Goal: Task Accomplishment & Management: Manage account settings

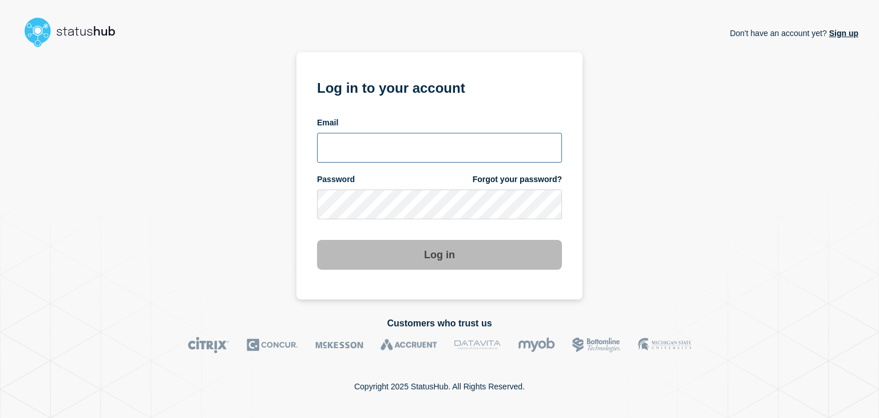
type input "amanda.mckeehan@conexon.us"
click at [402, 260] on button "Log in" at bounding box center [439, 255] width 245 height 30
click at [256, 217] on div "Don't have an account yet? Sign up Log in to your account Email amanda.mckeehan…" at bounding box center [439, 175] width 837 height 247
click at [459, 271] on section "Log in to your account Email amanda.mckeehan@conexon.us Password Forgot your pa…" at bounding box center [439, 175] width 286 height 247
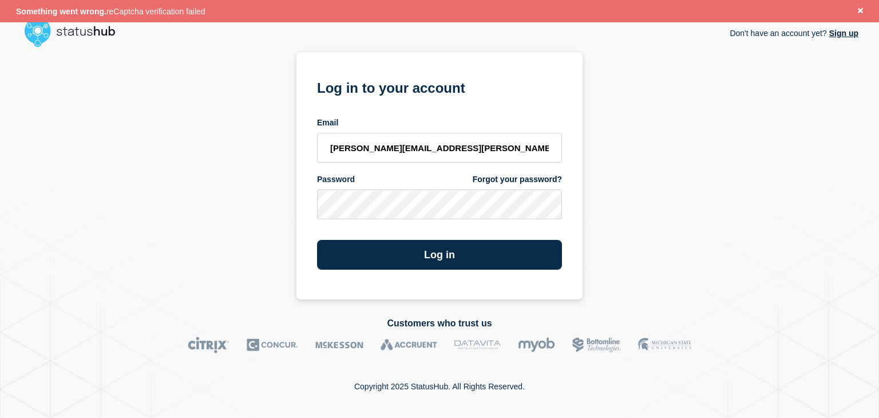
click at [236, 241] on div "Don't have an account yet? Sign up Log in to your account Email amanda.mckeehan…" at bounding box center [439, 175] width 837 height 247
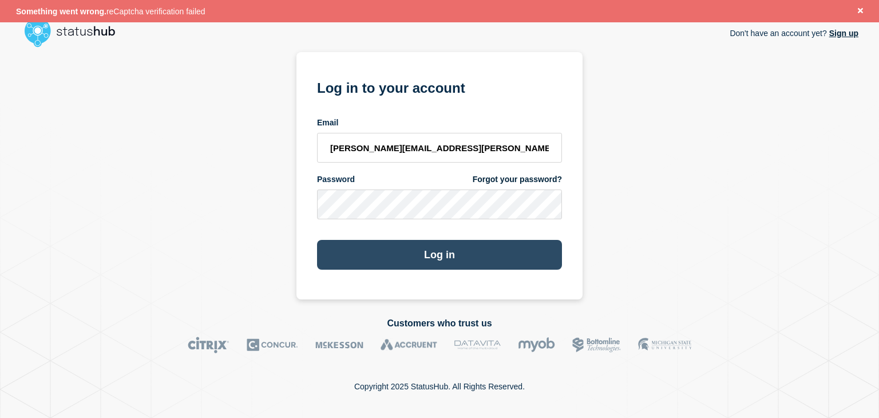
click at [348, 256] on button "Log in" at bounding box center [439, 255] width 245 height 30
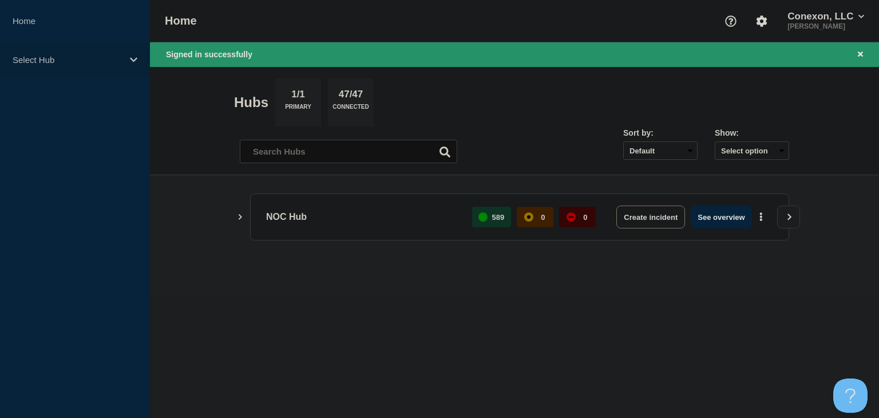
click at [117, 70] on div "Select Hub" at bounding box center [75, 59] width 150 height 35
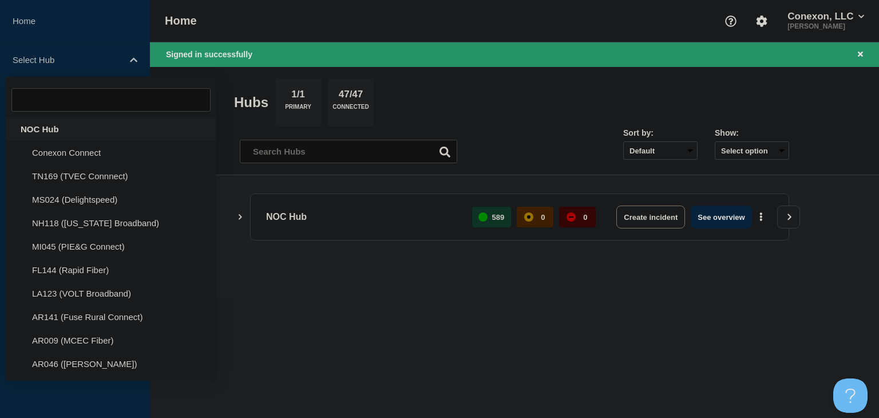
click at [81, 134] on div "NOC Hub" at bounding box center [111, 128] width 211 height 23
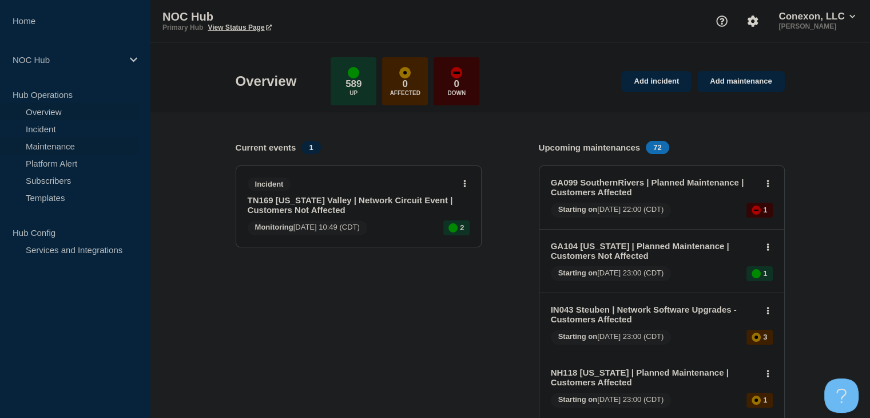
click at [53, 147] on link "Maintenance" at bounding box center [69, 145] width 138 height 17
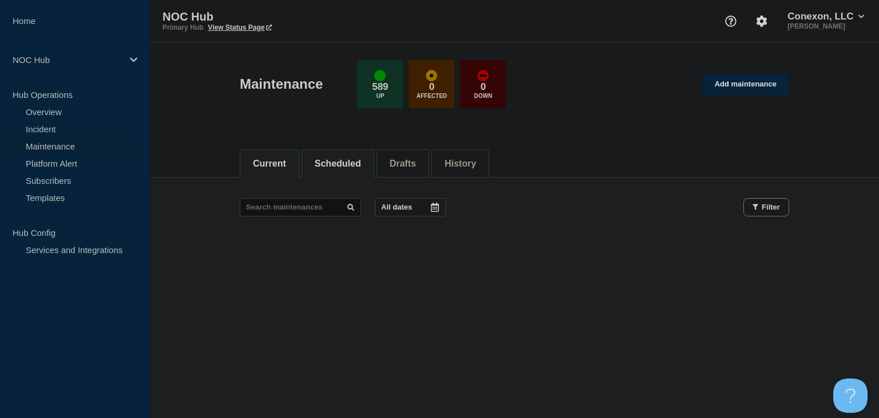
click at [347, 166] on button "Scheduled" at bounding box center [338, 163] width 46 height 10
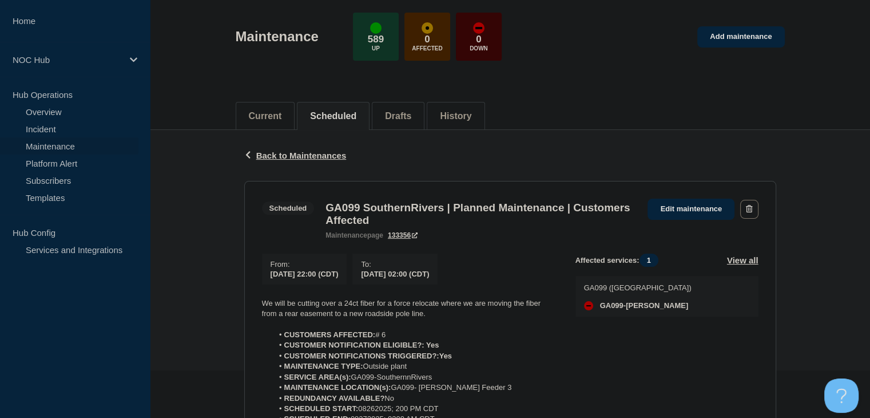
scroll to position [172, 0]
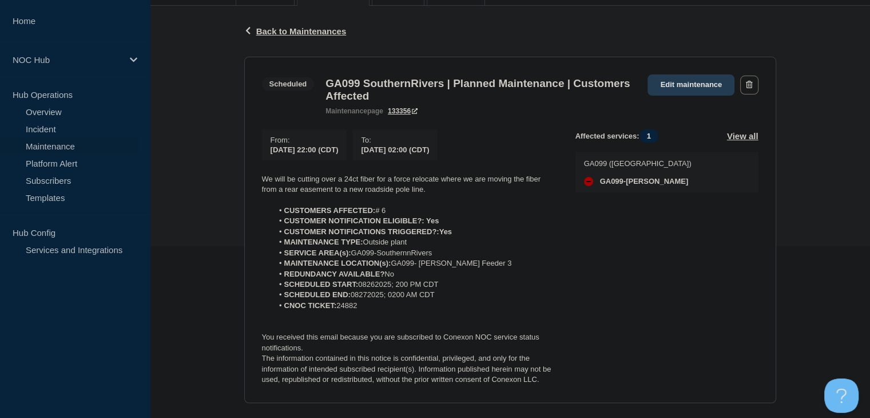
drag, startPoint x: 716, startPoint y: 83, endPoint x: 672, endPoint y: 142, distance: 73.7
click at [716, 83] on link "Edit maintenance" at bounding box center [691, 84] width 87 height 21
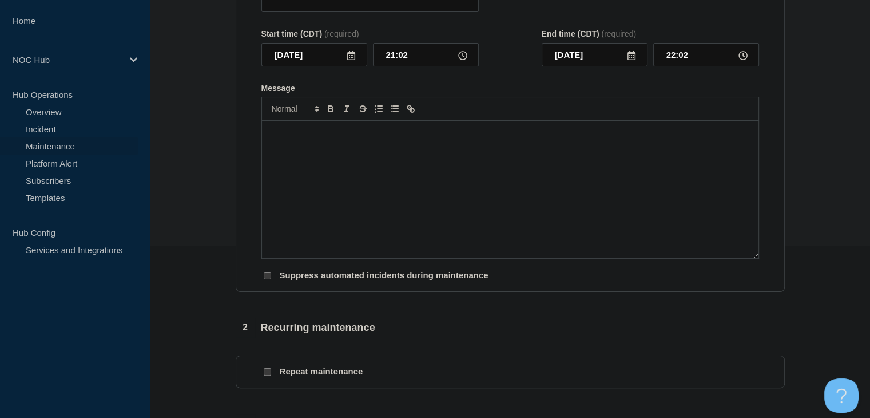
type input "GA099 SouthernRivers | Planned Maintenance | Customers Affected"
type input "22:00"
type input "2025-08-27"
type input "02:00"
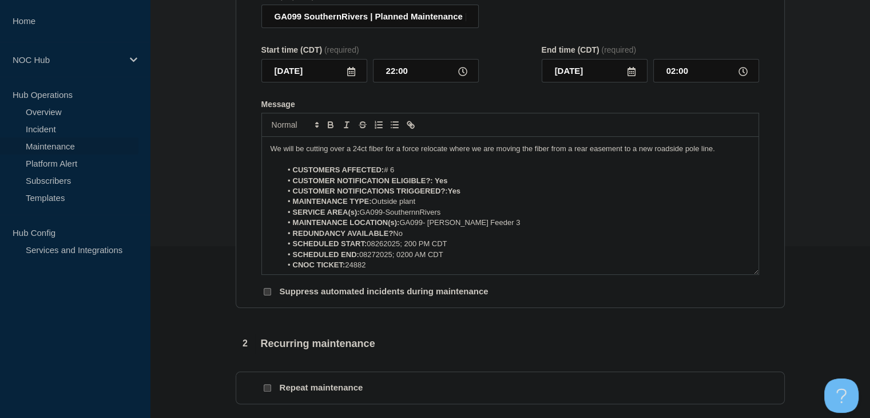
click at [410, 249] on li "SCHEDULED START: 08262025; 200 PM CDT" at bounding box center [515, 244] width 469 height 10
click at [439, 249] on li "SCHEDULED START: 08262025; 22:00 PM CDT" at bounding box center [515, 244] width 469 height 10
click at [426, 260] on li "SCHEDULED END: 08272025; 0200 AM CDT" at bounding box center [515, 254] width 469 height 10
drag, startPoint x: 452, startPoint y: 188, endPoint x: 436, endPoint y: 188, distance: 15.4
click at [436, 186] on li "CUSTOMER NOTIFICATION ELIGIBLE?: Yes" at bounding box center [515, 181] width 469 height 10
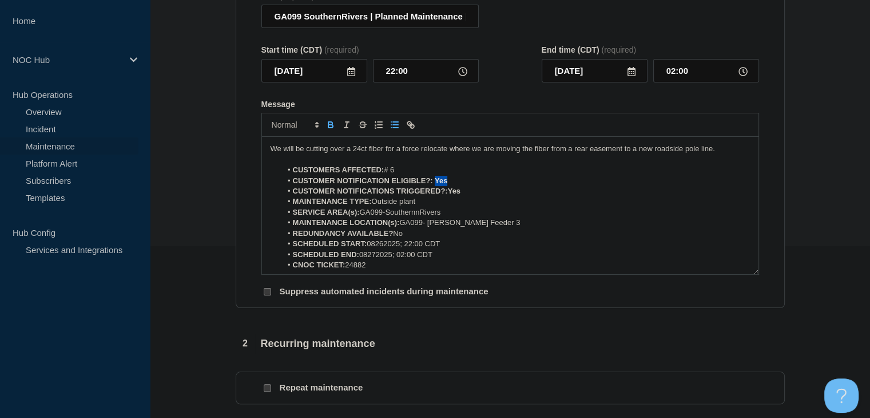
click at [328, 128] on icon "Toggle bold text" at bounding box center [330, 126] width 5 height 3
drag, startPoint x: 456, startPoint y: 197, endPoint x: 447, endPoint y: 198, distance: 8.6
click at [447, 196] on li "CUSTOMER NOTIFICATIONS TRIGGERED?:Yes" at bounding box center [515, 191] width 469 height 10
click at [332, 130] on icon "Toggle bold text" at bounding box center [331, 125] width 10 height 10
click at [446, 195] on strong "CUSTOMER NOTIFICATIONS TRIGGERED?:" at bounding box center [370, 190] width 155 height 9
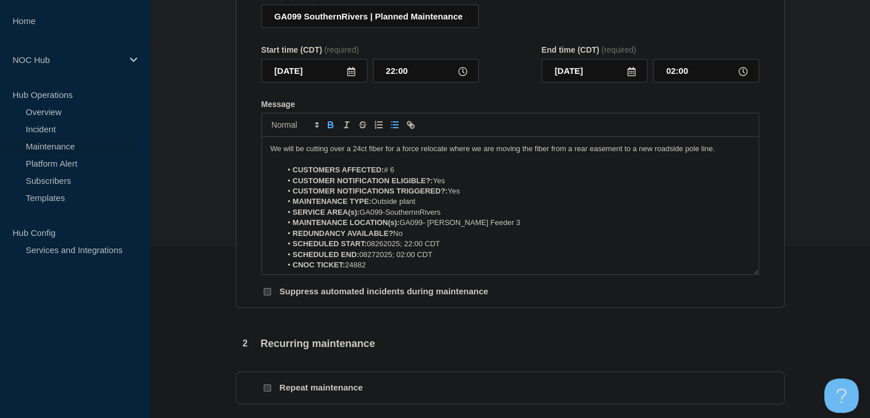
click at [448, 196] on li "CUSTOMER NOTIFICATIONS TRIGGERED?: Yes" at bounding box center [515, 191] width 469 height 10
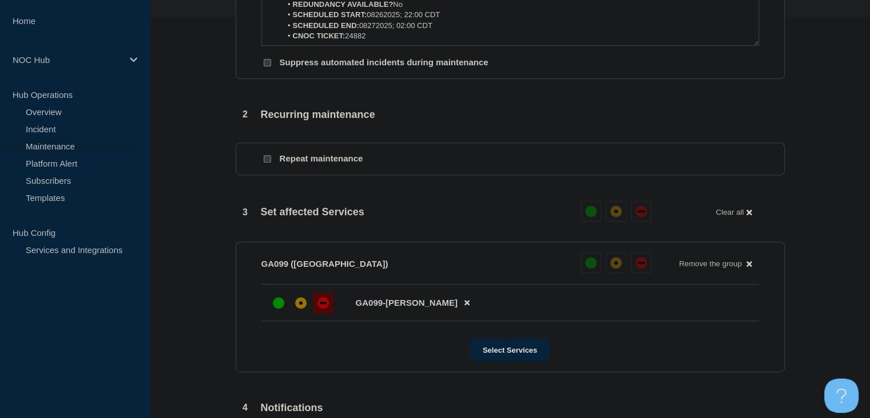
scroll to position [515, 0]
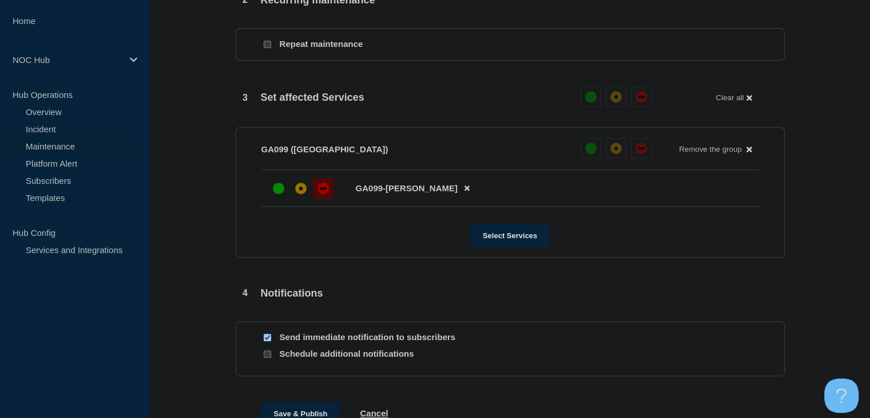
click at [268, 341] on input "Send immediate notification to subscribers" at bounding box center [267, 337] width 7 height 7
checkbox input "false"
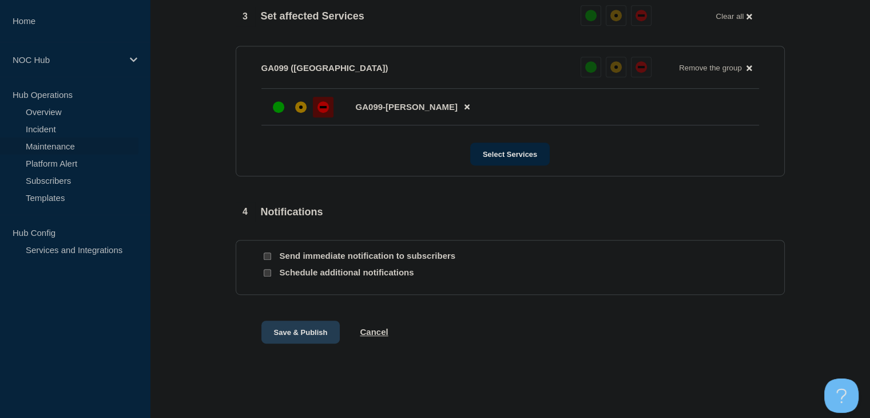
click at [308, 339] on button "Save & Publish" at bounding box center [300, 331] width 79 height 23
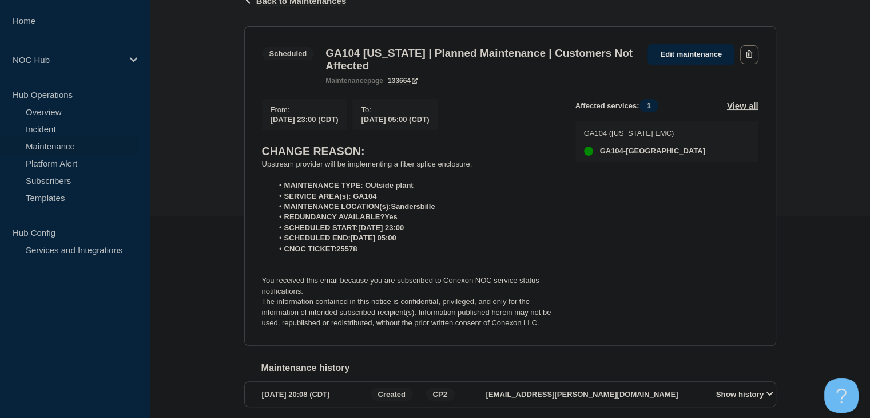
scroll to position [229, 0]
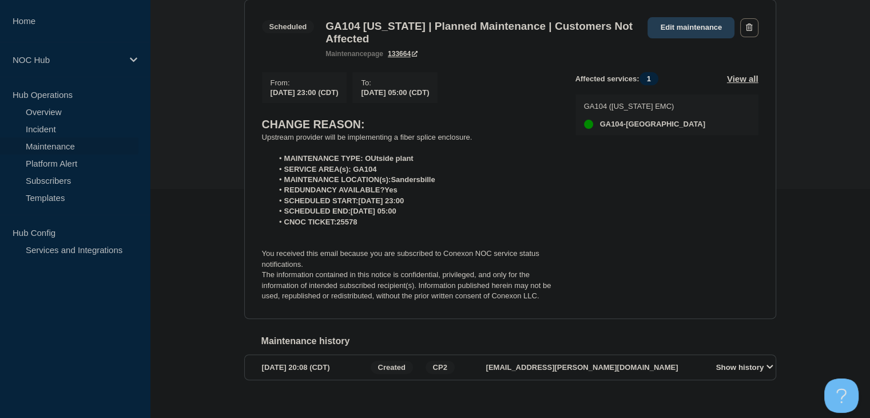
click at [695, 27] on link "Edit maintenance" at bounding box center [691, 27] width 87 height 21
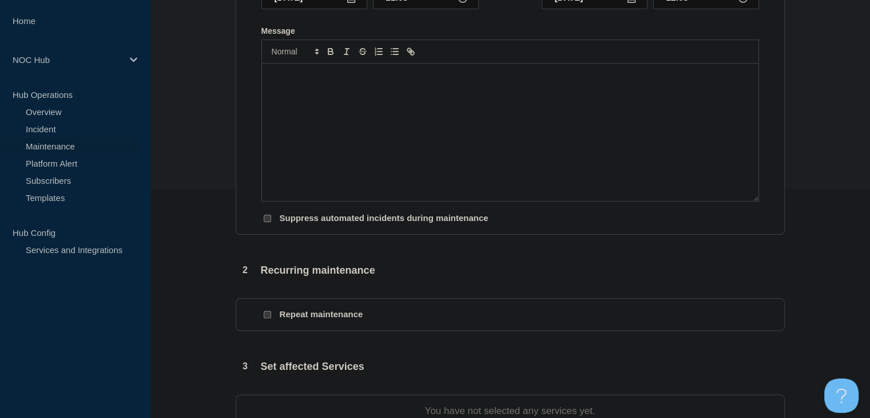
type input "GA104 [US_STATE] | Planned Maintenance | Customers Not Affected"
type input "23:00"
type input "2025-08-27"
type input "05:00"
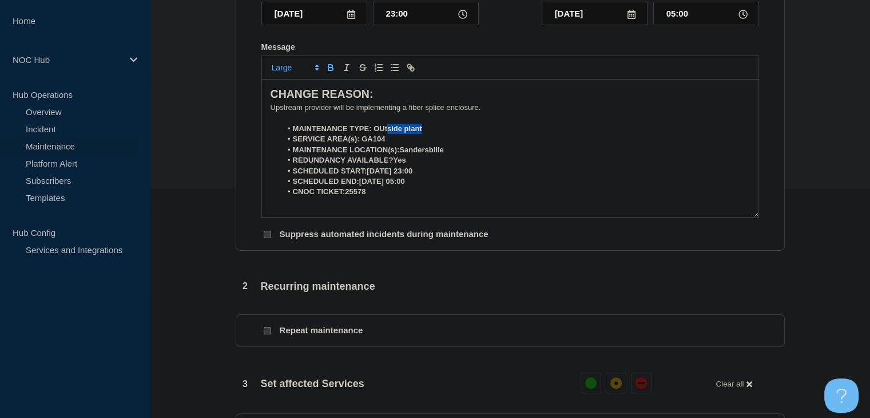
drag, startPoint x: 429, startPoint y: 138, endPoint x: 386, endPoint y: 137, distance: 43.5
click at [386, 134] on li "MAINTENANCE TYPE: OUtside plant" at bounding box center [515, 129] width 469 height 10
click at [386, 133] on strong "MAINTENANCE TYPE: OUtside plant" at bounding box center [357, 128] width 129 height 9
drag, startPoint x: 444, startPoint y: 134, endPoint x: 375, endPoint y: 136, distance: 69.2
click at [375, 134] on li "MAINTENANCE TYPE: Outside plant" at bounding box center [515, 129] width 469 height 10
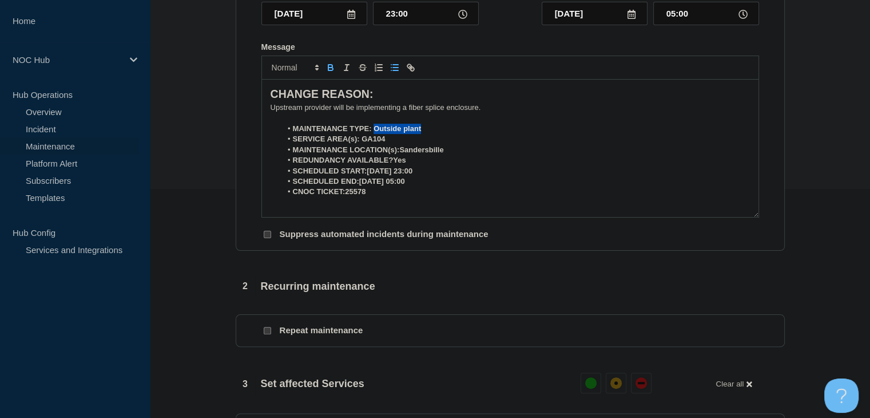
click at [330, 73] on icon "Toggle bold text" at bounding box center [331, 67] width 10 height 10
drag, startPoint x: 396, startPoint y: 148, endPoint x: 376, endPoint y: 148, distance: 20.0
click at [376, 144] on li "SERVICE AREA(s): GA104" at bounding box center [515, 139] width 469 height 10
click at [410, 144] on li "SERVICE AREA(s): GA104" at bounding box center [515, 139] width 469 height 10
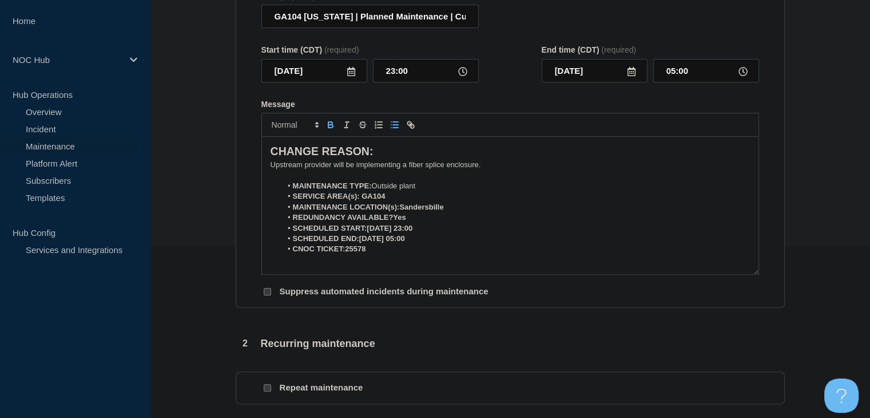
scroll to position [172, 0]
click at [400, 211] on strong "MAINTENANCE LOCATION(s):Sandersbille" at bounding box center [368, 207] width 151 height 9
click at [455, 212] on li "MAINTENANCE LOCATION(s): Sandersbille" at bounding box center [515, 207] width 469 height 10
drag, startPoint x: 448, startPoint y: 214, endPoint x: 428, endPoint y: 214, distance: 20.0
click at [428, 212] on li "MAINTENANCE LOCATION(s): Sandersbille" at bounding box center [515, 207] width 469 height 10
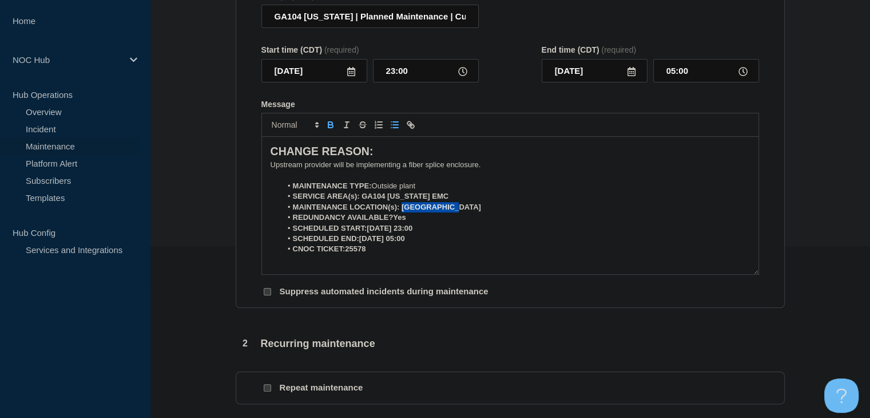
drag, startPoint x: 452, startPoint y: 214, endPoint x: 403, endPoint y: 213, distance: 49.2
click at [403, 212] on li "MAINTENANCE LOCATION(s): Sandersville" at bounding box center [515, 207] width 469 height 10
click at [332, 130] on icon "Toggle bold text" at bounding box center [331, 125] width 10 height 10
drag, startPoint x: 462, startPoint y: 203, endPoint x: 362, endPoint y: 207, distance: 100.8
click at [362, 201] on li "SERVICE AREA(s): GA104 Washington EMC" at bounding box center [515, 196] width 469 height 10
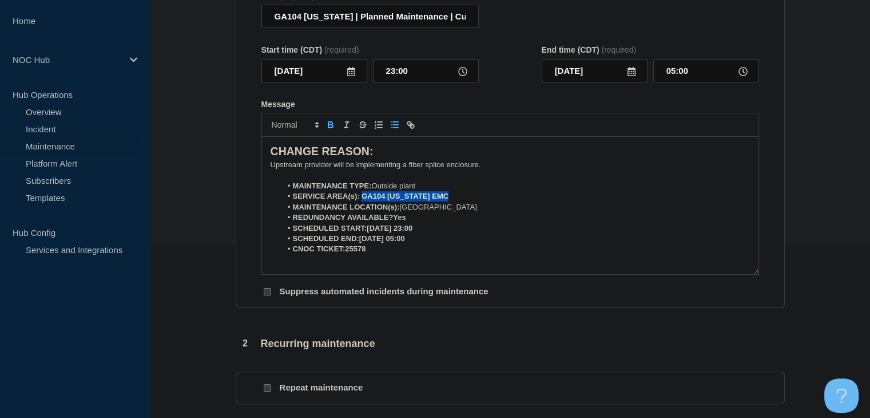
click at [330, 130] on icon "Toggle bold text" at bounding box center [331, 125] width 10 height 10
click at [394, 221] on strong "REDUNDANCY AVAILABLE?Yes" at bounding box center [349, 217] width 113 height 9
drag, startPoint x: 417, startPoint y: 229, endPoint x: 396, endPoint y: 229, distance: 21.2
click at [396, 223] on li "REDUNDANCY AVAILABLE? Yes" at bounding box center [515, 217] width 469 height 10
click at [332, 127] on icon "Toggle bold text" at bounding box center [331, 125] width 10 height 10
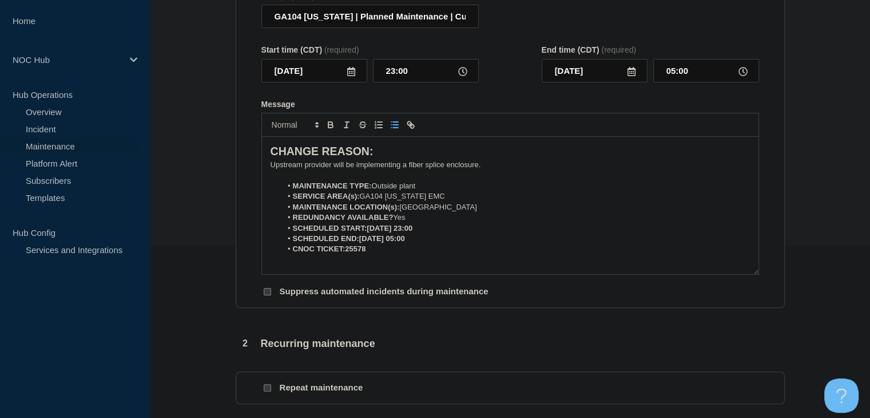
click at [430, 233] on li "SCHEDULED START:2025-08-26 23:00" at bounding box center [515, 228] width 469 height 10
click at [450, 244] on li "SCHEDULED END:2025-08-27 05:00" at bounding box center [515, 238] width 469 height 10
click at [407, 232] on strong "SCHEDULED START:2025-08-26 23:00 CDT" at bounding box center [361, 228] width 137 height 9
click at [398, 243] on strong "SCHEDULED END:2025-08-27 05:00 CDT" at bounding box center [358, 238] width 130 height 9
drag, startPoint x: 458, startPoint y: 232, endPoint x: 370, endPoint y: 233, distance: 88.7
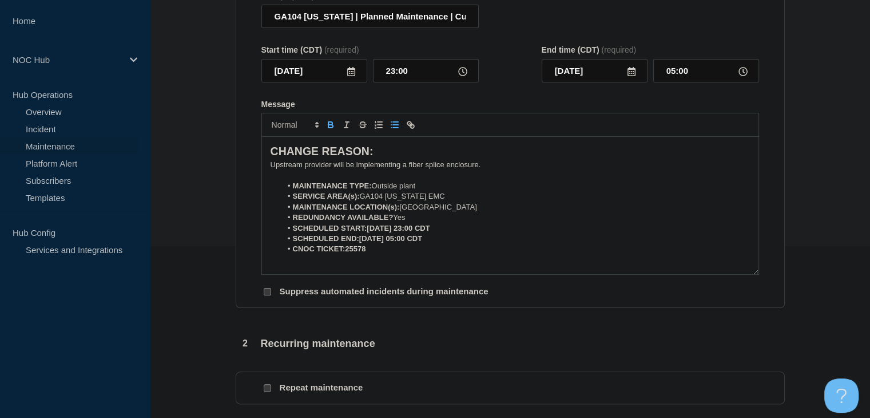
click at [370, 233] on li "SCHEDULED START:2025-08-26, 23:00 CDT" at bounding box center [515, 228] width 469 height 10
click at [366, 232] on strong "SCHEDULED START:2025-08-26, 23:00 CDT" at bounding box center [361, 228] width 137 height 9
drag, startPoint x: 469, startPoint y: 232, endPoint x: 368, endPoint y: 237, distance: 100.2
click at [368, 233] on li "SCHEDULED START: 2025-08-26, 23:00 CDT" at bounding box center [515, 228] width 469 height 10
click at [328, 128] on icon "Toggle bold text" at bounding box center [330, 126] width 5 height 3
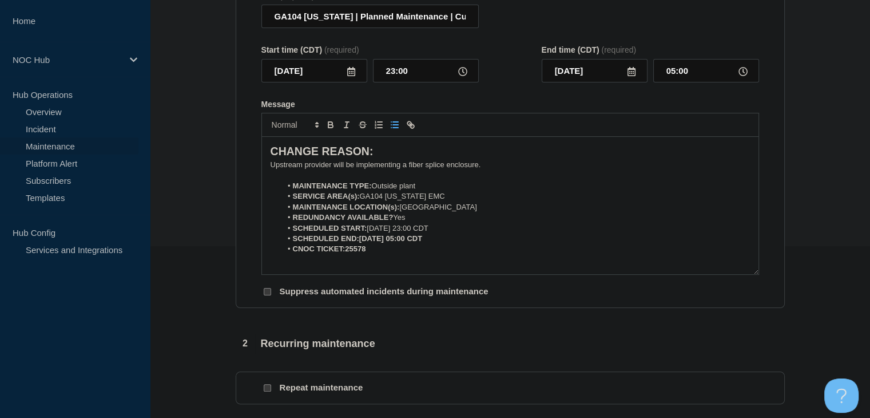
click at [359, 243] on strong "SCHEDULED END:2025-08-27, 05:00 CDT" at bounding box center [358, 238] width 130 height 9
drag, startPoint x: 450, startPoint y: 250, endPoint x: 367, endPoint y: 248, distance: 82.4
click at [367, 248] on ol "MAINTENANCE TYPE: Outside plant SERVICE AREA(s): GA104 Washington EMC MAINTENAN…" at bounding box center [510, 218] width 479 height 74
click at [412, 243] on strong "SCHEDULED END: 2025-08-27, 05:00 CDT" at bounding box center [359, 238] width 132 height 9
drag, startPoint x: 444, startPoint y: 245, endPoint x: 360, endPoint y: 242, distance: 84.2
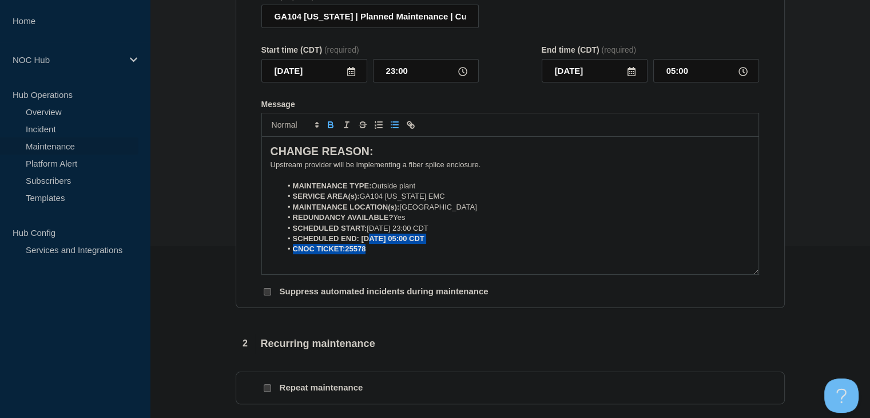
click at [360, 242] on li "SCHEDULED END: 2025-08-27, 05:00 CDT" at bounding box center [515, 238] width 469 height 10
click at [331, 125] on icon "Toggle bold text" at bounding box center [330, 123] width 4 height 3
click at [347, 253] on strong "CNOC TICKET:25578" at bounding box center [329, 248] width 73 height 9
click at [346, 253] on strong "CNOC TICKET:25578" at bounding box center [329, 248] width 73 height 9
drag, startPoint x: 358, startPoint y: 259, endPoint x: 347, endPoint y: 259, distance: 11.5
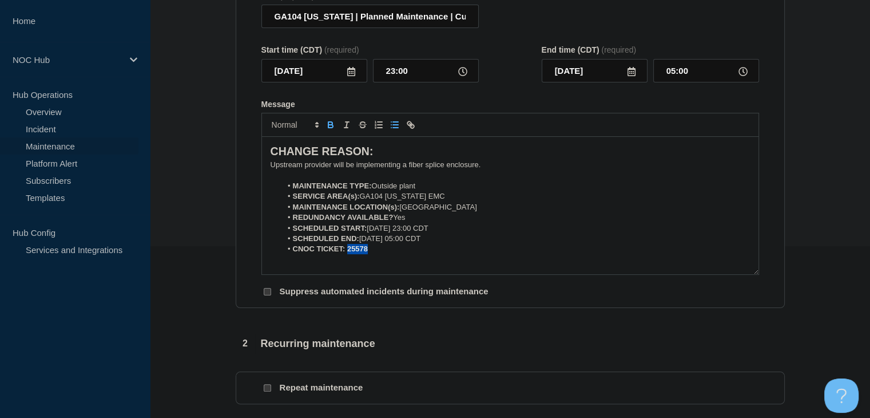
click at [347, 254] on li "CNOC TICKET: 25578" at bounding box center [515, 249] width 469 height 10
click at [330, 130] on icon "Toggle bold text" at bounding box center [331, 125] width 10 height 10
click at [352, 232] on strong "SCHEDULED START:" at bounding box center [330, 228] width 74 height 9
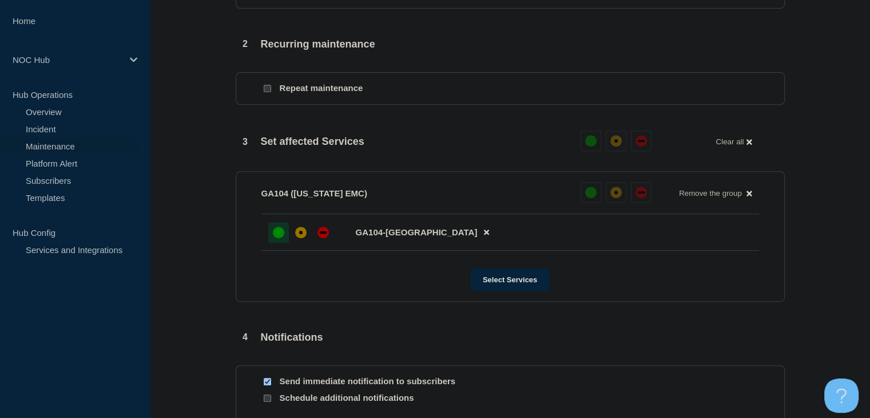
scroll to position [572, 0]
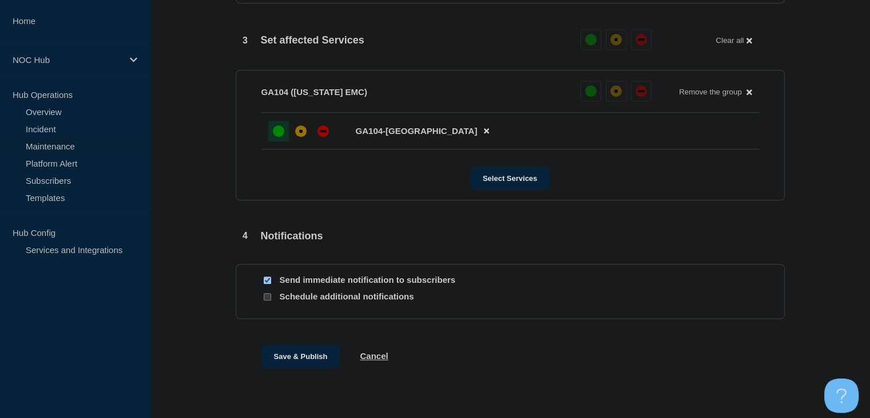
click at [263, 284] on div at bounding box center [266, 280] width 11 height 11
click at [266, 284] on input "Send immediate notification to subscribers" at bounding box center [267, 279] width 7 height 7
checkbox input "false"
click at [288, 367] on button "Save & Publish" at bounding box center [300, 355] width 79 height 23
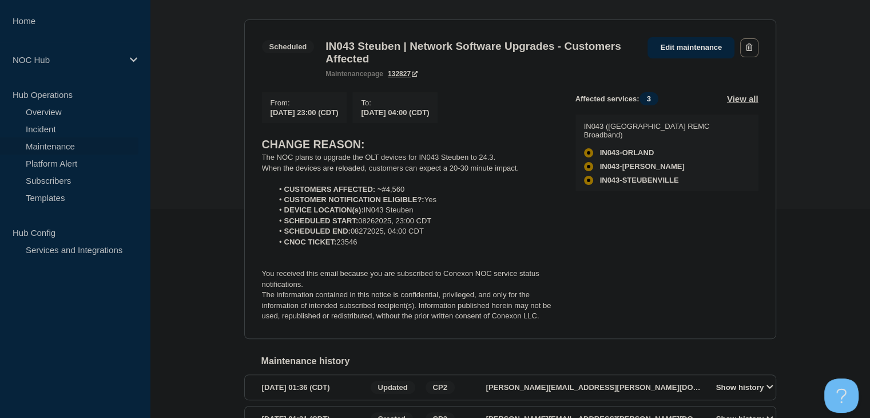
scroll to position [229, 0]
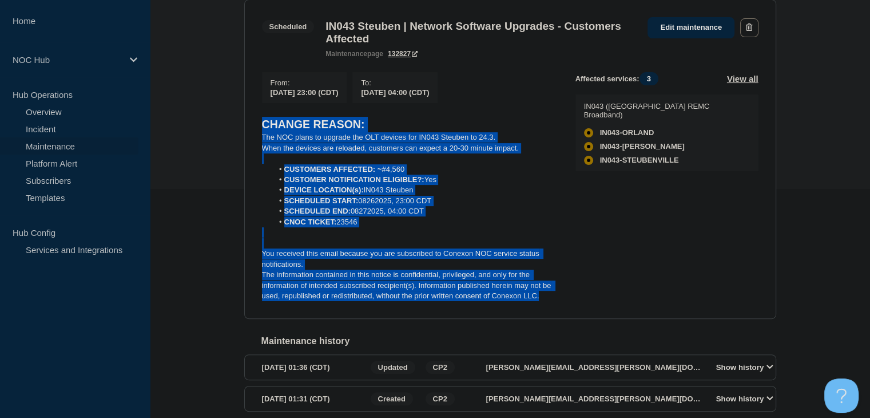
drag, startPoint x: 542, startPoint y: 307, endPoint x: 254, endPoint y: 128, distance: 339.2
click at [254, 128] on section "Scheduled IN043 Steuben | Network Software Upgrades - Customers Affected mainte…" at bounding box center [510, 159] width 532 height 320
copy div "CHANGE REASON: The NOC plans to upgrade the OLT devices for IN043 Steuben to 24…"
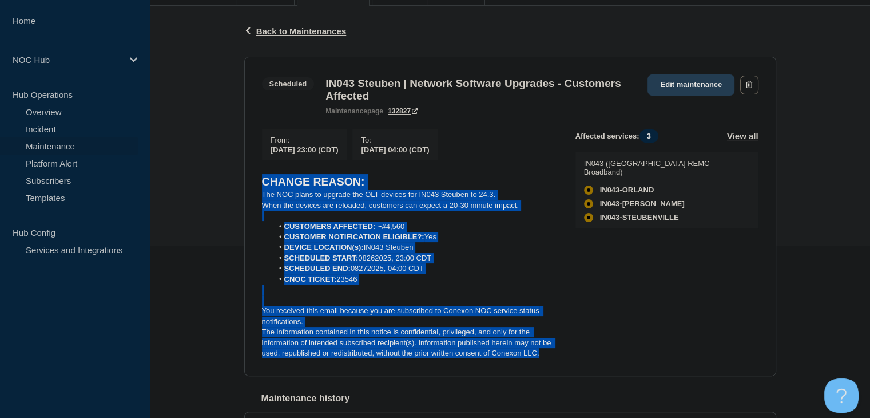
click at [685, 86] on link "Edit maintenance" at bounding box center [691, 84] width 87 height 21
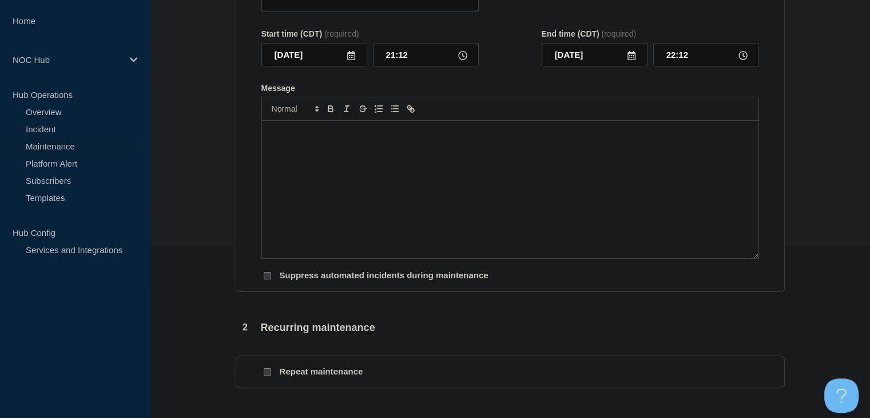
type input "IN043 Steuben | Network Software Upgrades - Customers Affected"
type input "23:00"
type input "[DATE]"
type input "04:00"
checkbox input "false"
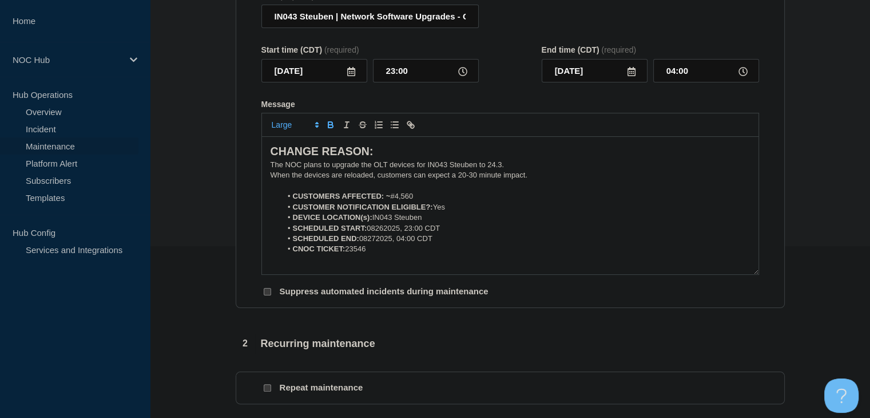
click at [344, 210] on strong "CUSTOMER NOTIFICATION ELIGIBLE?:" at bounding box center [363, 207] width 140 height 9
click at [386, 233] on li "SCHEDULED START: 08262025, 23:00 CDT" at bounding box center [515, 228] width 469 height 10
click at [351, 76] on icon at bounding box center [351, 71] width 9 height 9
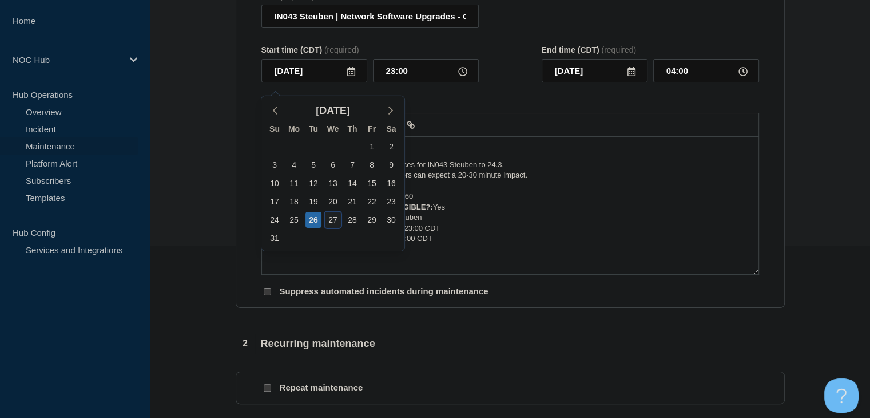
click at [331, 217] on div "27" at bounding box center [333, 220] width 16 height 16
type input "[DATE]"
type input "2025-08-28"
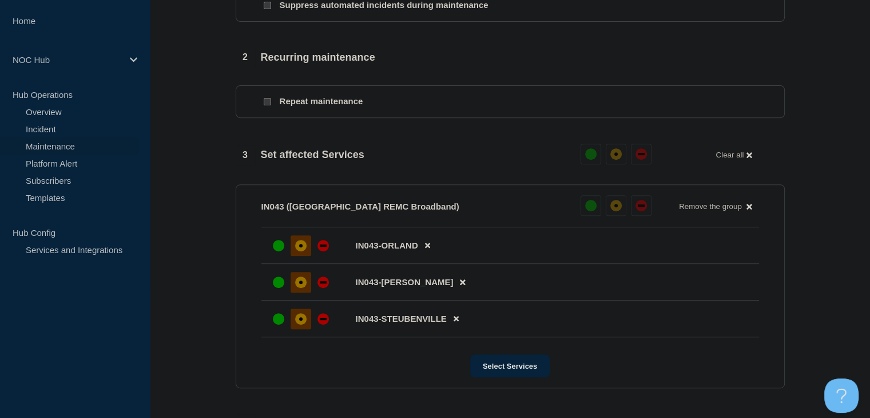
scroll to position [680, 0]
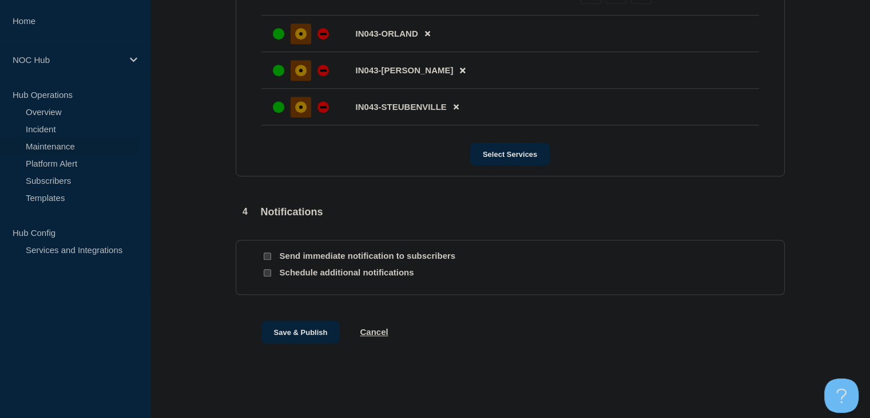
click at [269, 255] on input "Send immediate notification to subscribers" at bounding box center [267, 255] width 7 height 7
checkbox input "true"
click at [315, 336] on button "Save & Publish" at bounding box center [300, 331] width 79 height 23
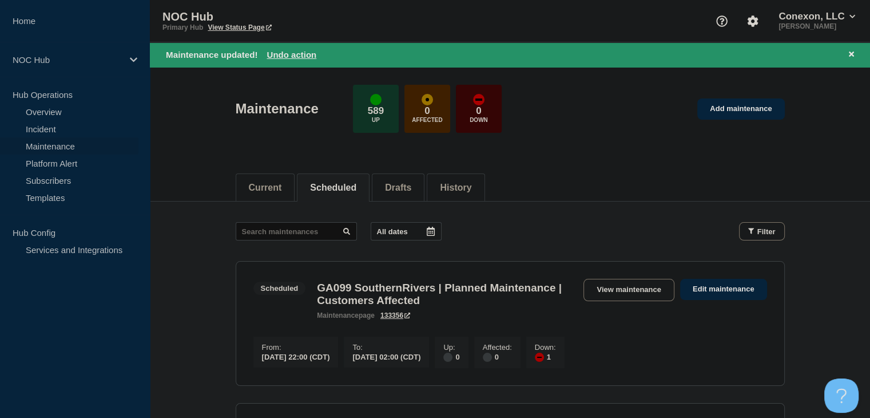
click at [854, 46] on div "Maintenance updated! Undo action" at bounding box center [510, 54] width 720 height 25
click at [854, 53] on icon at bounding box center [851, 53] width 5 height 7
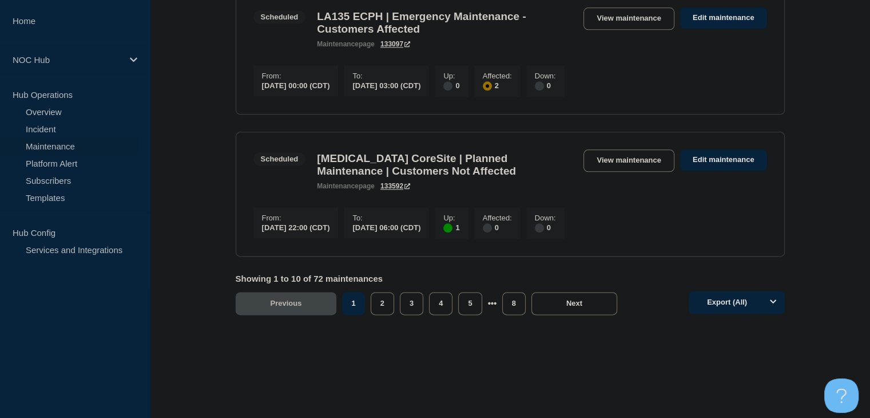
scroll to position [1430, 0]
click at [389, 315] on button "2" at bounding box center [382, 303] width 23 height 23
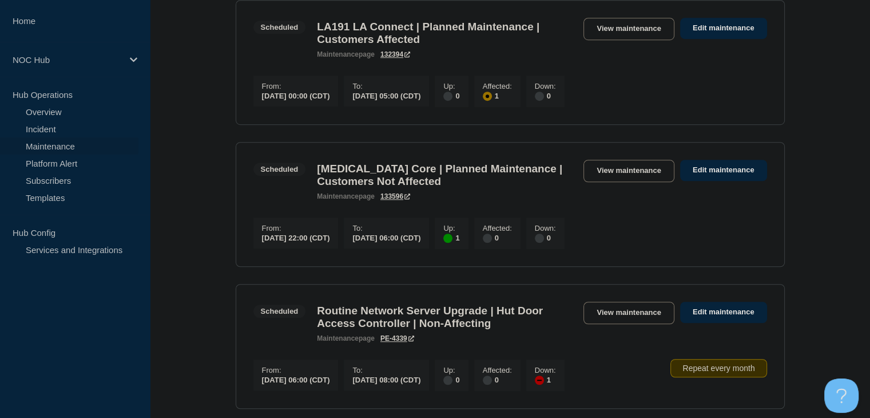
scroll to position [629, 0]
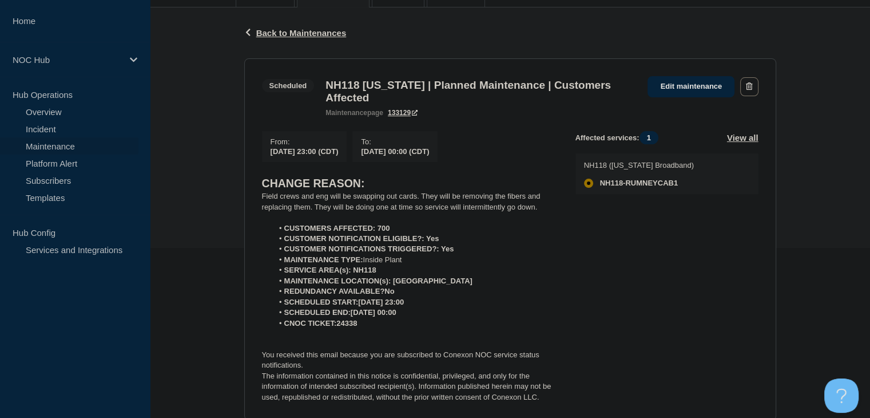
scroll to position [172, 0]
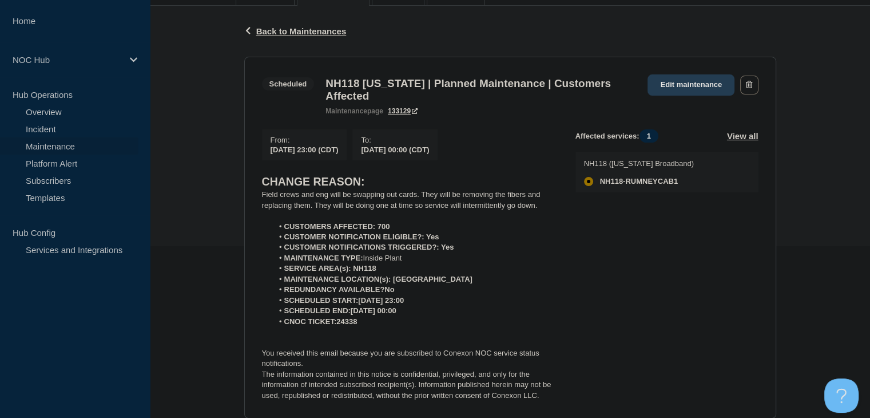
click at [709, 81] on link "Edit maintenance" at bounding box center [691, 84] width 87 height 21
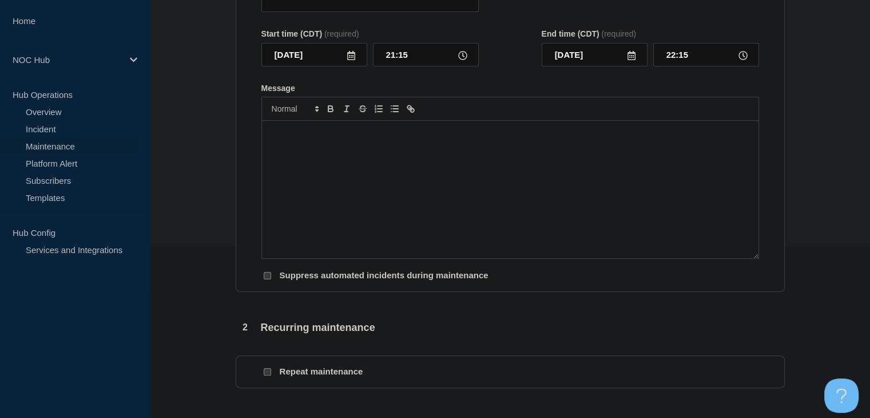
type input "NH118 [US_STATE] | Planned Maintenance | Customers Affected"
type input "23:00"
type input "[DATE]"
type input "00:00"
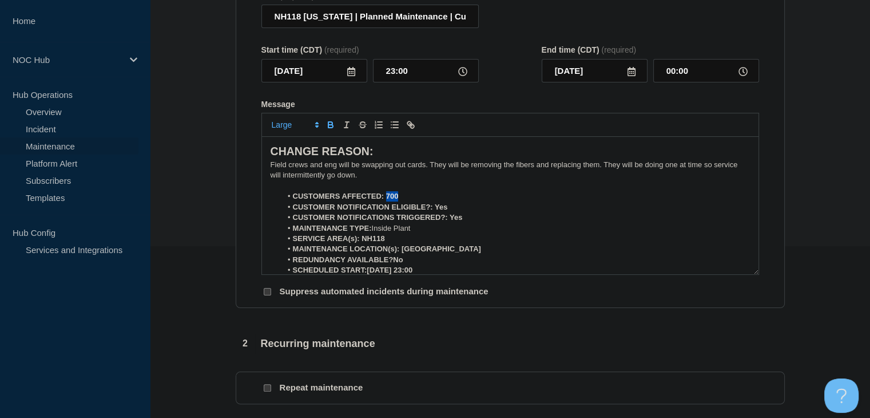
drag, startPoint x: 407, startPoint y: 201, endPoint x: 387, endPoint y: 202, distance: 20.0
click at [387, 201] on li "CUSTOMERS AFFECTED: 700" at bounding box center [515, 196] width 469 height 10
click at [329, 125] on icon "Toggle bold text" at bounding box center [330, 123] width 4 height 3
drag, startPoint x: 442, startPoint y: 215, endPoint x: 432, endPoint y: 215, distance: 9.2
click at [432, 212] on li "CUSTOMER NOTIFICATION ELIGIBLE?: Yes" at bounding box center [515, 207] width 469 height 10
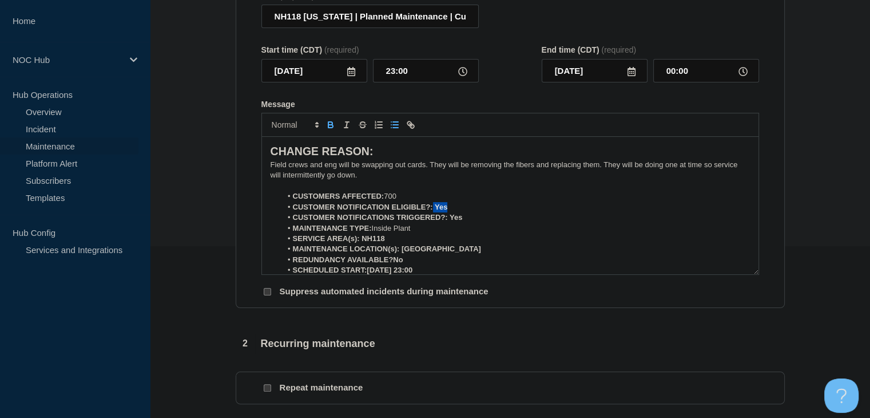
click at [327, 129] on icon "Toggle bold text" at bounding box center [331, 125] width 10 height 10
drag, startPoint x: 467, startPoint y: 227, endPoint x: 449, endPoint y: 227, distance: 18.3
click at [449, 223] on li "CUSTOMER NOTIFICATIONS TRIGGERED?: Yes" at bounding box center [515, 217] width 469 height 10
click at [330, 130] on icon "Toggle bold text" at bounding box center [331, 125] width 10 height 10
drag, startPoint x: 389, startPoint y: 245, endPoint x: 380, endPoint y: 245, distance: 9.2
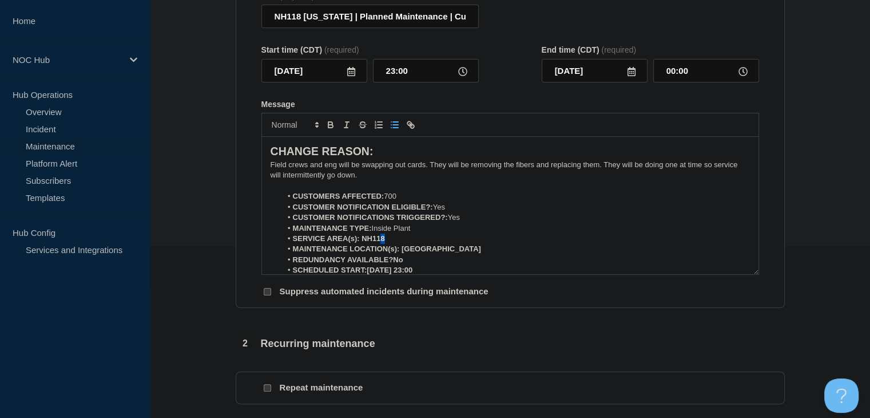
click at [380, 244] on li "SERVICE AREA(s): NH118" at bounding box center [515, 238] width 469 height 10
click at [403, 244] on li "SERVICE AREA(s): NH118" at bounding box center [515, 238] width 469 height 10
drag, startPoint x: 453, startPoint y: 255, endPoint x: 403, endPoint y: 255, distance: 50.3
click at [403, 254] on li "MAINTENANCE LOCATION(s): Rumneycab" at bounding box center [515, 249] width 469 height 10
click at [327, 130] on icon "Toggle bold text" at bounding box center [331, 125] width 10 height 10
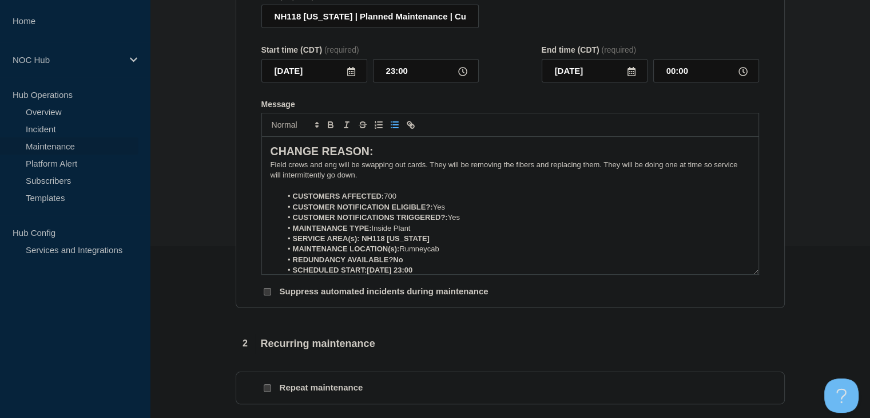
click at [435, 254] on li "MAINTENANCE LOCATION(s): Rumneycab" at bounding box center [515, 249] width 469 height 10
drag, startPoint x: 448, startPoint y: 245, endPoint x: 359, endPoint y: 244, distance: 89.2
click at [359, 244] on li "SERVICE AREA(s): NH118 New Hampshire" at bounding box center [515, 238] width 469 height 10
click at [330, 130] on icon "Toggle bold text" at bounding box center [331, 125] width 10 height 10
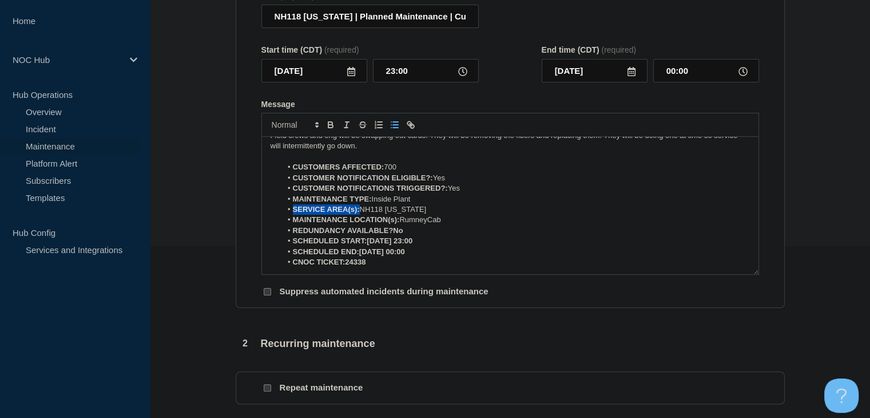
scroll to position [82, 0]
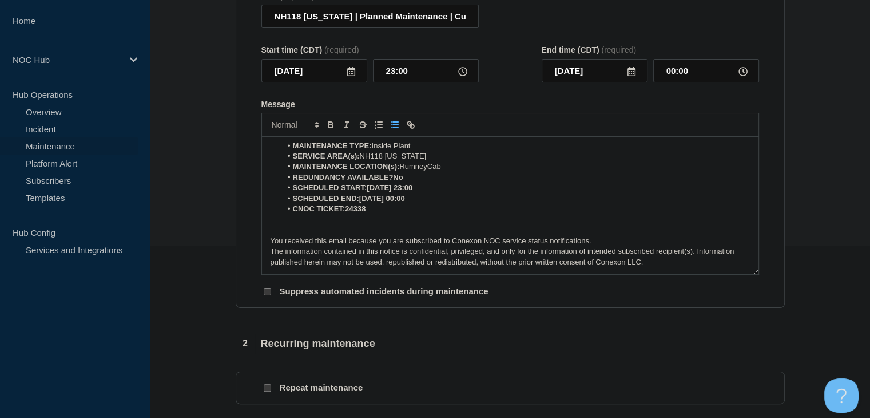
click at [394, 190] on li "SCHEDULED START:2025-08-26 23:00" at bounding box center [515, 187] width 469 height 10
click at [368, 192] on strong "SCHEDULED START:2025-08-26 23:00" at bounding box center [353, 187] width 120 height 9
click at [394, 181] on strong "REDUNDANCY AVAILABLE?No" at bounding box center [348, 177] width 110 height 9
click at [358, 203] on strong "SCHEDULED END:2025-08-27 00:00" at bounding box center [349, 198] width 112 height 9
click at [345, 213] on strong "CNOC TICKET:24338" at bounding box center [329, 208] width 73 height 9
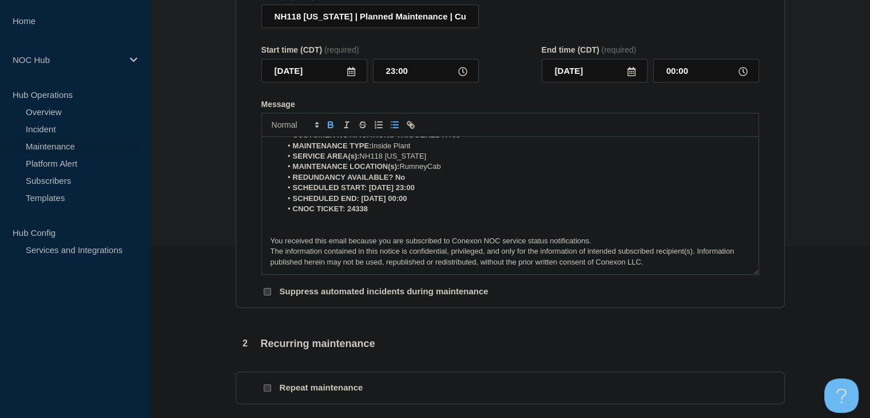
drag, startPoint x: 378, startPoint y: 216, endPoint x: 340, endPoint y: 203, distance: 39.3
click at [347, 214] on li "CNOC TICKET: 24338" at bounding box center [515, 209] width 469 height 10
click at [326, 127] on icon "Toggle bold text" at bounding box center [331, 125] width 10 height 10
click at [398, 203] on strong "SCHEDULED END: 2025-08-27 00:00" at bounding box center [350, 198] width 114 height 9
click at [443, 202] on li "SCHEDULED END: 2025-08-27, 00:00" at bounding box center [515, 198] width 469 height 10
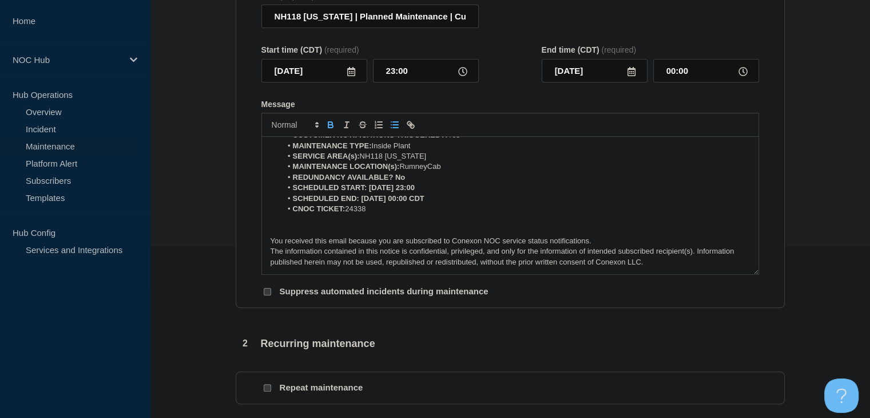
click at [440, 193] on li "SCHEDULED START: 2025-08-26 23:00" at bounding box center [515, 187] width 469 height 10
click at [408, 192] on strong "SCHEDULED START: 2025-08-26 23:00 CDT" at bounding box center [363, 187] width 140 height 9
drag, startPoint x: 410, startPoint y: 185, endPoint x: 396, endPoint y: 185, distance: 13.7
click at [396, 182] on li "REDUNDANCY AVAILABLE? No" at bounding box center [515, 177] width 469 height 10
click at [331, 128] on icon "Toggle bold text" at bounding box center [330, 126] width 5 height 3
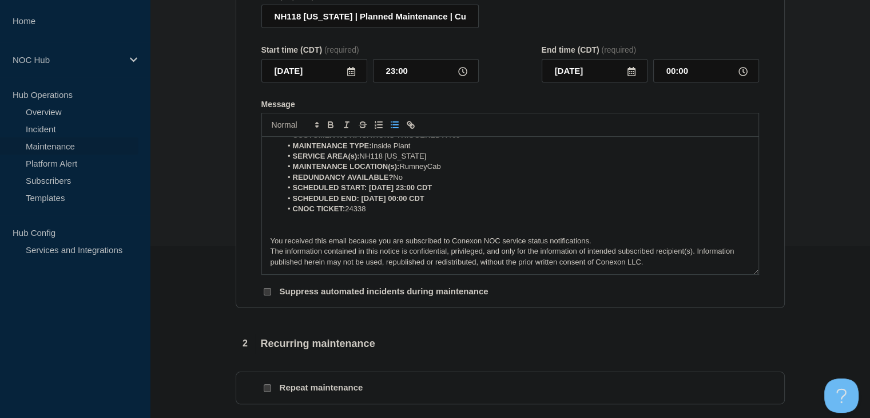
drag, startPoint x: 451, startPoint y: 193, endPoint x: 370, endPoint y: 195, distance: 81.3
click at [370, 193] on li "SCHEDULED START: 2025-08-26, 23:00 CDT" at bounding box center [515, 187] width 469 height 10
click at [331, 125] on icon "Toggle bold text" at bounding box center [330, 123] width 4 height 3
drag, startPoint x: 462, startPoint y: 209, endPoint x: 360, endPoint y: 209, distance: 102.4
click at [360, 204] on li "SCHEDULED END: 2025-08-27, 00:00 CDT" at bounding box center [515, 198] width 469 height 10
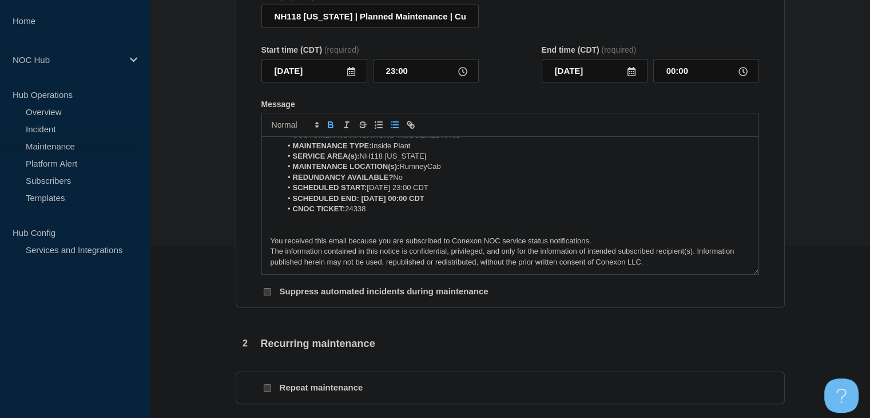
click at [329, 130] on icon "Toggle bold text" at bounding box center [331, 125] width 10 height 10
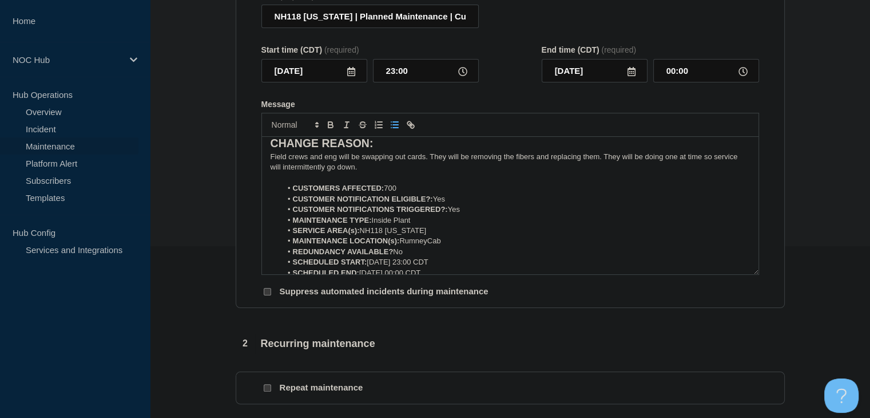
scroll to position [0, 0]
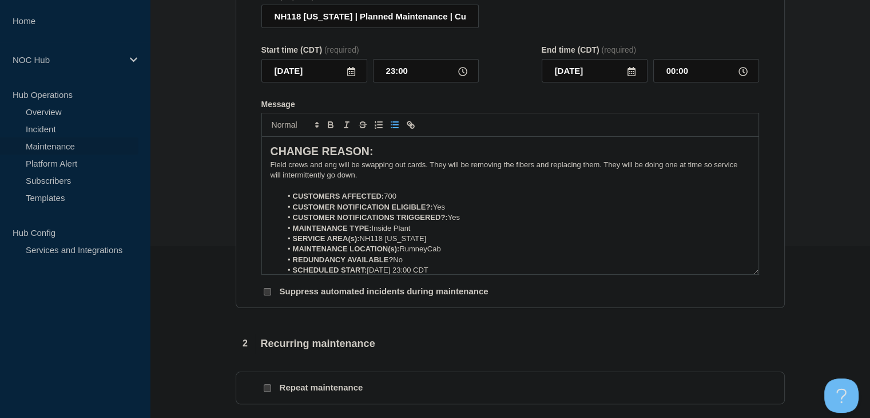
click at [333, 170] on p "Field crews and eng will be swapping out cards. They will be removing the fiber…" at bounding box center [510, 170] width 479 height 21
click at [482, 173] on p "Field crews and a network engineer will be swapping out cards. They will be rem…" at bounding box center [510, 170] width 479 height 21
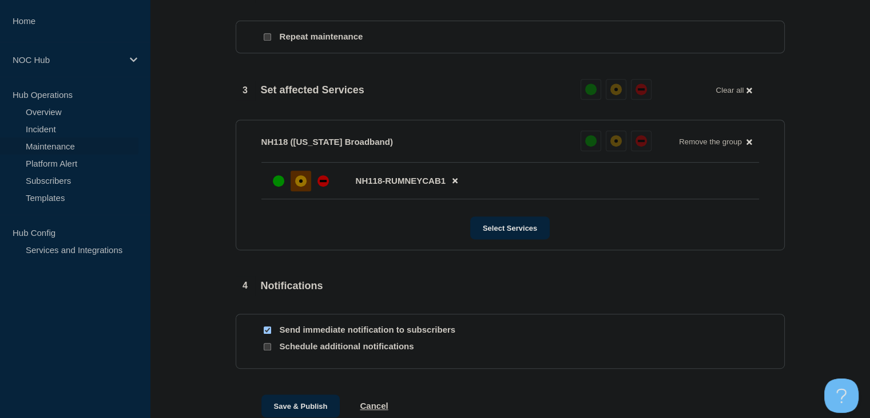
scroll to position [605, 0]
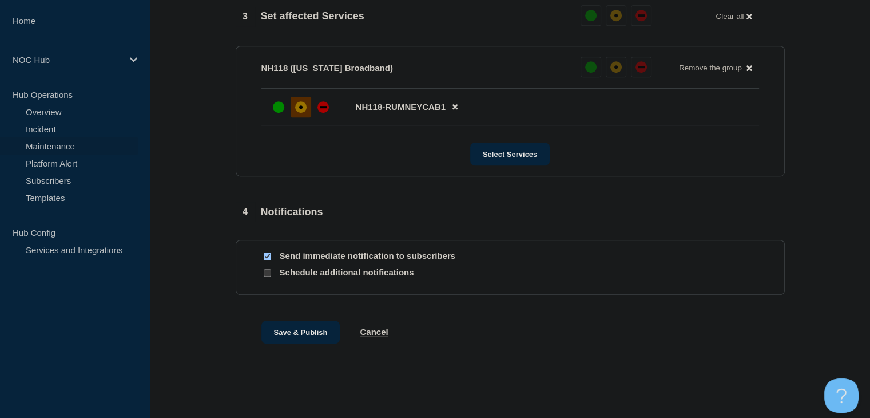
click at [264, 255] on input "Send immediate notification to subscribers" at bounding box center [267, 255] width 7 height 7
checkbox input "false"
click at [286, 326] on button "Save & Publish" at bounding box center [300, 331] width 79 height 23
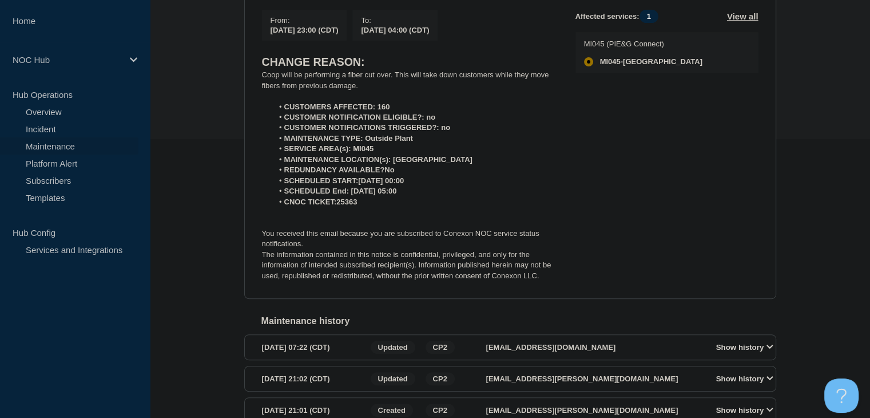
scroll to position [186, 0]
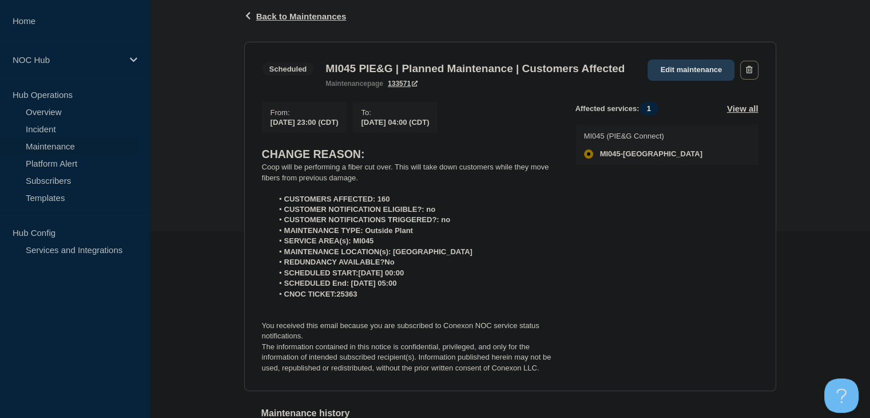
click at [702, 72] on link "Edit maintenance" at bounding box center [691, 69] width 87 height 21
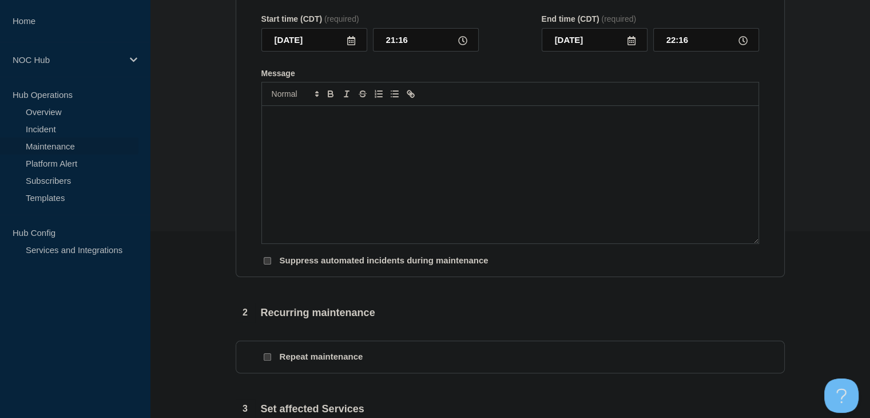
type input "MI045 PIE&G | Planned Maintenance | Customers Affected"
type input "23:00"
type input "[DATE]"
type input "04:00"
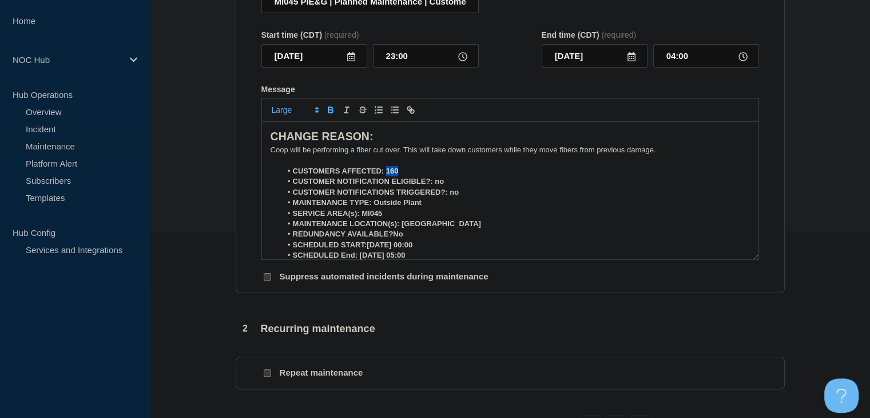
drag, startPoint x: 407, startPoint y: 180, endPoint x: 384, endPoint y: 178, distance: 22.9
click at [384, 176] on li "CUSTOMERS AFFECTED: 160" at bounding box center [515, 171] width 469 height 10
click at [332, 114] on icon "Toggle bold text" at bounding box center [331, 110] width 10 height 10
drag, startPoint x: 446, startPoint y: 190, endPoint x: 436, endPoint y: 190, distance: 9.7
click at [436, 186] on li "CUSTOMER NOTIFICATION ELIGIBLE?: no" at bounding box center [515, 181] width 469 height 10
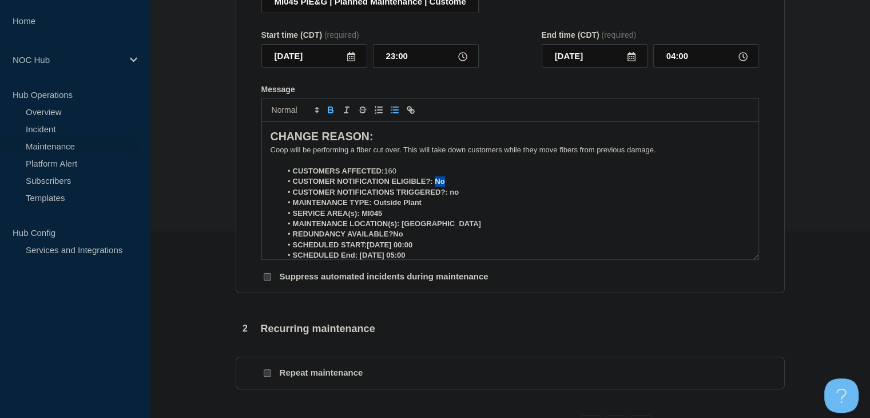
drag, startPoint x: 458, startPoint y: 190, endPoint x: 434, endPoint y: 190, distance: 23.5
click at [434, 186] on li "CUSTOMER NOTIFICATION ELIGIBLE?: No" at bounding box center [515, 181] width 469 height 10
click at [331, 115] on icon "Toggle bold text" at bounding box center [331, 110] width 10 height 10
click at [279, 155] on p "Coop will be performing a fiber cut over. This will take down customers while t…" at bounding box center [510, 150] width 479 height 10
click at [451, 196] on strong "CUSTOMER NOTIFICATIONS TRIGGERED?: no" at bounding box center [376, 192] width 166 height 9
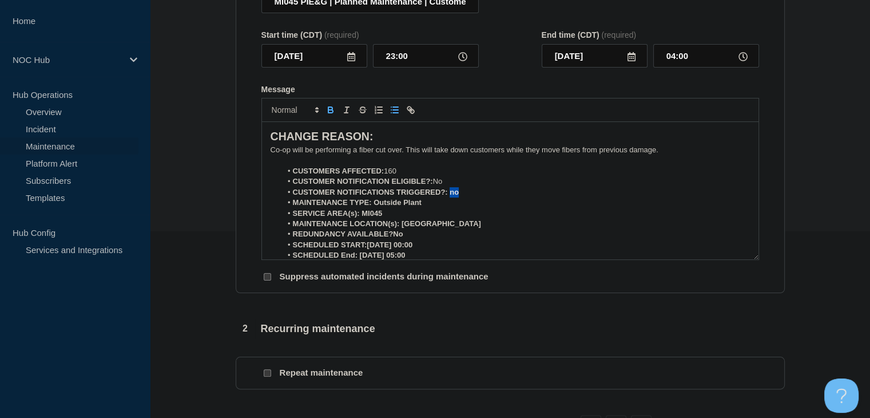
drag, startPoint x: 458, startPoint y: 200, endPoint x: 451, endPoint y: 200, distance: 7.4
click at [451, 197] on li "CUSTOMER NOTIFICATIONS TRIGGERED?: no" at bounding box center [515, 192] width 469 height 10
drag, startPoint x: 465, startPoint y: 197, endPoint x: 451, endPoint y: 197, distance: 14.3
click at [451, 197] on li "CUSTOMER NOTIFICATIONS TRIGGERED?: No" at bounding box center [515, 192] width 469 height 10
click at [335, 117] on button "Toggle bold text" at bounding box center [331, 110] width 16 height 14
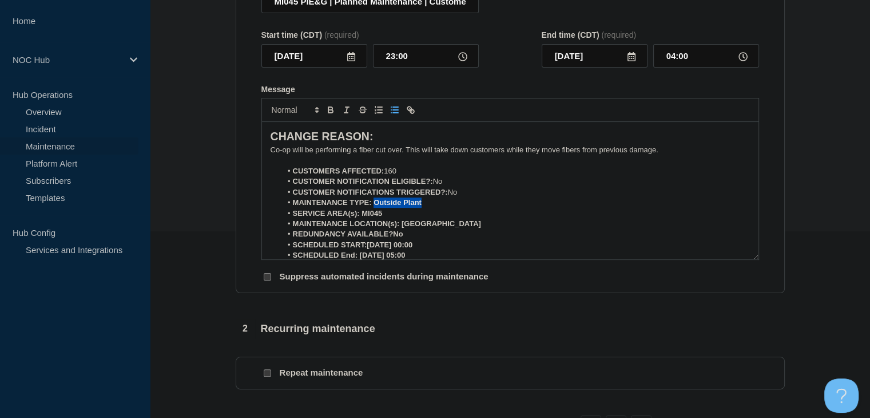
drag, startPoint x: 424, startPoint y: 213, endPoint x: 374, endPoint y: 209, distance: 51.1
click at [374, 208] on li "MAINTENANCE TYPE: Outside Plant" at bounding box center [515, 202] width 469 height 10
click at [332, 113] on icon "Toggle bold text" at bounding box center [330, 111] width 5 height 3
click at [392, 219] on li "SERVICE AREA(s): MI045" at bounding box center [515, 213] width 469 height 10
drag, startPoint x: 406, startPoint y: 220, endPoint x: 362, endPoint y: 220, distance: 44.1
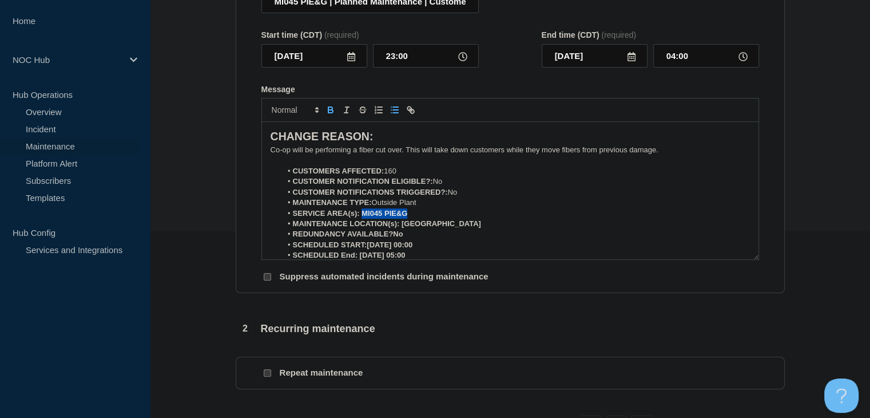
click at [362, 219] on li "SERVICE AREA(s): MI045 PIE&G" at bounding box center [515, 213] width 469 height 10
click at [332, 113] on icon "Toggle bold text" at bounding box center [330, 111] width 5 height 3
drag, startPoint x: 448, startPoint y: 231, endPoint x: 403, endPoint y: 228, distance: 45.8
click at [403, 228] on li "MAINTENANCE LOCATION(s): Cheboygan" at bounding box center [515, 224] width 469 height 10
click at [334, 115] on icon "Toggle bold text" at bounding box center [331, 110] width 10 height 10
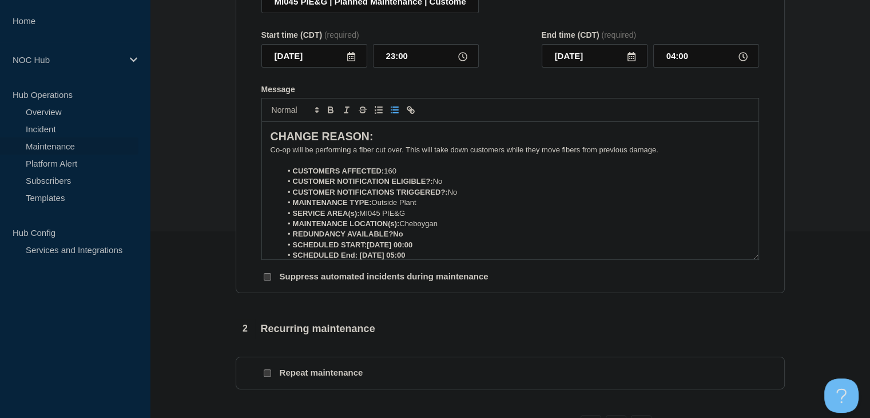
click at [392, 238] on strong "REDUNDANCY AVAILABLE?No" at bounding box center [348, 233] width 110 height 9
drag, startPoint x: 408, startPoint y: 243, endPoint x: 394, endPoint y: 243, distance: 14.3
click at [394, 239] on li "REDUNDANCY AVAILABLE? No" at bounding box center [515, 234] width 469 height 10
click at [332, 110] on icon "Toggle bold text" at bounding box center [330, 108] width 4 height 3
click at [367, 249] on strong "SCHEDULED START:2025-08-26 00:00" at bounding box center [353, 244] width 120 height 9
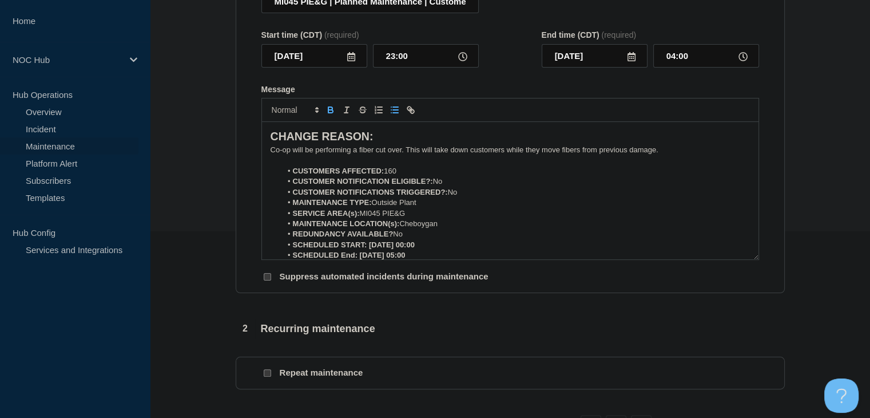
click at [406, 249] on strong "SCHEDULED START: 2025-08-26 00:00" at bounding box center [354, 244] width 122 height 9
click at [448, 250] on li "SCHEDULED START: 2025-08-26, 00:00" at bounding box center [515, 245] width 469 height 10
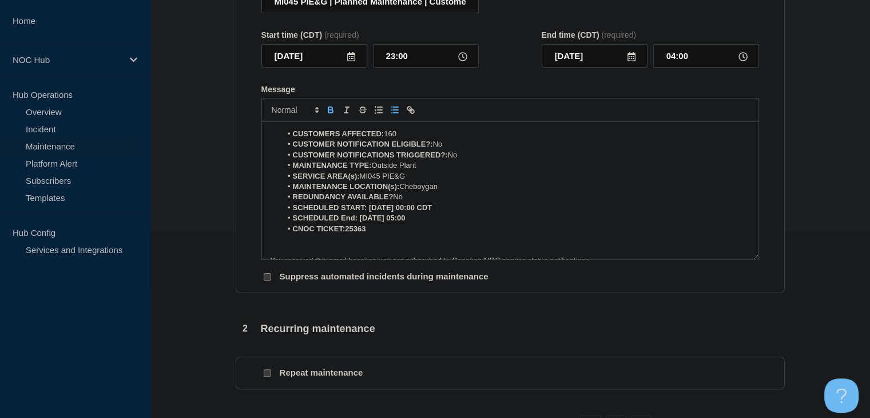
scroll to position [57, 0]
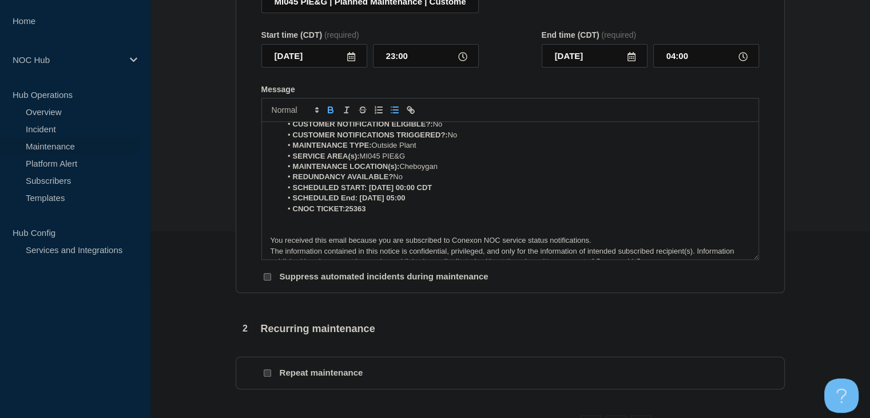
click at [398, 211] on li "CNOC TICKET:25363" at bounding box center [515, 209] width 469 height 10
click at [350, 213] on strong "CNOC TICKET:25363" at bounding box center [329, 208] width 73 height 9
click at [347, 213] on strong "CNOC TICKET:25363" at bounding box center [329, 208] width 73 height 9
click at [396, 202] on strong "SCHEDULED End: 2025-08-26 05:00" at bounding box center [349, 197] width 113 height 9
click at [432, 203] on li "SCHEDULED End: 2025-08-26, 05:00" at bounding box center [515, 198] width 469 height 10
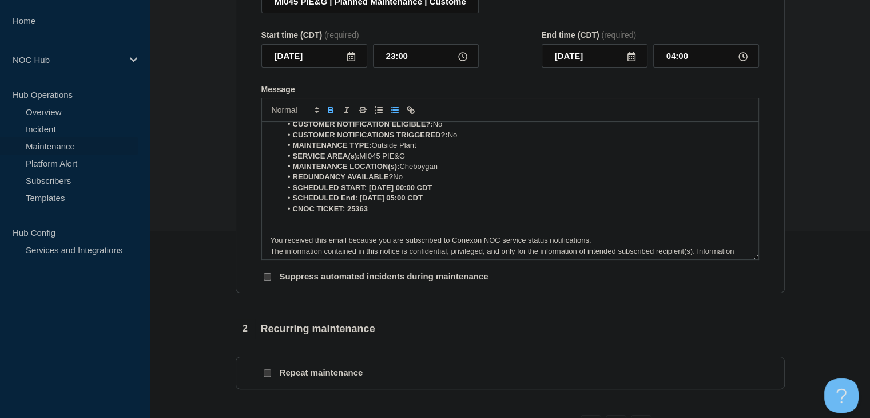
drag, startPoint x: 457, startPoint y: 193, endPoint x: 368, endPoint y: 194, distance: 88.7
click at [368, 193] on li "SCHEDULED START: 2025-08-26, 00:00 CDT" at bounding box center [515, 187] width 469 height 10
click at [328, 113] on icon "Toggle bold text" at bounding box center [330, 111] width 5 height 3
drag, startPoint x: 428, startPoint y: 205, endPoint x: 360, endPoint y: 207, distance: 68.1
click at [360, 203] on li "SCHEDULED End: 2025-08-26, 05:00 CDT" at bounding box center [515, 198] width 469 height 10
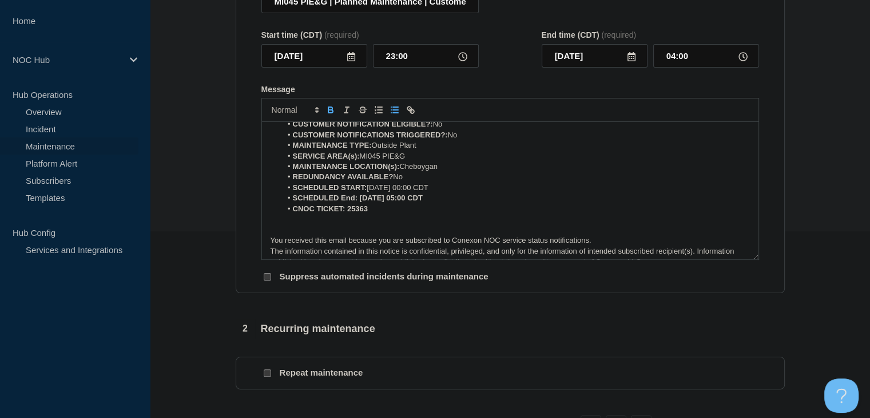
click at [330, 110] on icon "Toggle bold text" at bounding box center [330, 108] width 4 height 3
drag, startPoint x: 375, startPoint y: 218, endPoint x: 348, endPoint y: 216, distance: 26.9
click at [348, 214] on li "CNOC TICKET: 25363" at bounding box center [515, 209] width 469 height 10
click at [330, 110] on icon "Toggle bold text" at bounding box center [330, 108] width 4 height 3
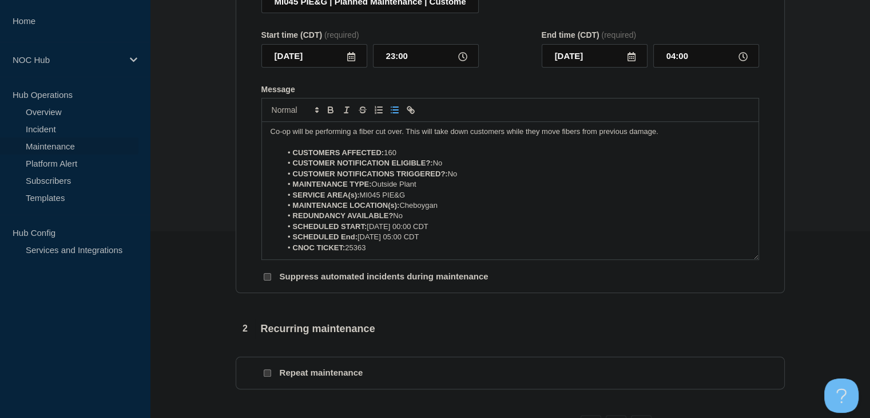
scroll to position [0, 0]
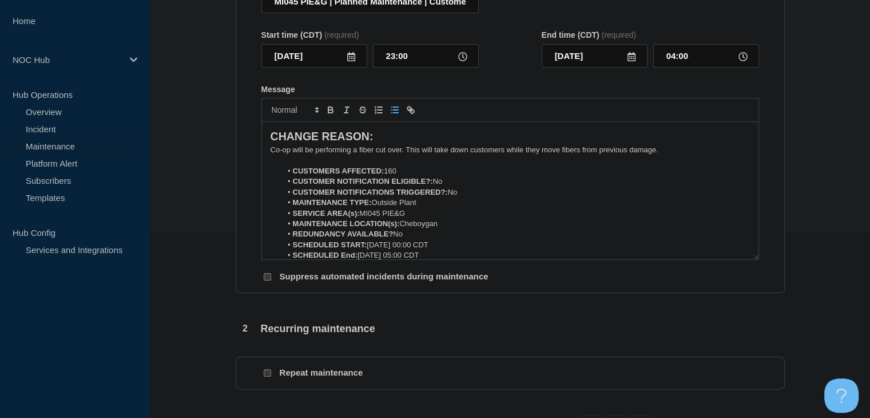
click at [209, 226] on section "1 Provide details Title (required) MI045 PIE&G | Planned Maintenance | Customer…" at bounding box center [510, 355] width 720 height 854
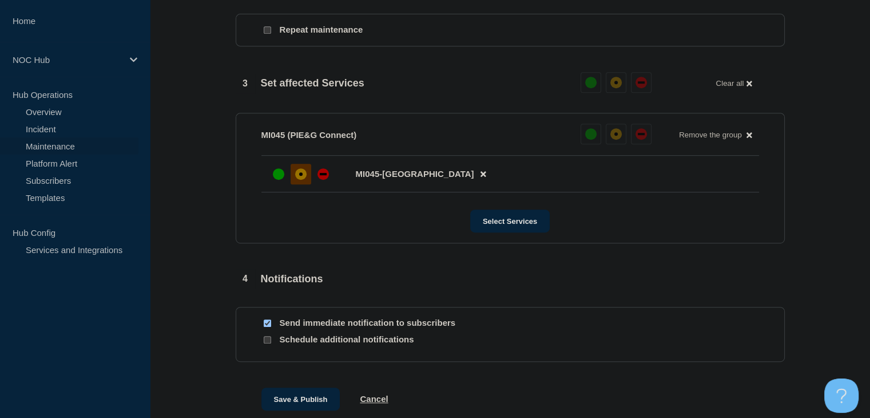
scroll to position [605, 0]
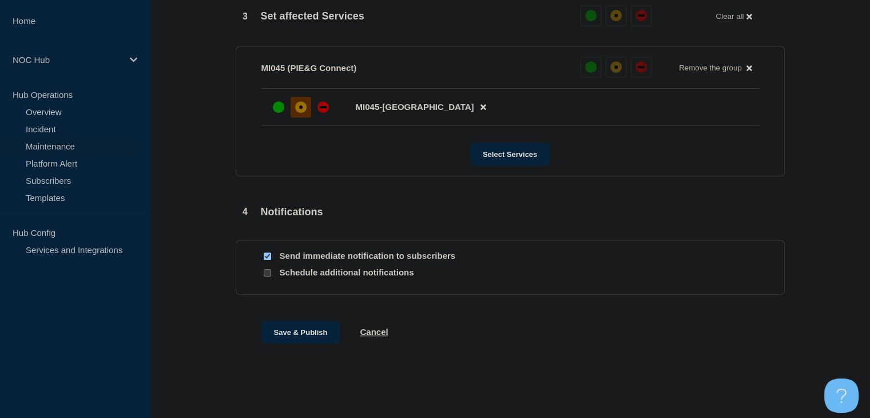
click at [266, 257] on input "Send immediate notification to subscribers" at bounding box center [267, 255] width 7 height 7
checkbox input "false"
click at [297, 330] on button "Save & Publish" at bounding box center [300, 331] width 79 height 23
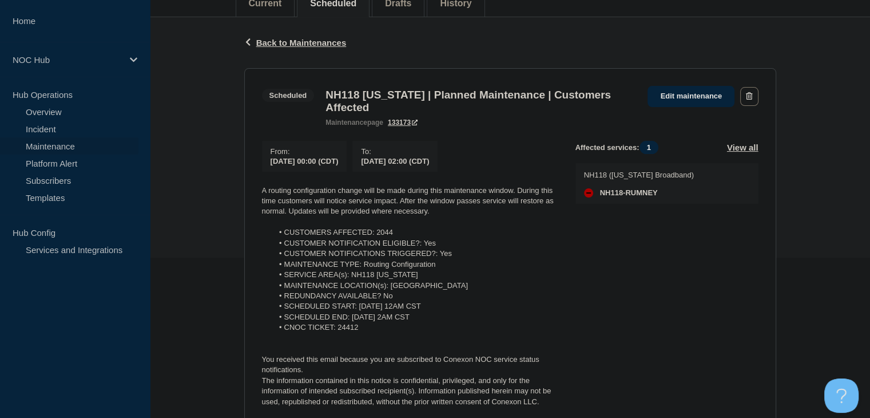
scroll to position [172, 0]
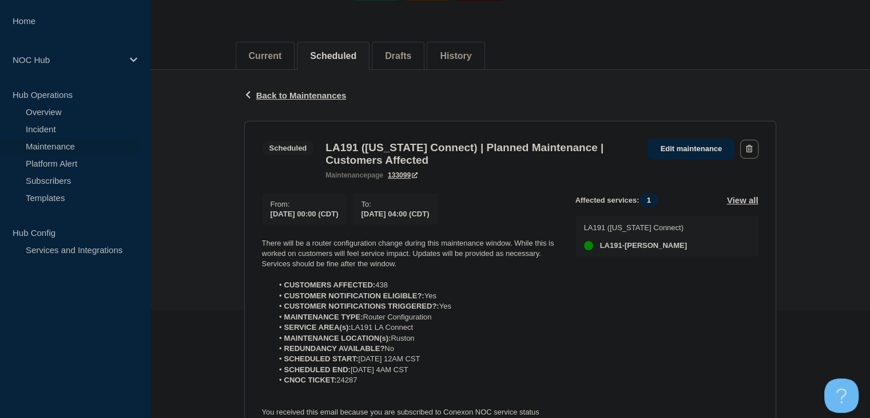
scroll to position [229, 0]
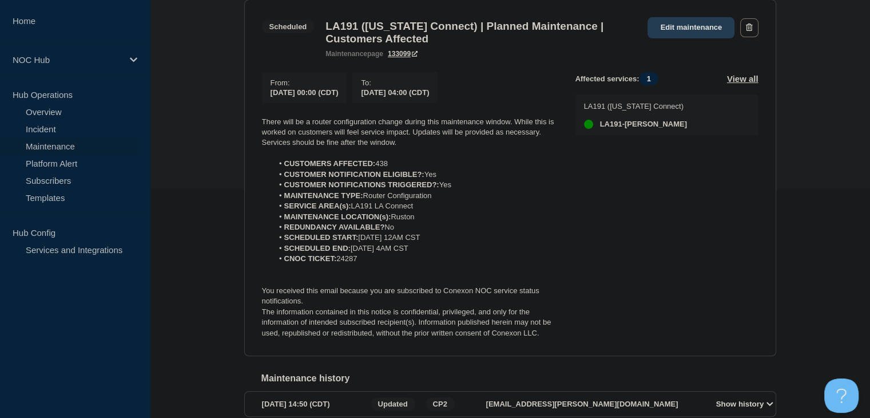
click at [706, 34] on link "Edit maintenance" at bounding box center [691, 27] width 87 height 21
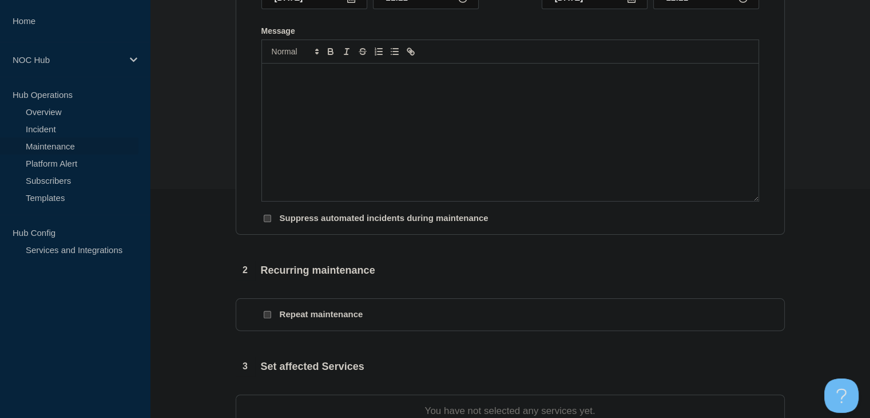
type input "LA191 ([US_STATE] Connect) | Planned Maintenance | Customers Affected"
type input "[DATE]"
type input "00:00"
type input "[DATE]"
type input "04:00"
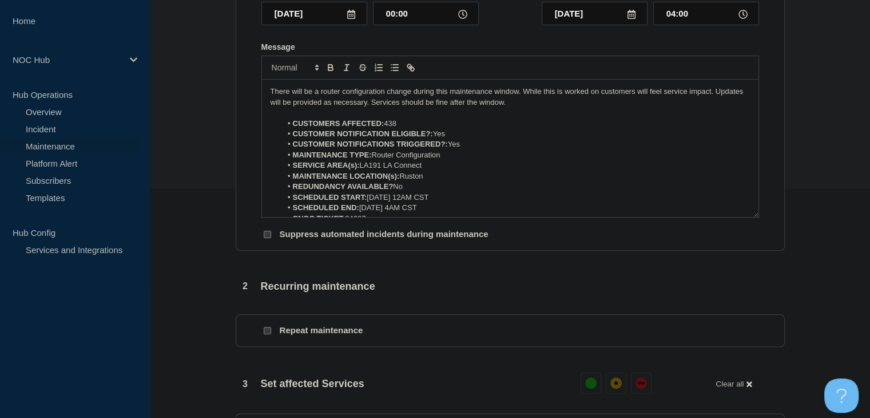
scroll to position [57, 0]
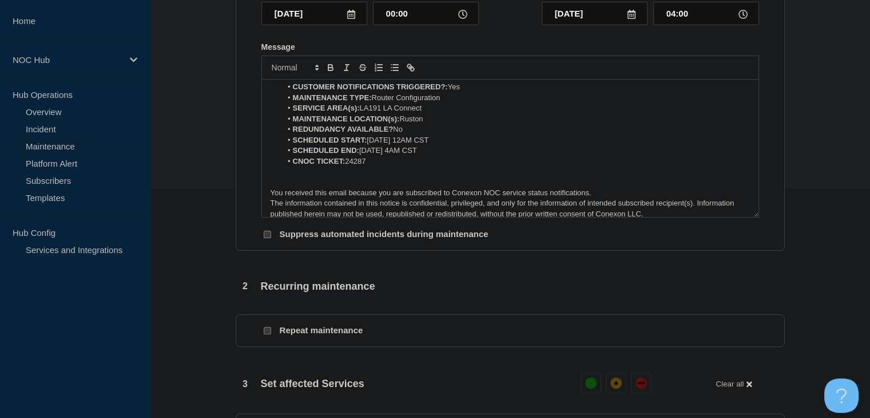
click at [388, 174] on p "Message" at bounding box center [510, 171] width 479 height 10
click at [382, 166] on li "CNOC TICKET: 24287" at bounding box center [515, 161] width 469 height 10
click at [419, 145] on li "SCHEDULED START: [DATE] 12AM CST" at bounding box center [515, 140] width 469 height 10
drag, startPoint x: 442, startPoint y: 145, endPoint x: 400, endPoint y: 146, distance: 41.8
click at [400, 145] on li "SCHEDULED START: [DATE] 12AM CST" at bounding box center [515, 140] width 469 height 10
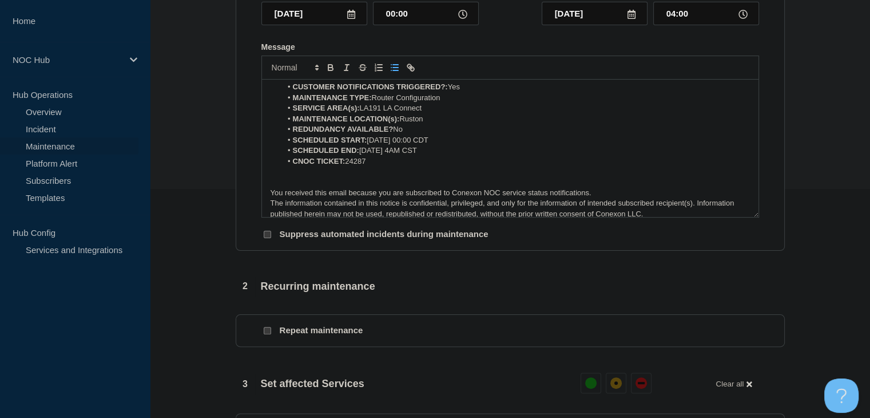
drag, startPoint x: 433, startPoint y: 160, endPoint x: 395, endPoint y: 154, distance: 38.3
click at [393, 156] on li "SCHEDULED END: 08/27/25 4AM CST" at bounding box center [515, 150] width 469 height 10
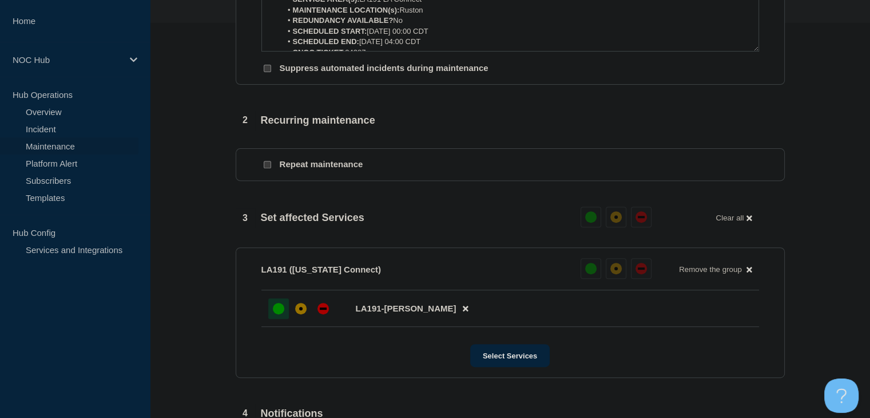
scroll to position [262, 0]
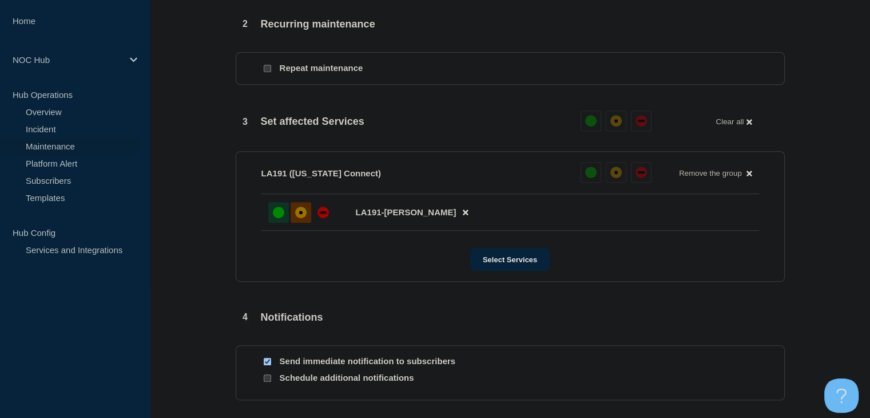
click at [298, 218] on div "affected" at bounding box center [300, 212] width 11 height 11
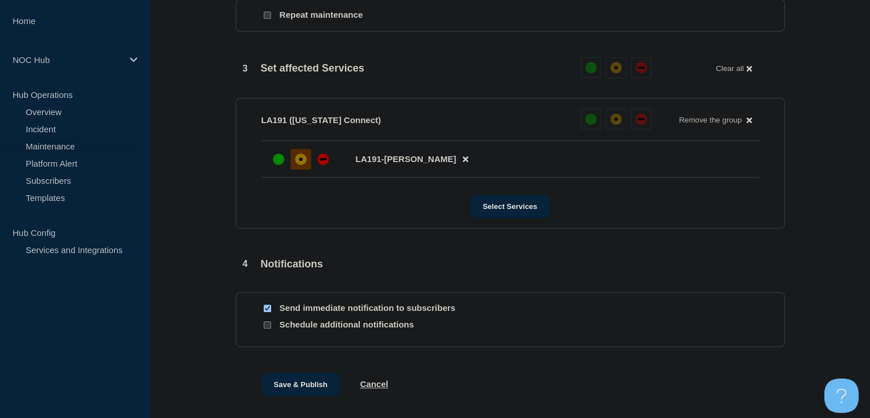
scroll to position [605, 0]
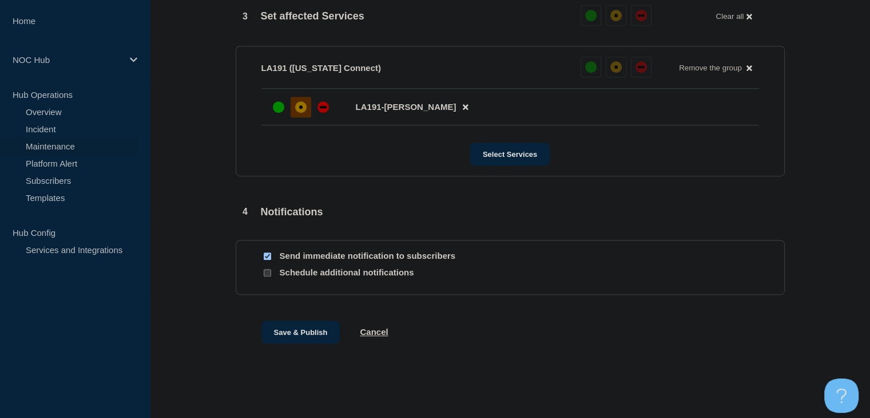
click at [268, 257] on input "Send immediate notification to subscribers" at bounding box center [267, 255] width 7 height 7
checkbox input "false"
click at [288, 337] on button "Save & Publish" at bounding box center [300, 331] width 79 height 23
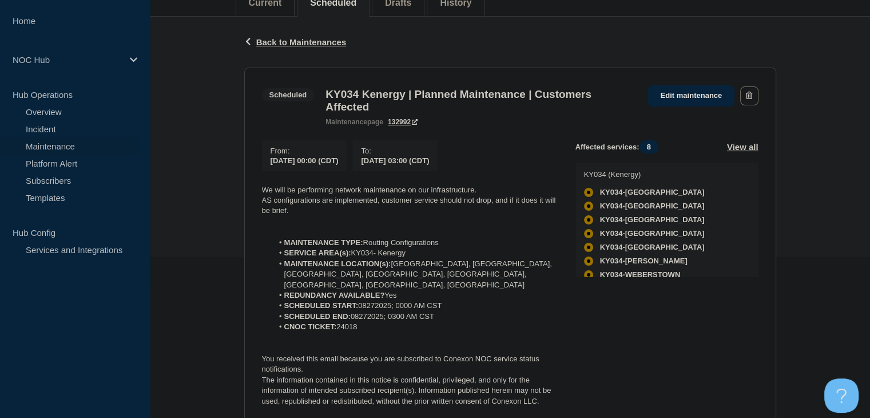
scroll to position [229, 0]
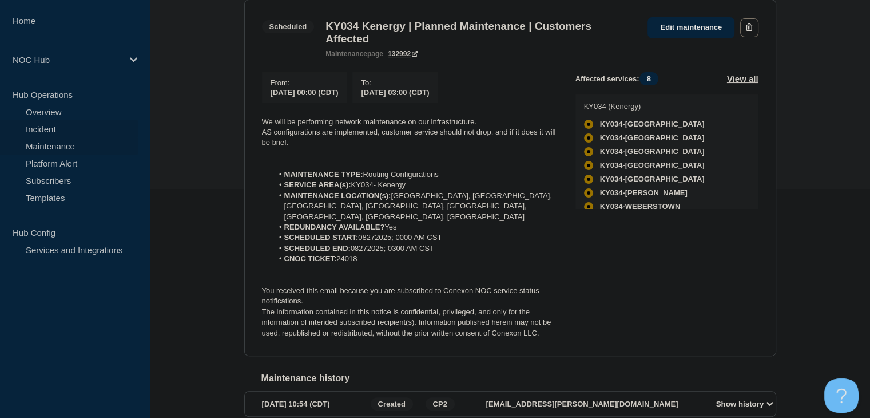
click at [60, 126] on link "Incident" at bounding box center [69, 128] width 138 height 17
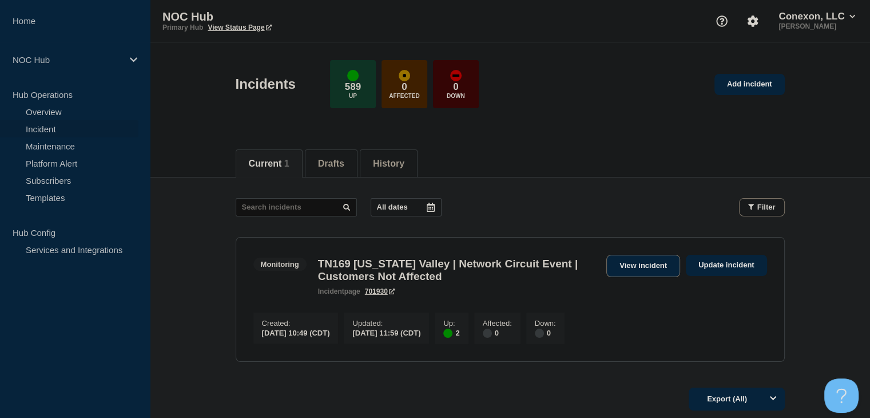
click at [622, 268] on link "View incident" at bounding box center [643, 266] width 74 height 22
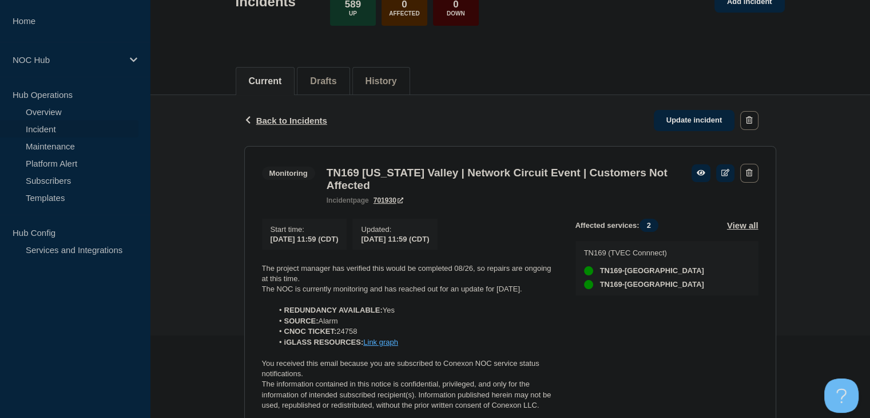
scroll to position [114, 0]
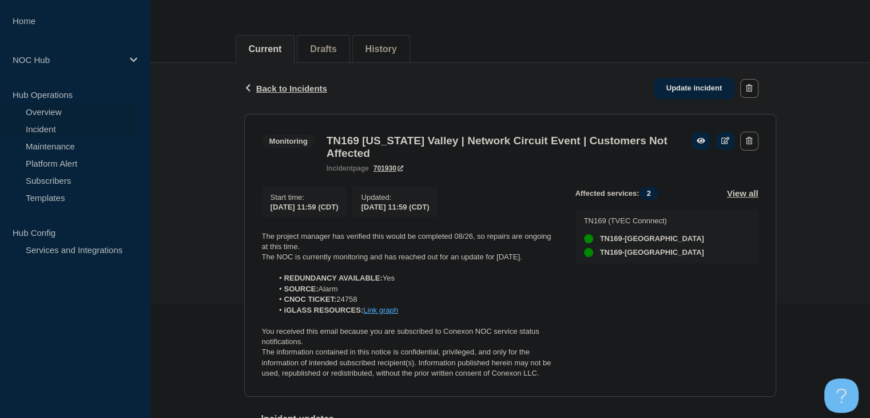
click at [68, 113] on link "Overview" at bounding box center [69, 111] width 138 height 17
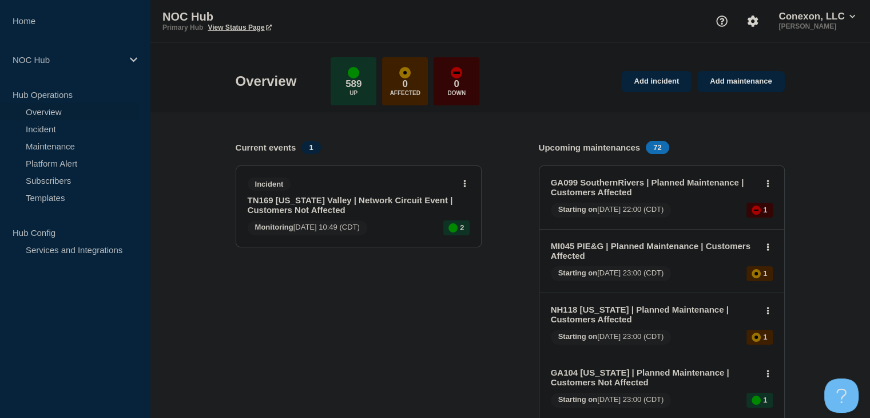
click at [305, 211] on link "TN169 [US_STATE] Valley | Network Circuit Event | Customers Not Affected" at bounding box center [351, 204] width 207 height 19
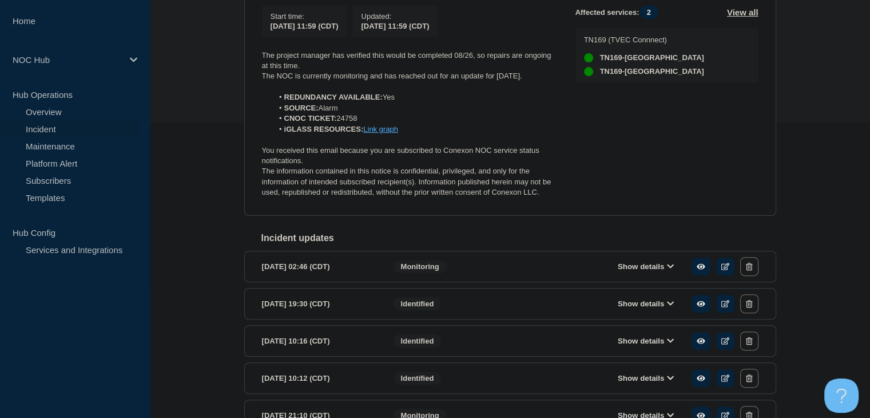
scroll to position [114, 0]
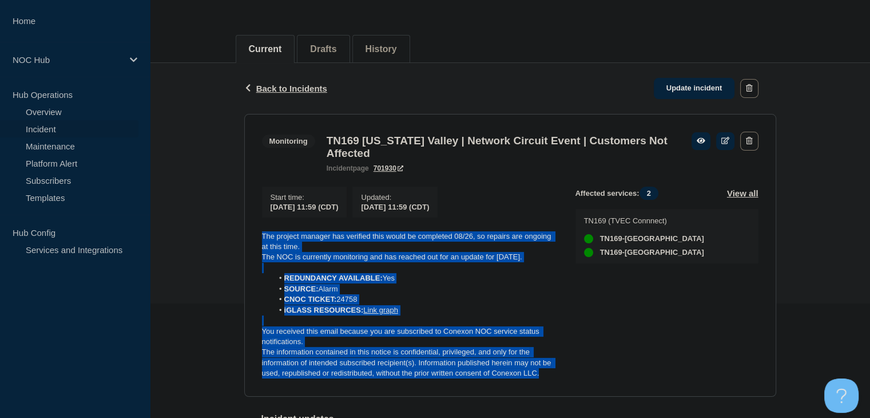
drag, startPoint x: 549, startPoint y: 381, endPoint x: 238, endPoint y: 229, distance: 345.6
copy div "The project manager has verified this would be completed 08/26, so repairs are …"
click at [675, 90] on link "Update incident" at bounding box center [694, 88] width 81 height 21
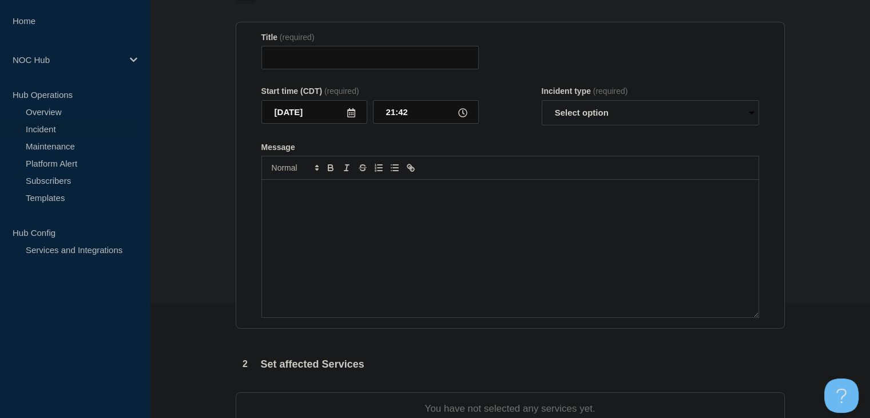
type input "TN169 Tennessee Valley | Network Circuit Event | Customers Not Affected"
click at [401, 259] on div "Message" at bounding box center [510, 248] width 497 height 137
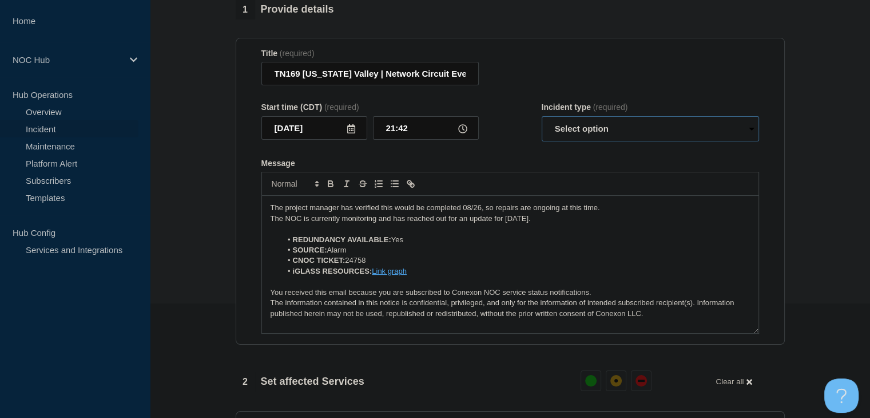
click at [622, 141] on select "Select option Investigating Identified Monitoring Resolved" at bounding box center [650, 128] width 217 height 25
select select "monitoring"
click at [542, 123] on select "Select option Investigating Identified Monitoring Resolved" at bounding box center [650, 128] width 217 height 25
click at [529, 162] on form "Title (required) TN169 Tennessee Valley | Network Circuit Event | Customers Not…" at bounding box center [510, 191] width 498 height 285
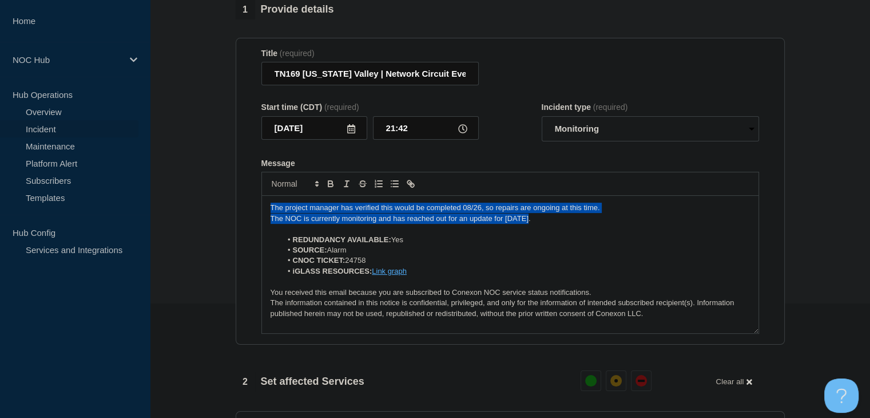
drag, startPoint x: 542, startPoint y: 223, endPoint x: 109, endPoint y: 207, distance: 433.9
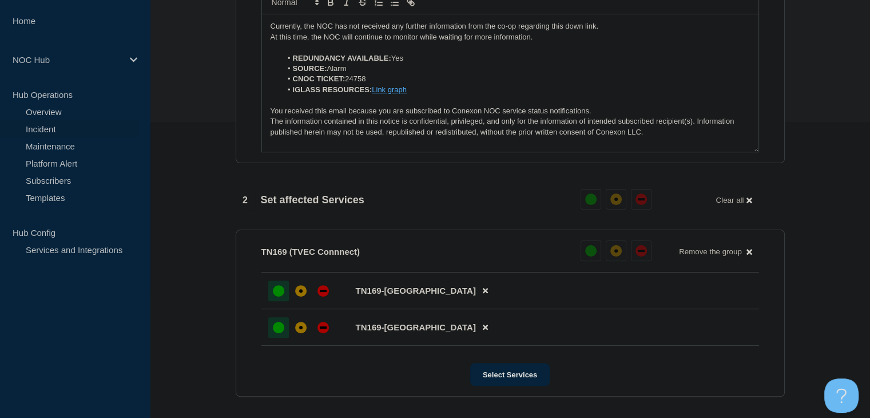
scroll to position [572, 0]
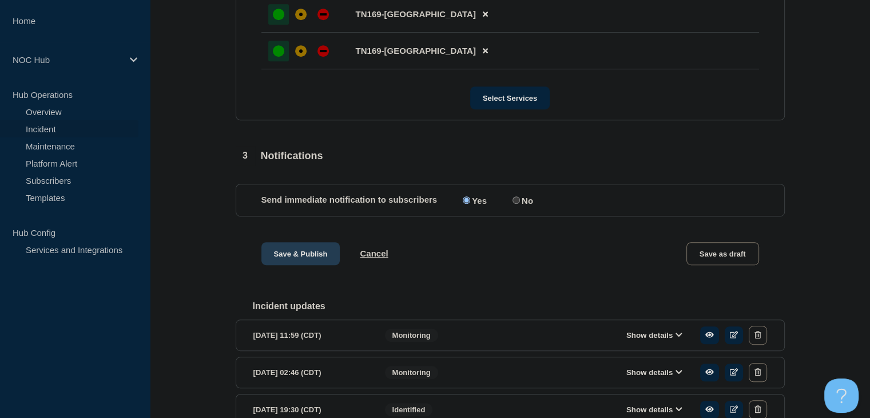
click at [302, 265] on button "Save & Publish" at bounding box center [300, 253] width 79 height 23
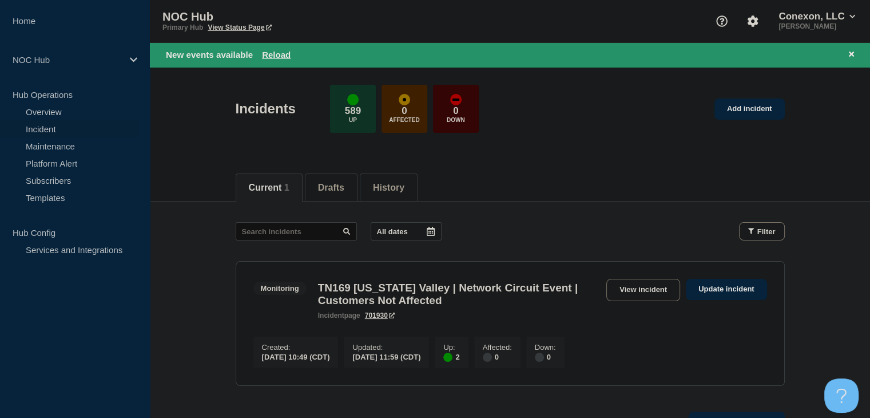
click at [195, 188] on div "Current 1 Drafts History" at bounding box center [510, 181] width 720 height 39
click at [289, 54] on button "Reload" at bounding box center [276, 55] width 29 height 10
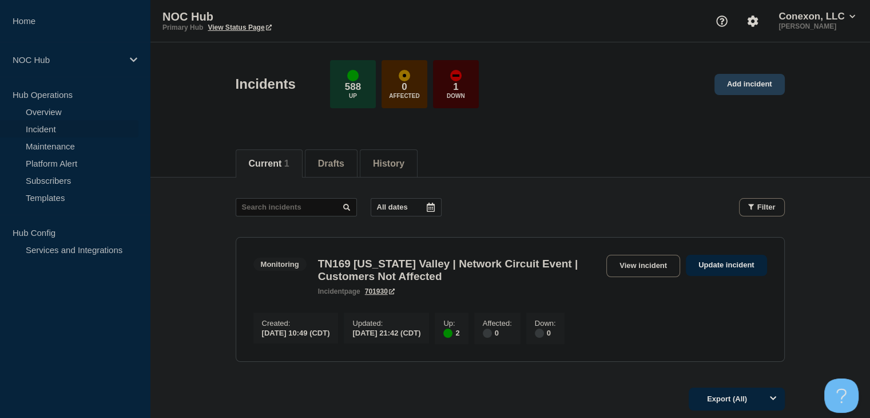
click at [759, 80] on link "Add incident" at bounding box center [750, 84] width 70 height 21
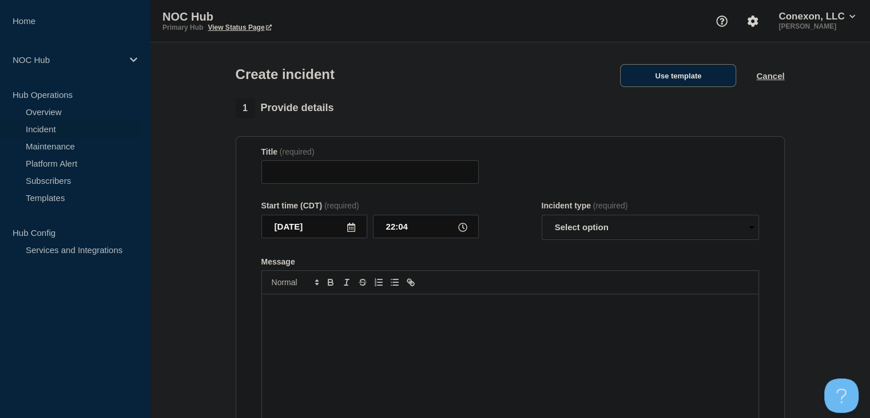
click at [668, 74] on button "Use template" at bounding box center [678, 75] width 116 height 23
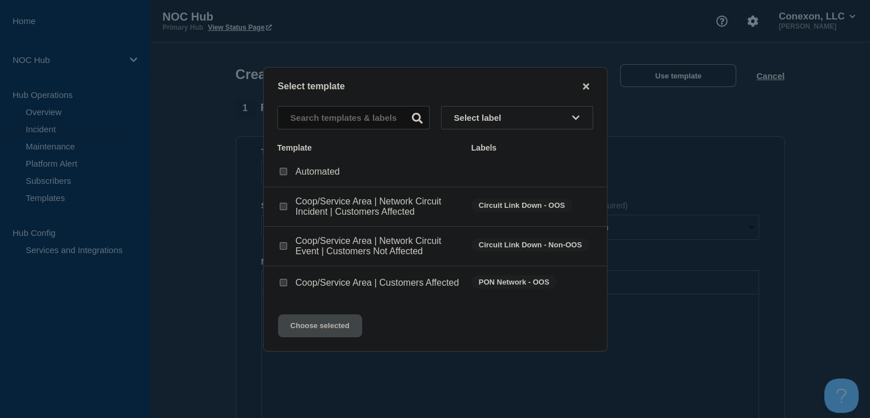
click at [284, 283] on input "Coop/Service Area | Customers Affected checkbox" at bounding box center [283, 282] width 7 height 7
checkbox input "true"
click at [307, 331] on button "Choose selected" at bounding box center [320, 325] width 84 height 23
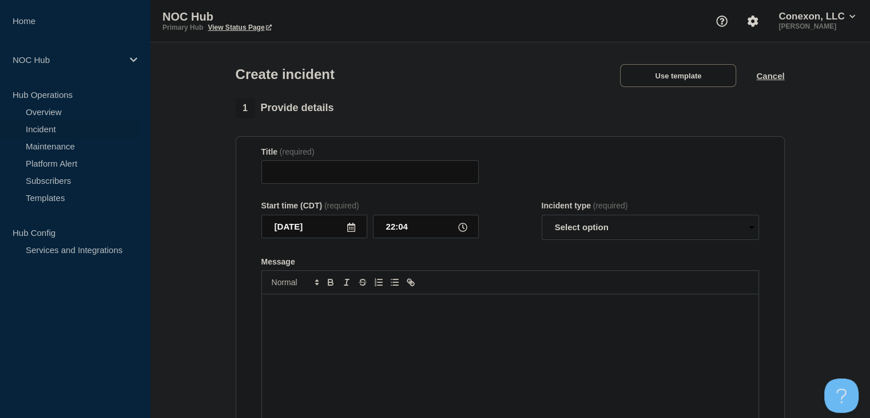
type input "Coop/Service Area | Customers Affected"
select select "investigating"
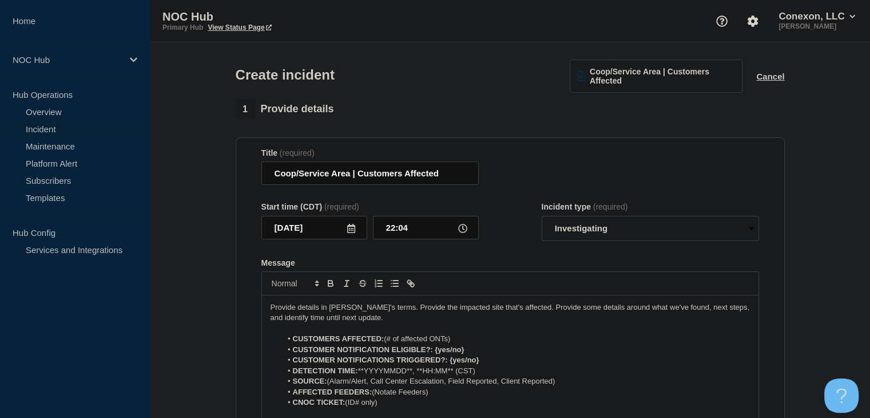
scroll to position [114, 0]
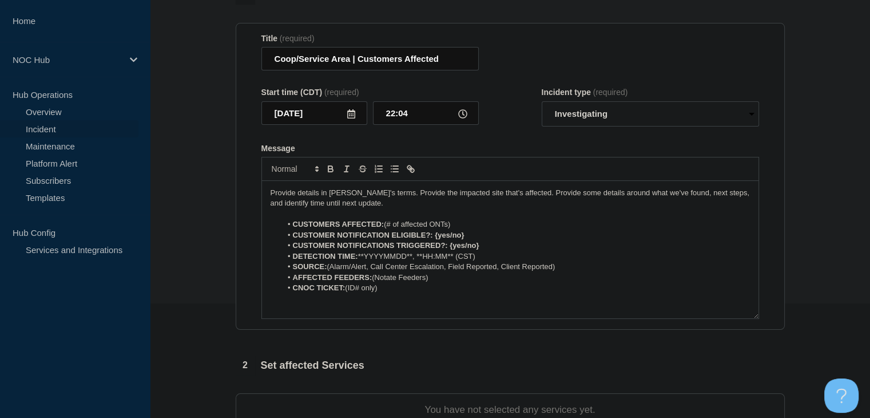
drag, startPoint x: 459, startPoint y: 226, endPoint x: 394, endPoint y: 227, distance: 65.8
click at [394, 227] on li "CUSTOMERS AFFECTED: (# of affected ONTs)" at bounding box center [515, 224] width 469 height 10
click at [391, 225] on li "CUSTOMERS AFFECTED: (#205" at bounding box center [515, 224] width 469 height 10
click at [389, 227] on li "CUSTOMERS AFFECTED: (#205" at bounding box center [515, 224] width 469 height 10
drag, startPoint x: 471, startPoint y: 234, endPoint x: 434, endPoint y: 240, distance: 37.1
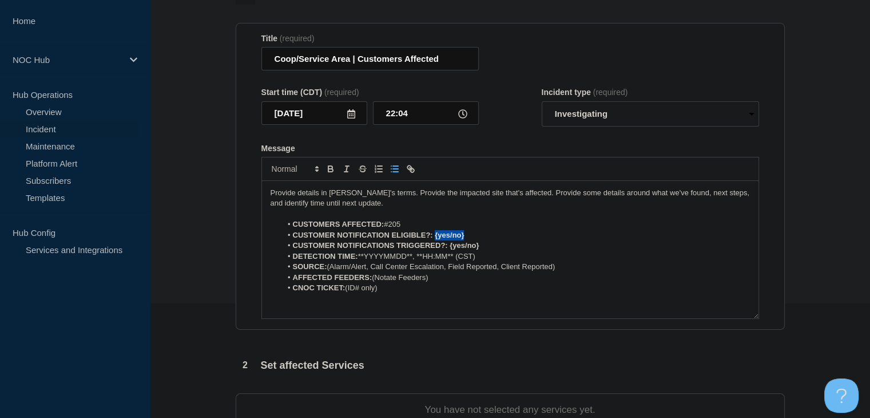
click at [434, 240] on li "CUSTOMER NOTIFICATION ELIGIBLE?: {yes/no}" at bounding box center [515, 235] width 469 height 10
drag, startPoint x: 482, startPoint y: 248, endPoint x: 453, endPoint y: 249, distance: 28.7
click at [453, 249] on li "CUSTOMER NOTIFICATIONS TRIGGERED?: {yes/no}" at bounding box center [515, 245] width 469 height 10
drag, startPoint x: 414, startPoint y: 259, endPoint x: 360, endPoint y: 261, distance: 53.2
click at [360, 261] on li "DETECTION TIME: **YYYYMMDD**, **HH:MM** (CST)" at bounding box center [515, 256] width 469 height 10
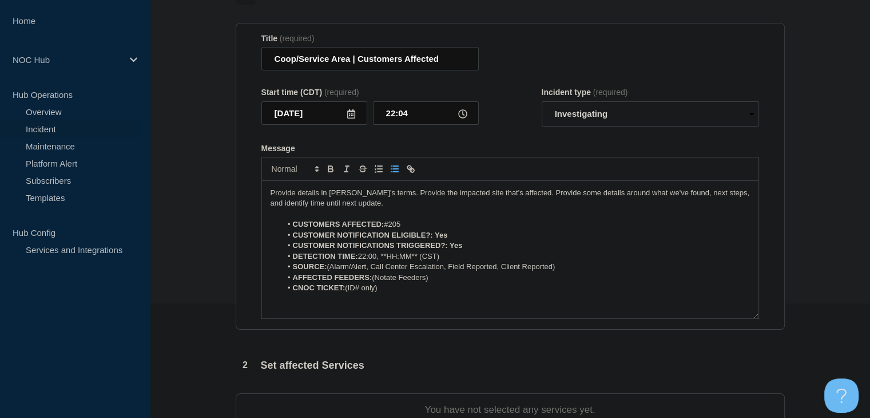
click at [435, 259] on li "DETECTION TIME: 22:00, **HH:MM** (CST)" at bounding box center [515, 256] width 469 height 10
click at [378, 261] on li "DETECTION TIME: 22:00, **HH:MM** (CST)" at bounding box center [515, 256] width 469 height 10
drag, startPoint x: 437, startPoint y: 259, endPoint x: 400, endPoint y: 259, distance: 36.6
click at [400, 259] on li "DETECTION TIME: 08/26/2025 , **HH:MM** (CST)" at bounding box center [515, 256] width 469 height 10
click at [435, 261] on li "DETECTION TIME: 08/26/2025 , 22:00 (CST)" at bounding box center [515, 256] width 469 height 10
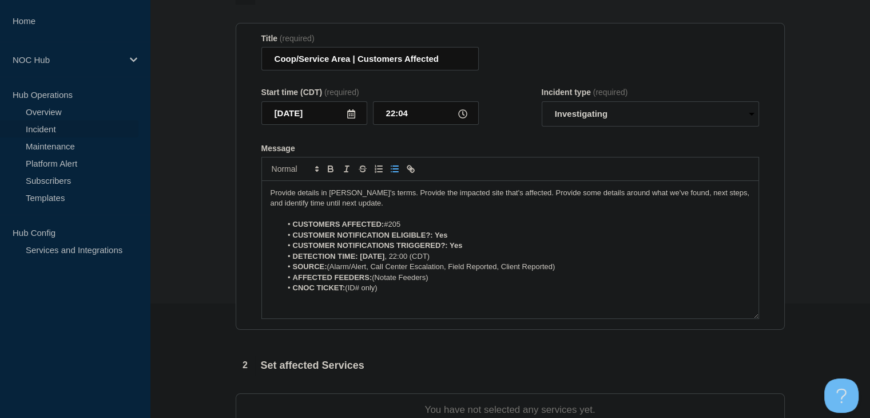
drag, startPoint x: 397, startPoint y: 261, endPoint x: 359, endPoint y: 260, distance: 37.8
click at [359, 260] on li "DETECTION TIME: 08/26/2025 , 22:00 (CDT)" at bounding box center [515, 256] width 469 height 10
click at [331, 172] on icon "Toggle bold text" at bounding box center [331, 169] width 10 height 10
click at [387, 271] on li "SOURCE: (Alarm/Alert, Call Center Escalation, Field Reported, Client Reported)" at bounding box center [515, 266] width 469 height 10
drag, startPoint x: 579, startPoint y: 268, endPoint x: 368, endPoint y: 269, distance: 211.1
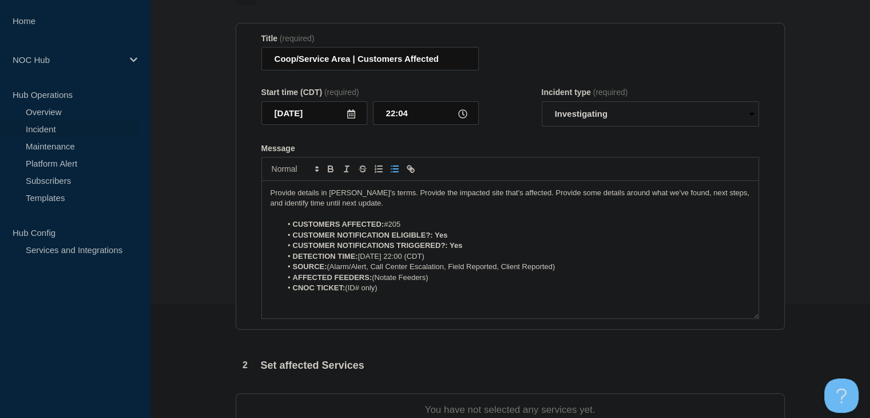
click at [368, 269] on li "SOURCE: (Alarm/Alert, Call Center Escalation, Field Reported, Client Reported)" at bounding box center [515, 266] width 469 height 10
click at [332, 270] on li "SOURCE: (Alarm/Alert" at bounding box center [515, 266] width 469 height 10
drag, startPoint x: 447, startPoint y: 281, endPoint x: 374, endPoint y: 281, distance: 73.2
click at [374, 281] on li "AFFECTED FEEDERS: (Notate Feeders)" at bounding box center [515, 277] width 469 height 10
click at [390, 292] on li "CNOC TICKET: (ID# only)" at bounding box center [515, 288] width 469 height 10
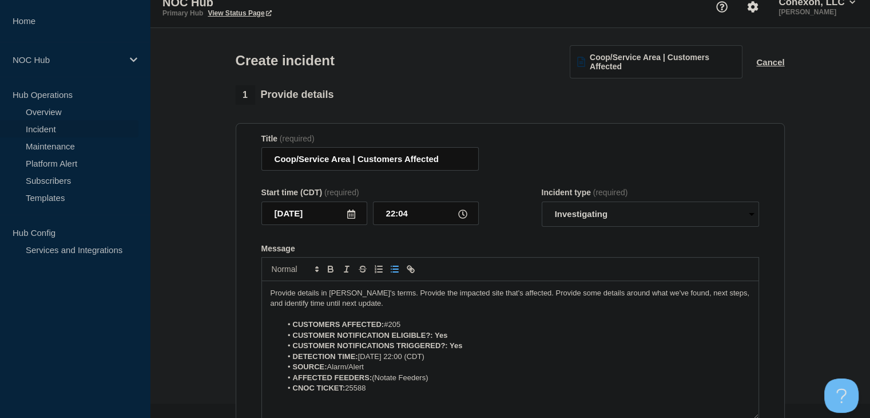
scroll to position [57, 0]
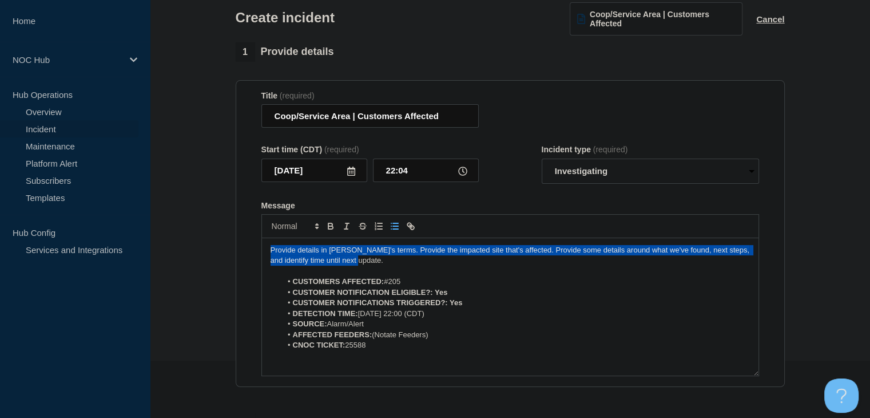
drag, startPoint x: 378, startPoint y: 266, endPoint x: 177, endPoint y: 239, distance: 202.0
click at [177, 239] on section "1 Provide details Title (required) Coop/Service Area | Customers Affected Start…" at bounding box center [510, 369] width 720 height 655
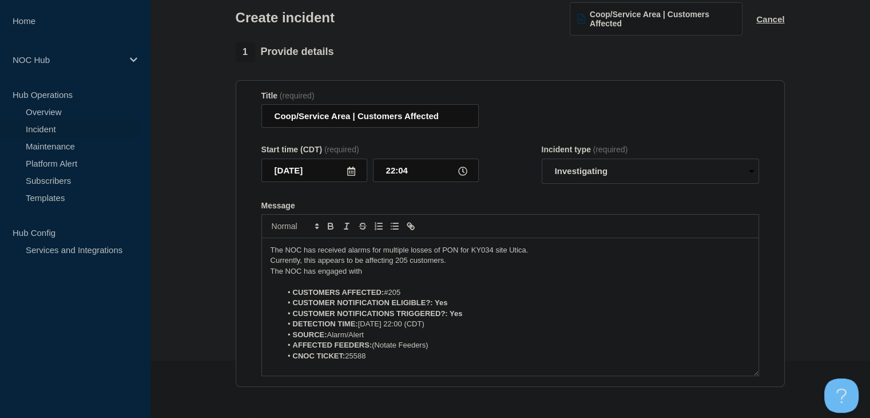
click at [376, 272] on p "The NOC has engaged with" at bounding box center [510, 271] width 479 height 10
drag, startPoint x: 349, startPoint y: 117, endPoint x: 251, endPoint y: 114, distance: 98.5
click at [251, 114] on section "Title (required) Coop/Service Area | Customers Affected Start time (CDT) (requi…" at bounding box center [510, 233] width 549 height 307
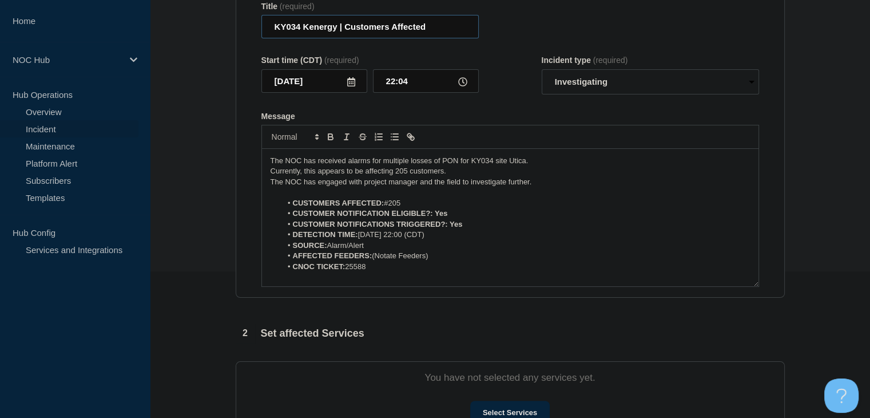
scroll to position [229, 0]
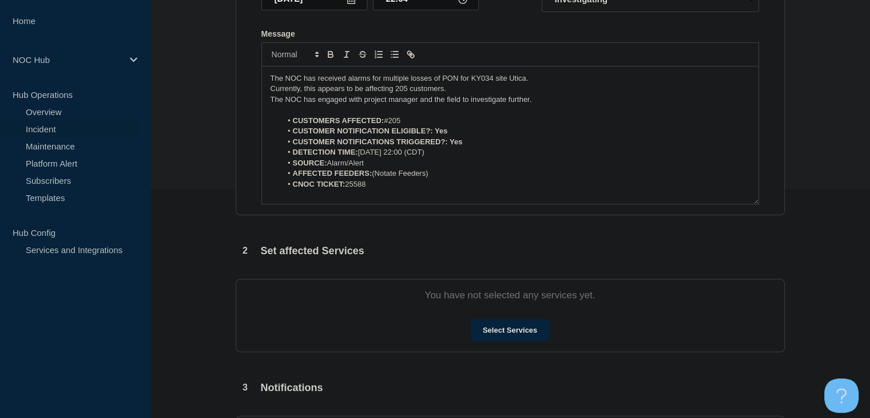
type input "KY034 Kenergy | Customers Affected"
drag, startPoint x: 442, startPoint y: 178, endPoint x: 381, endPoint y: 177, distance: 61.2
click at [378, 178] on li "AFFECTED FEEDERS: (Notate Feeders)" at bounding box center [515, 173] width 469 height 10
click at [403, 176] on li "AFFECTED FEEDERS:" at bounding box center [515, 173] width 469 height 10
drag, startPoint x: 435, startPoint y: 180, endPoint x: 374, endPoint y: 180, distance: 61.2
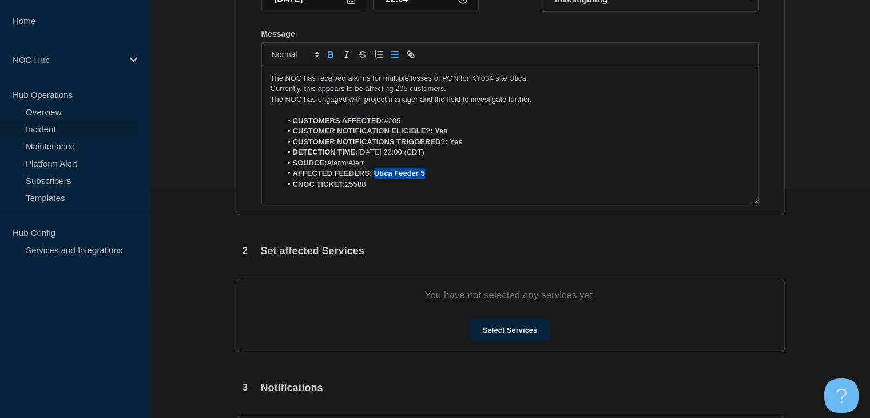
click at [374, 178] on li "AFFECTED FEEDERS: Utica Feeder 5" at bounding box center [515, 173] width 469 height 10
click at [331, 58] on icon "Toggle bold text" at bounding box center [331, 54] width 10 height 10
click at [382, 133] on strong "CUSTOMER NOTIFICATION ELIGIBLE?: Yes" at bounding box center [370, 130] width 155 height 9
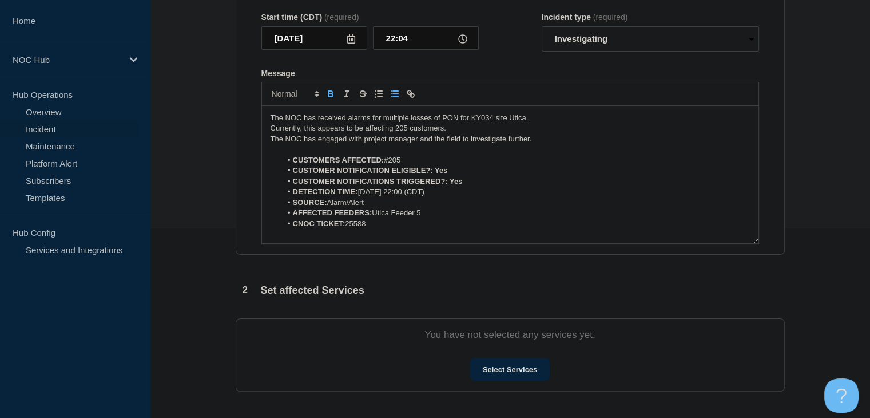
scroll to position [172, 0]
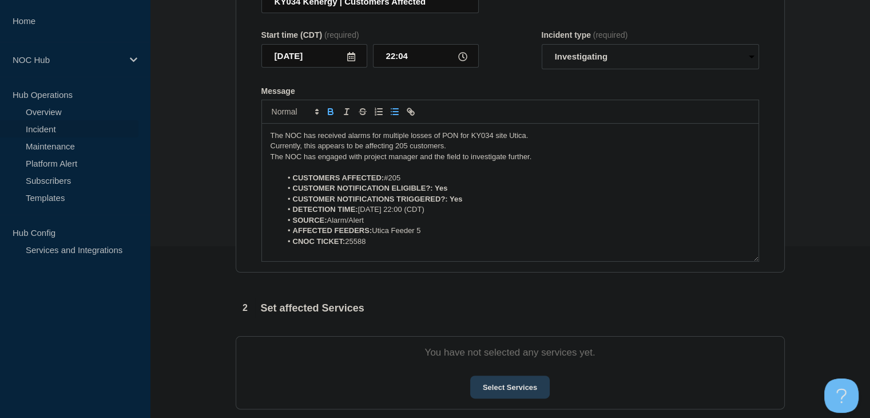
click at [506, 385] on button "Select Services" at bounding box center [510, 386] width 80 height 23
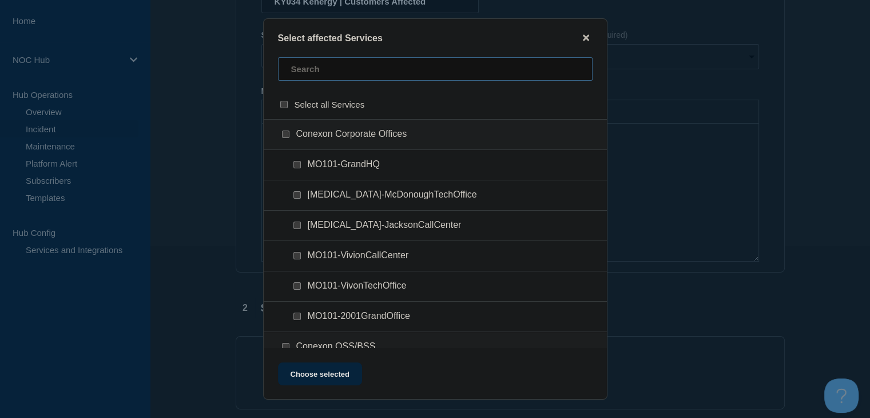
click at [337, 70] on input "text" at bounding box center [435, 68] width 315 height 23
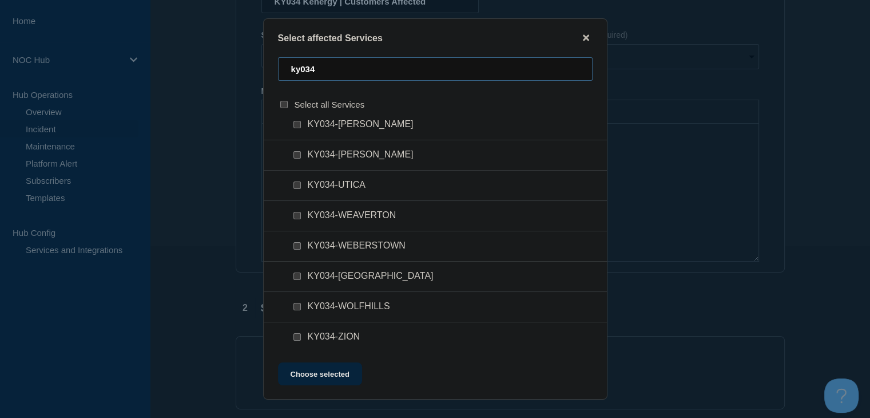
type input "ky034"
click at [297, 184] on input "KY034-UTICA checkbox" at bounding box center [296, 184] width 7 height 7
checkbox input "true"
click at [315, 367] on button "Choose selected" at bounding box center [320, 373] width 84 height 23
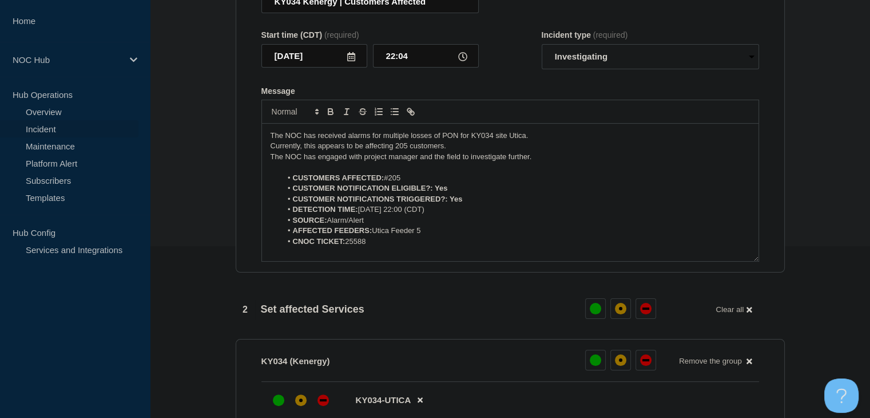
scroll to position [343, 0]
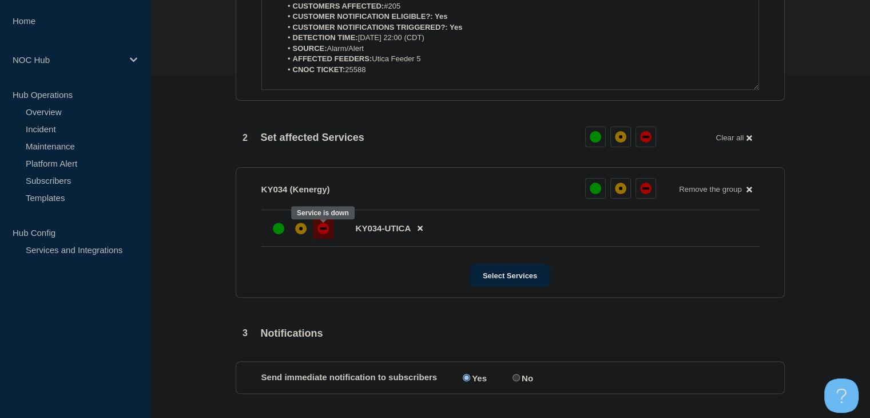
click at [319, 237] on div at bounding box center [323, 228] width 21 height 21
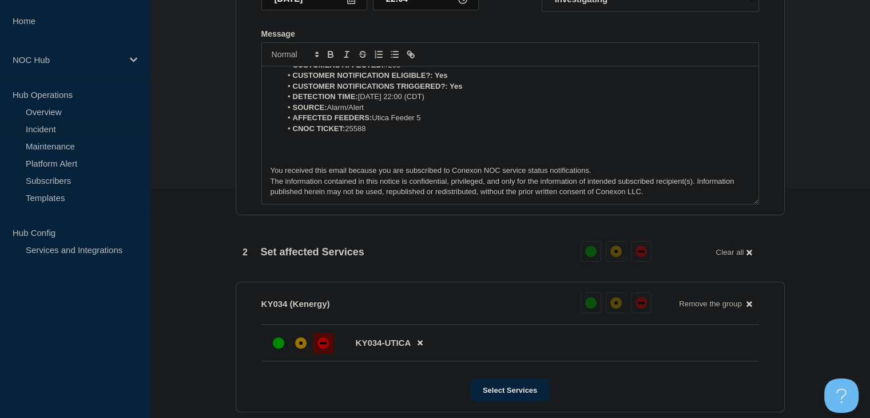
scroll to position [0, 0]
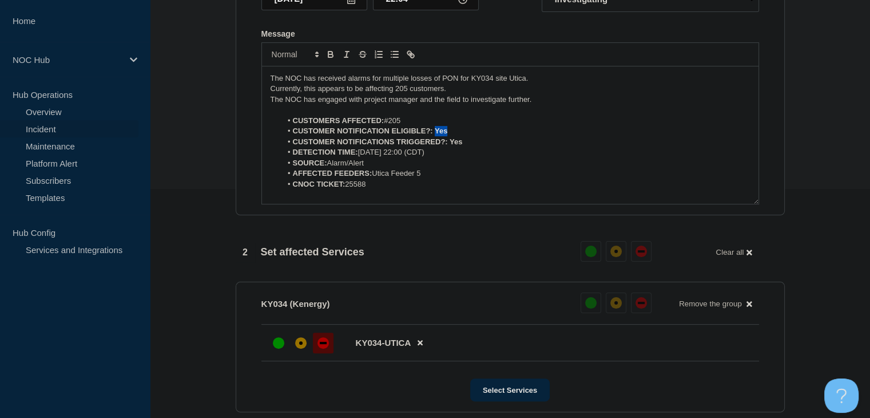
drag, startPoint x: 455, startPoint y: 137, endPoint x: 434, endPoint y: 136, distance: 21.2
click at [434, 136] on li "CUSTOMER NOTIFICATION ELIGIBLE?: Yes" at bounding box center [515, 131] width 469 height 10
click at [328, 53] on icon "Toggle bold text" at bounding box center [331, 54] width 10 height 10
drag, startPoint x: 465, startPoint y: 147, endPoint x: 450, endPoint y: 147, distance: 14.9
click at [450, 147] on li "CUSTOMER NOTIFICATIONS TRIGGERED?: Yes" at bounding box center [515, 142] width 469 height 10
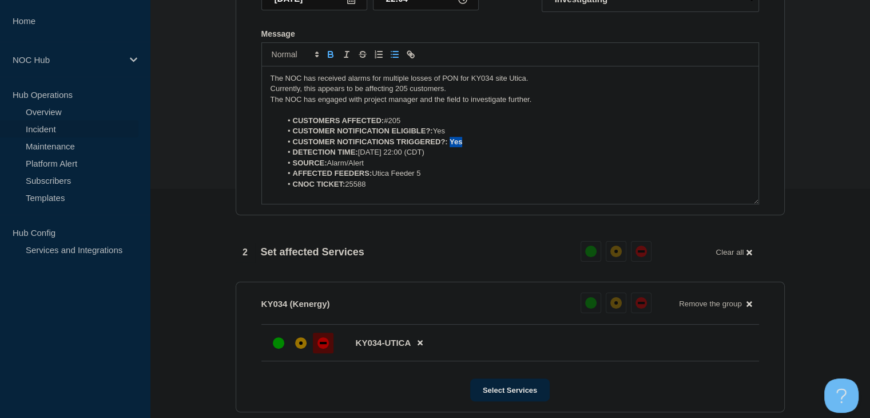
click at [331, 57] on icon "Toggle bold text" at bounding box center [330, 55] width 5 height 3
click at [481, 184] on li "CNOC TICKET: 25588" at bounding box center [515, 184] width 469 height 10
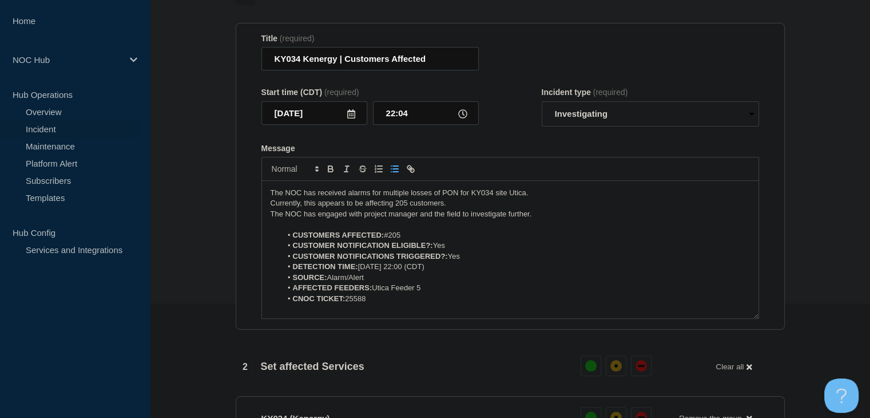
scroll to position [447, 0]
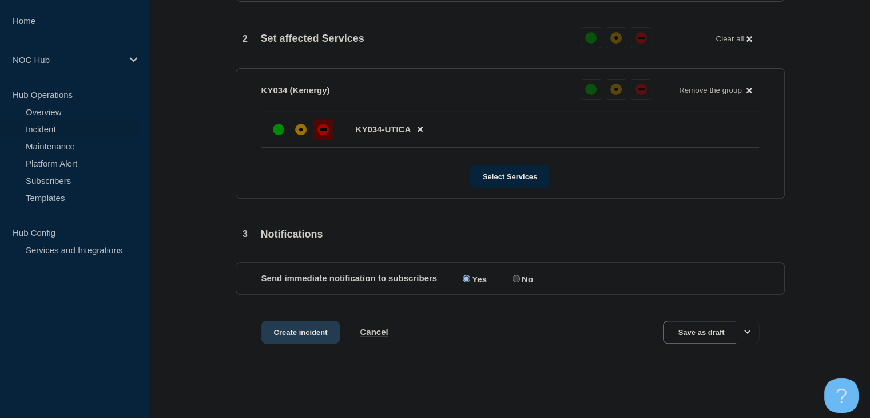
click at [293, 335] on button "Create incident" at bounding box center [300, 331] width 79 height 23
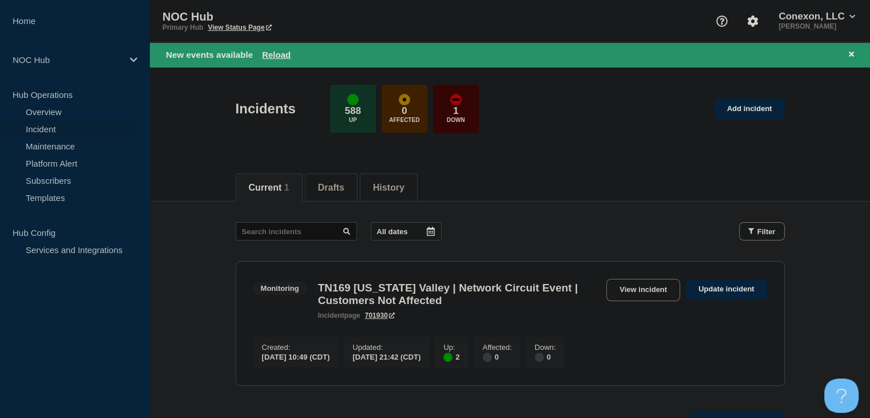
click at [265, 61] on div "New events available Reload" at bounding box center [512, 54] width 693 height 13
click at [267, 55] on button "Reload" at bounding box center [276, 55] width 29 height 10
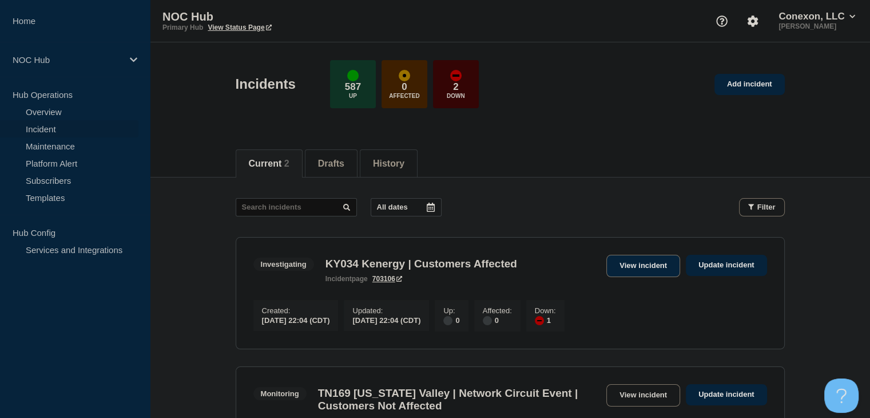
click at [634, 266] on link "View incident" at bounding box center [643, 266] width 74 height 22
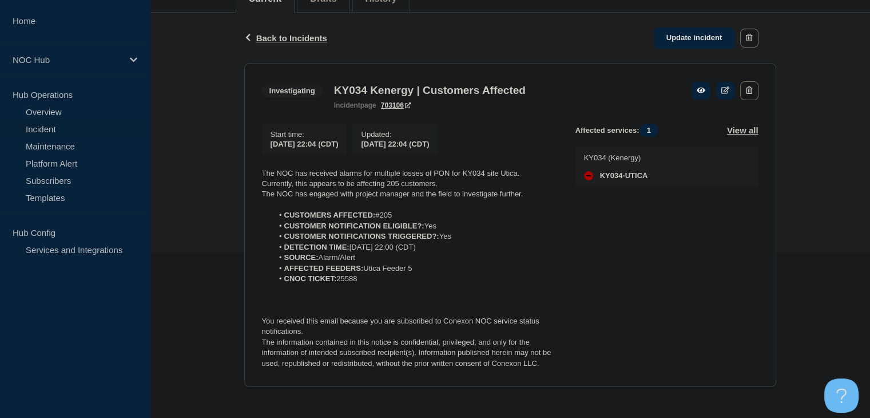
scroll to position [172, 0]
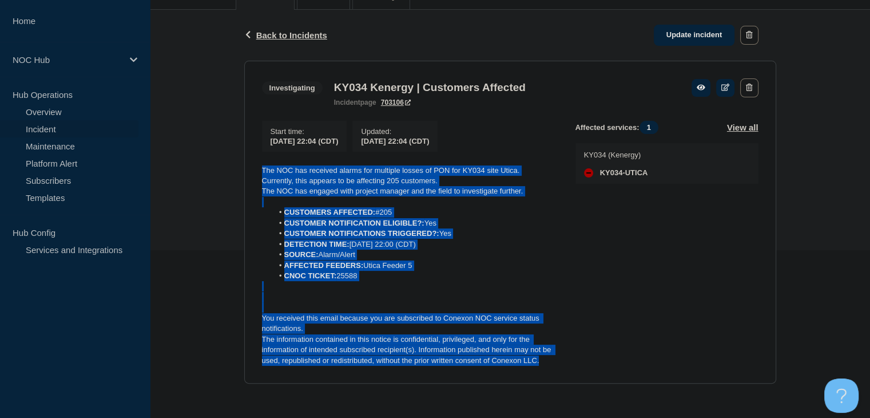
drag, startPoint x: 546, startPoint y: 360, endPoint x: 226, endPoint y: 164, distance: 376.0
click at [226, 164] on div "Back Back to Incidents Update incident Investigating KY034 Kenergy | Customers …" at bounding box center [510, 205] width 720 height 391
copy div "The NOC has received alarms for multiple losses of PON for KY034 site Utica. Cu…"
drag, startPoint x: 223, startPoint y: 180, endPoint x: 221, endPoint y: 172, distance: 8.2
click at [223, 180] on div "Back Back to Incidents Update incident Investigating KY034 Kenergy | Customers …" at bounding box center [510, 205] width 720 height 391
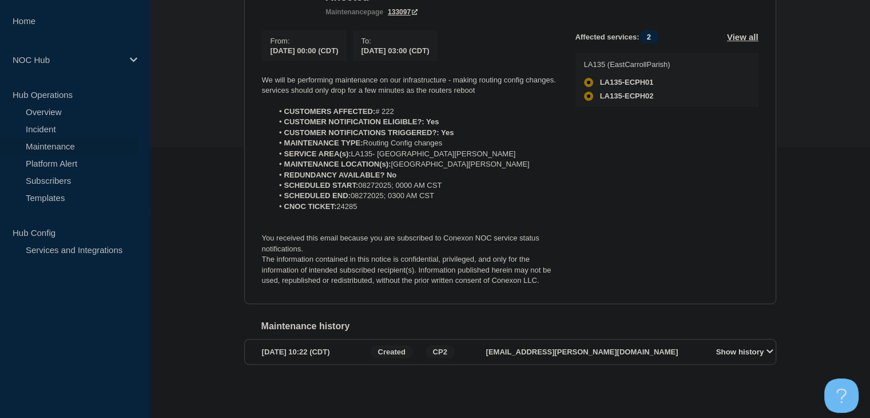
scroll to position [222, 0]
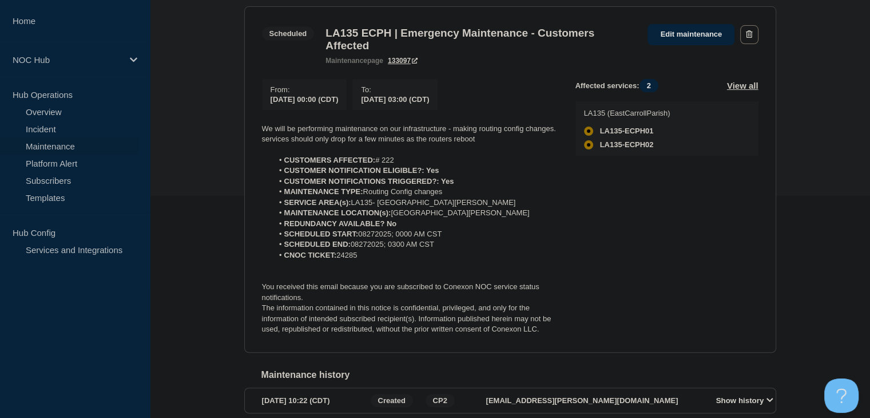
drag, startPoint x: 707, startPoint y: 40, endPoint x: 653, endPoint y: 172, distance: 142.9
click at [707, 39] on link "Edit maintenance" at bounding box center [691, 34] width 87 height 21
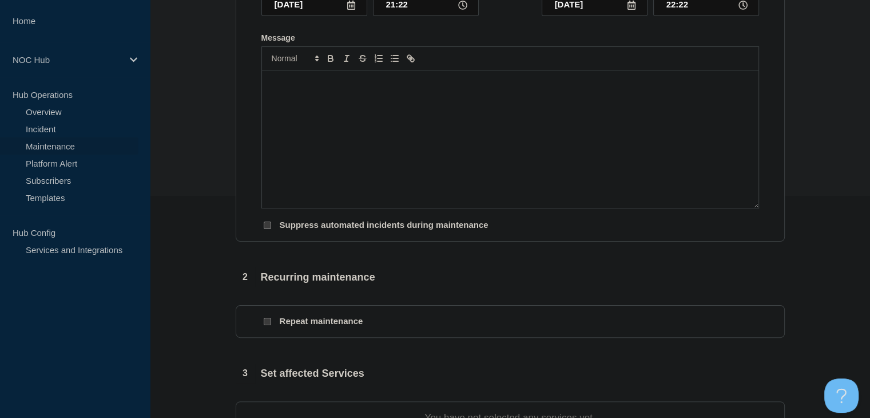
type input "LA135 ECPH | Emergency Maintenance - Customers Affected"
type input "[DATE]"
type input "00:00"
type input "[DATE]"
type input "03:00"
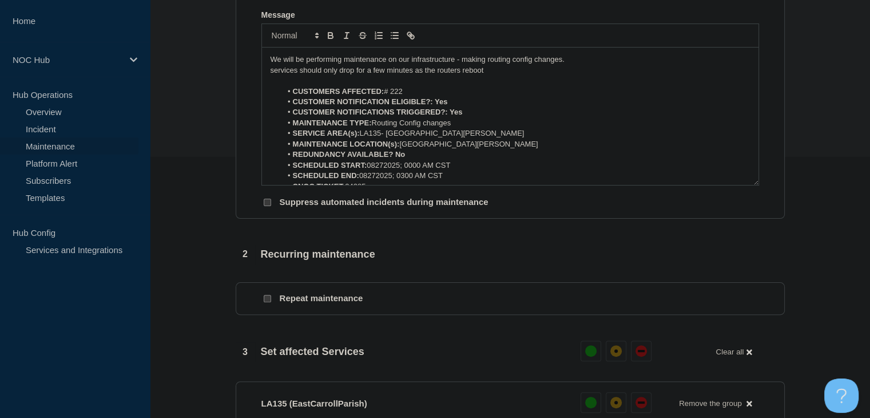
scroll to position [279, 0]
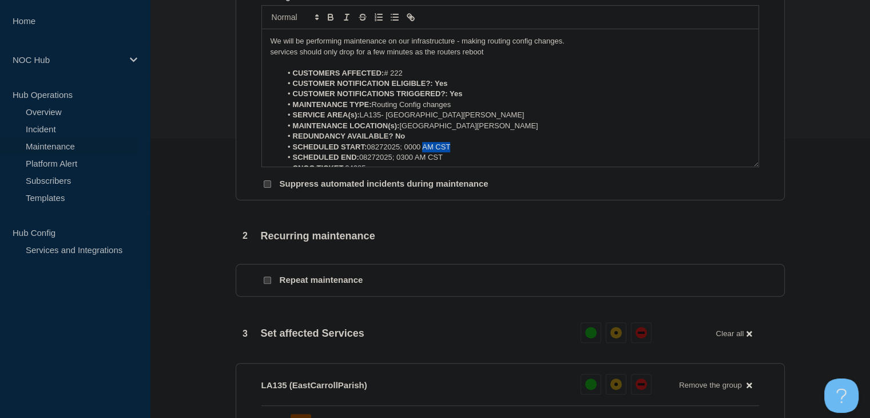
drag, startPoint x: 453, startPoint y: 153, endPoint x: 425, endPoint y: 153, distance: 28.0
click at [425, 152] on li "SCHEDULED START: 08272025; 0000 AM CST" at bounding box center [515, 147] width 469 height 10
drag, startPoint x: 459, startPoint y: 163, endPoint x: 408, endPoint y: 163, distance: 50.9
click at [408, 162] on li "SCHEDULED END: 08272025; 0300 AM CST" at bounding box center [515, 157] width 469 height 10
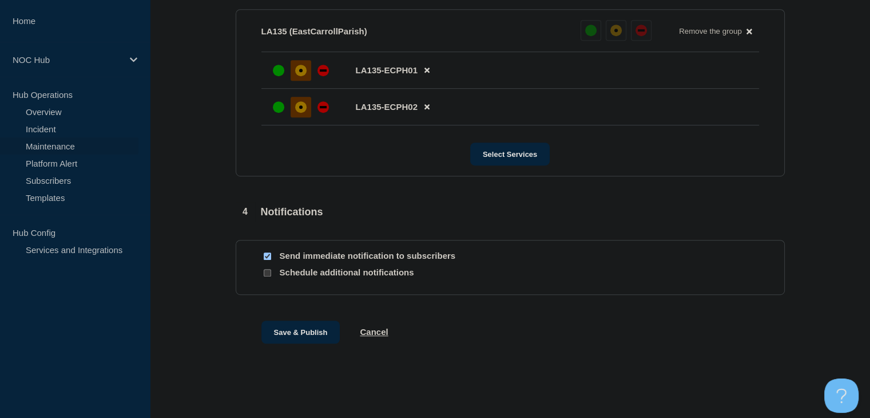
scroll to position [642, 0]
click at [269, 255] on input "Send immediate notification to subscribers" at bounding box center [267, 255] width 7 height 7
checkbox input "false"
click at [302, 332] on button "Save & Publish" at bounding box center [300, 331] width 79 height 23
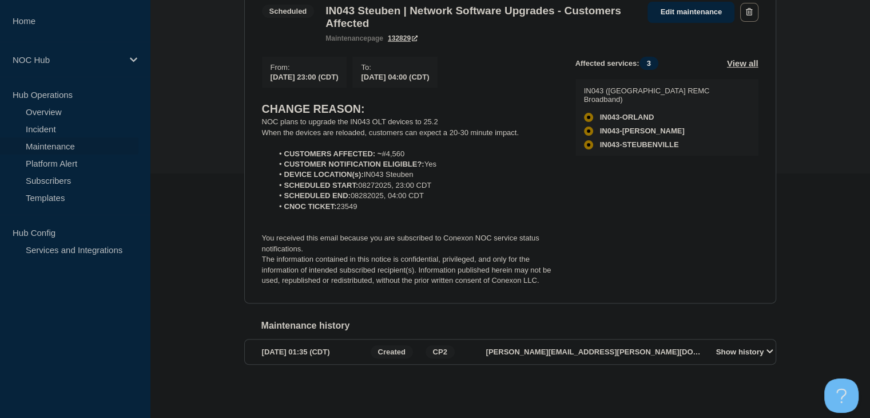
scroll to position [196, 0]
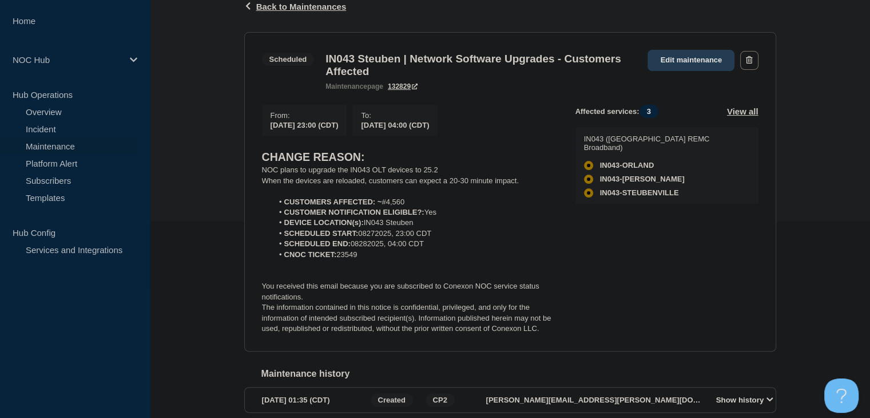
click at [681, 58] on link "Edit maintenance" at bounding box center [691, 60] width 87 height 21
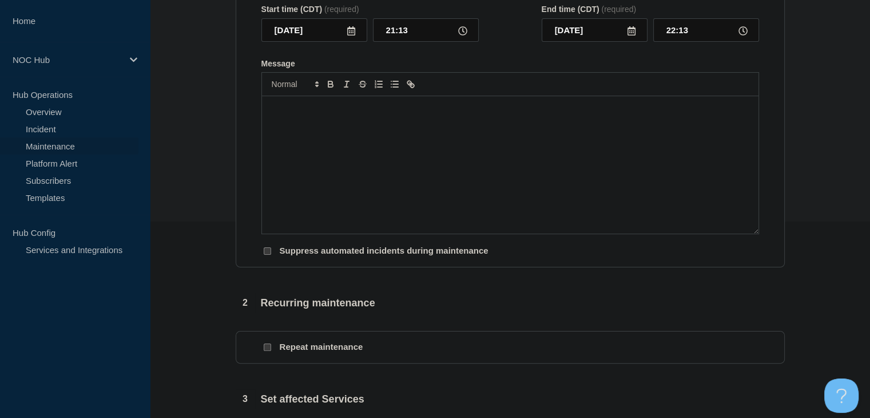
type input "IN043 Steuben | Network Software Upgrades - Customers Affected"
type input "[DATE]"
type input "23:00"
type input "2025-08-28"
type input "04:00"
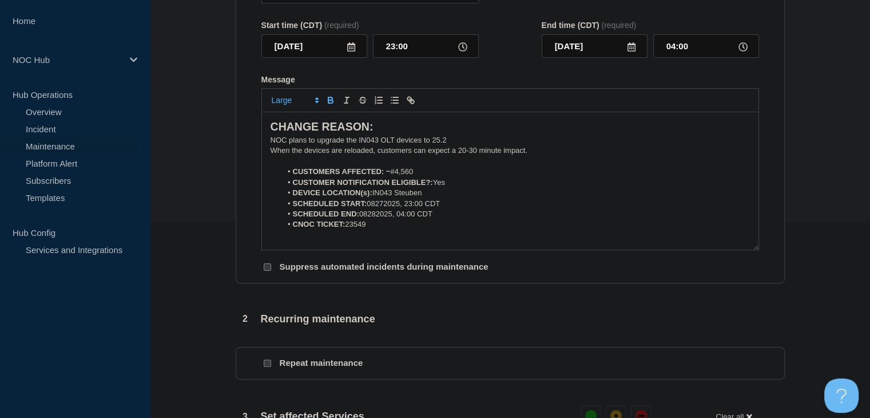
click at [350, 51] on icon at bounding box center [351, 46] width 9 height 9
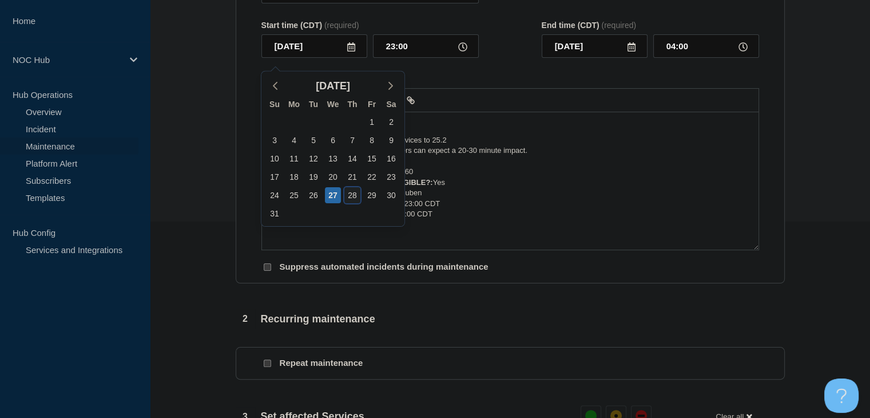
click at [355, 193] on div "28" at bounding box center [352, 195] width 16 height 16
type input "2025-08-28"
type input "2025-08-29"
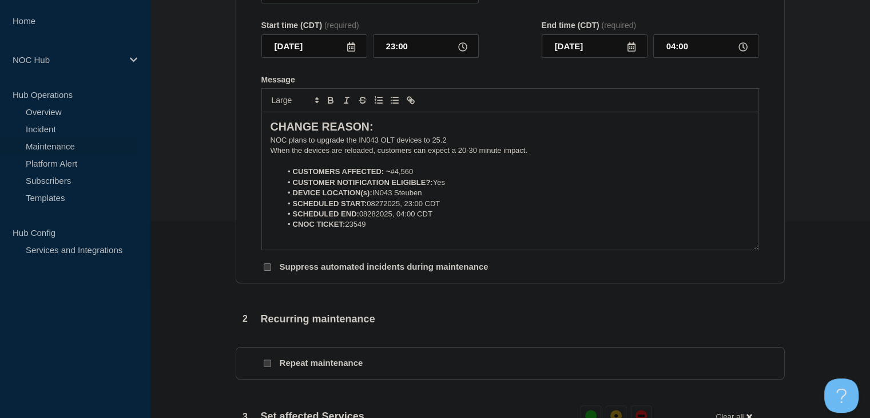
click at [384, 209] on li "SCHEDULED START: 08272025, 23:00 CDT" at bounding box center [515, 204] width 469 height 10
click at [379, 219] on li "SCHEDULED END: 08282025, 04:00 CDT" at bounding box center [515, 214] width 469 height 10
click at [245, 221] on section "Title (required) IN043 Steuben | Network Software Upgrades - Customers Affected…" at bounding box center [510, 120] width 549 height 328
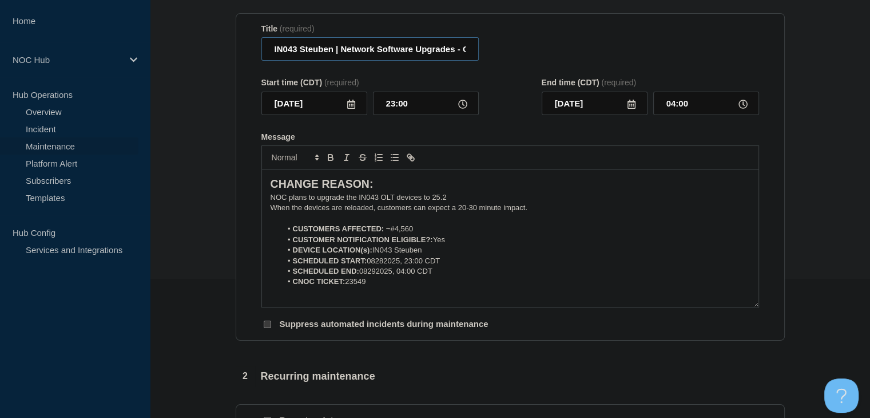
scroll to position [0, 78]
drag, startPoint x: 361, startPoint y: 57, endPoint x: 654, endPoint y: 52, distance: 293.5
click at [654, 52] on div "Title (required) IN043 Steuben | Network Software Upgrades - Customers Affected" at bounding box center [510, 42] width 498 height 37
click at [504, 276] on li "SCHEDULED END: 08292025, 04:00 CDT" at bounding box center [515, 271] width 469 height 10
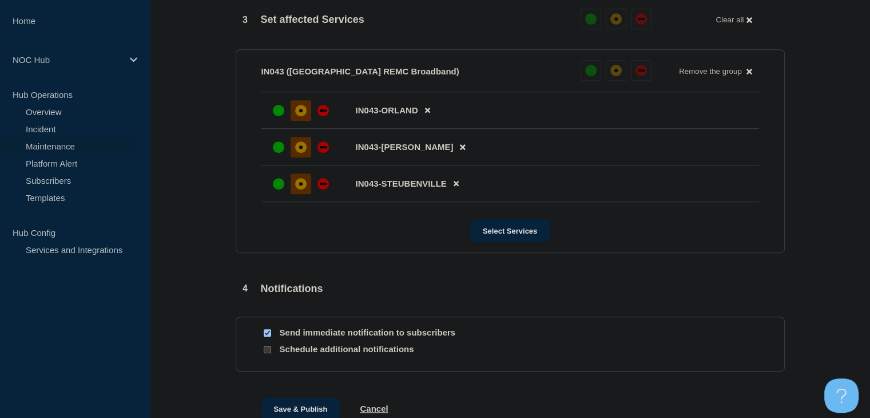
scroll to position [654, 0]
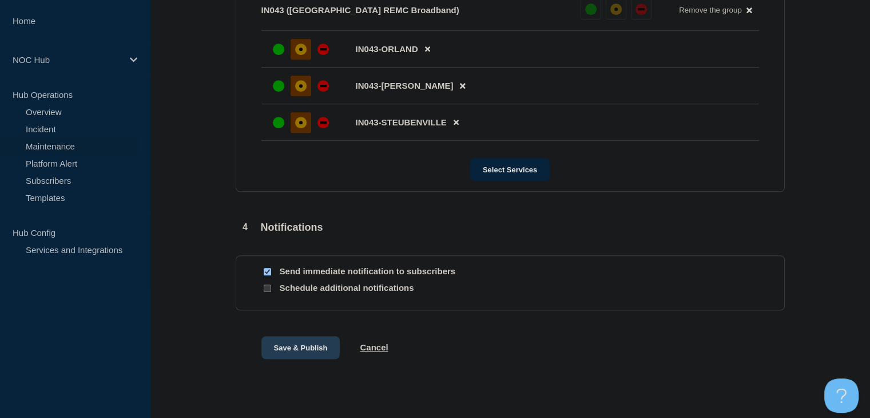
click at [305, 356] on button "Save & Publish" at bounding box center [300, 347] width 79 height 23
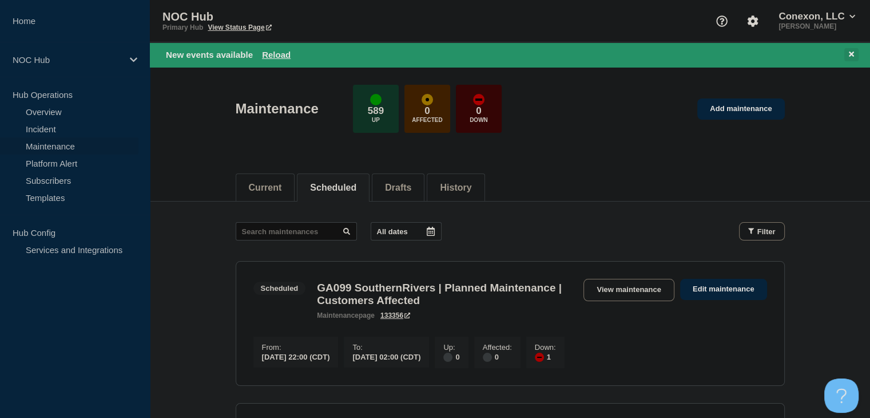
drag, startPoint x: 854, startPoint y: 51, endPoint x: 848, endPoint y: 54, distance: 6.9
click at [854, 51] on button at bounding box center [851, 54] width 14 height 13
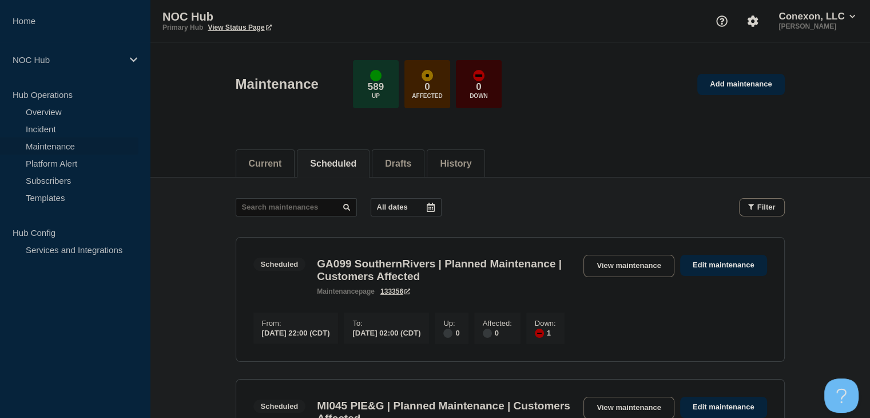
click at [286, 201] on input "text" at bounding box center [296, 207] width 121 height 18
type input "IN043"
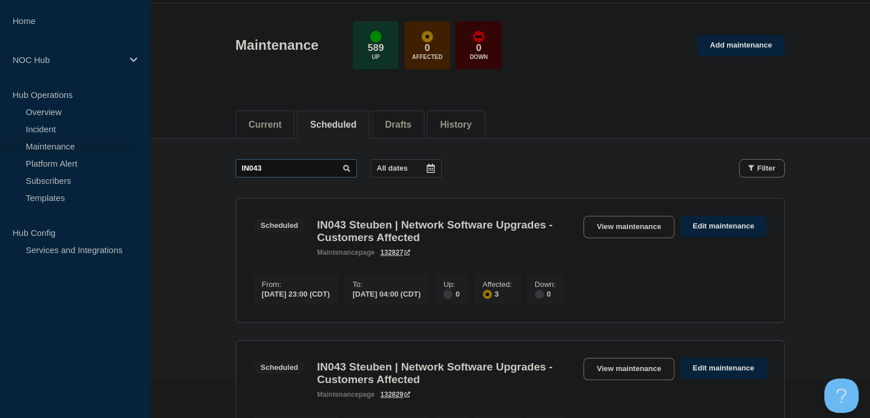
scroll to position [114, 0]
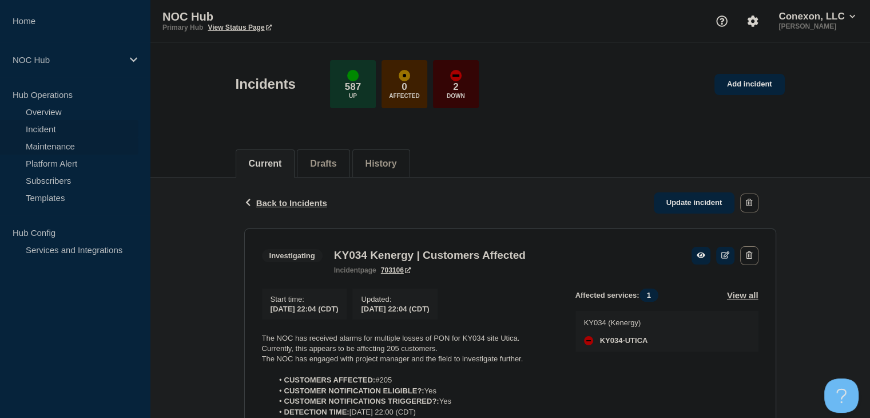
click at [67, 146] on link "Maintenance" at bounding box center [69, 145] width 138 height 17
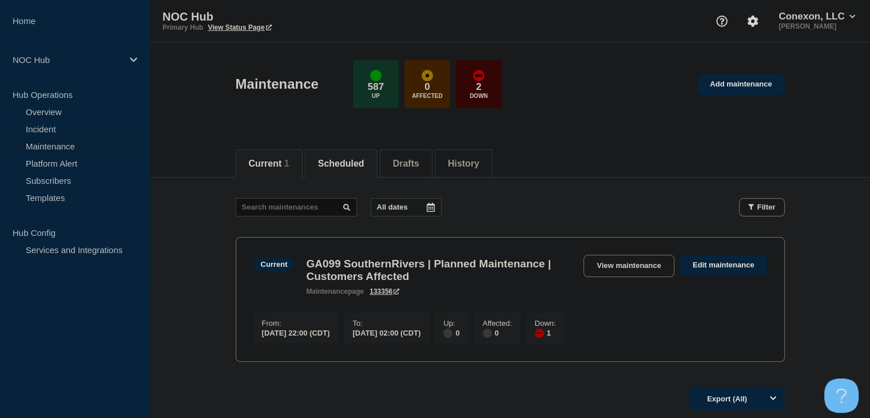
click at [352, 163] on button "Scheduled" at bounding box center [341, 163] width 46 height 10
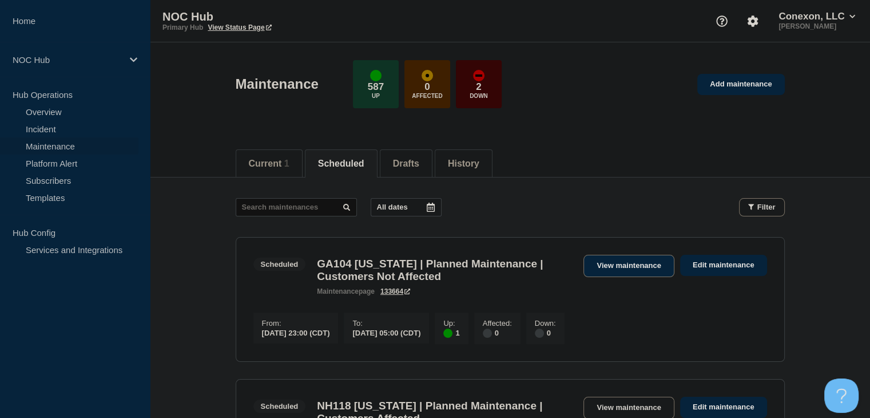
click at [608, 257] on link "View maintenance" at bounding box center [629, 266] width 90 height 22
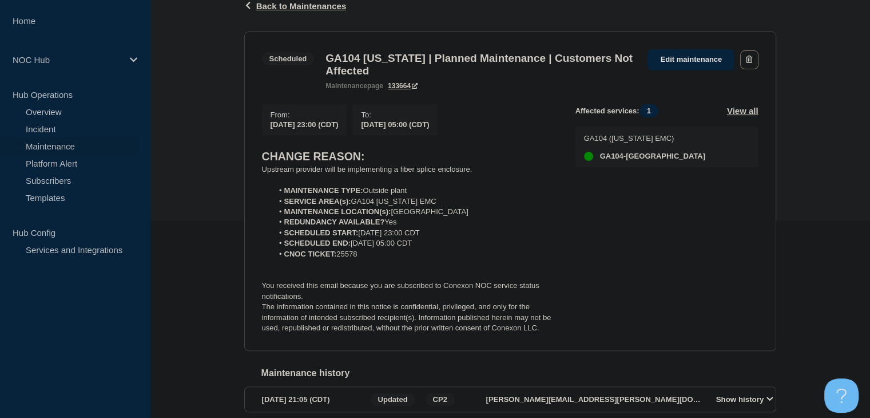
scroll to position [172, 0]
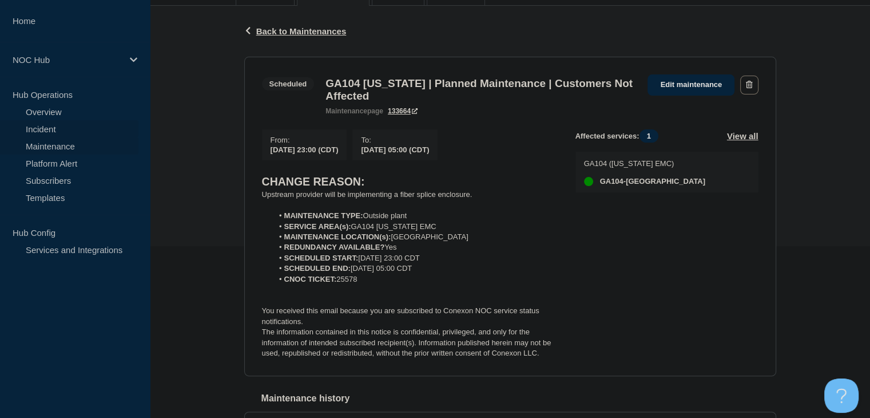
click at [55, 131] on link "Incident" at bounding box center [69, 128] width 138 height 17
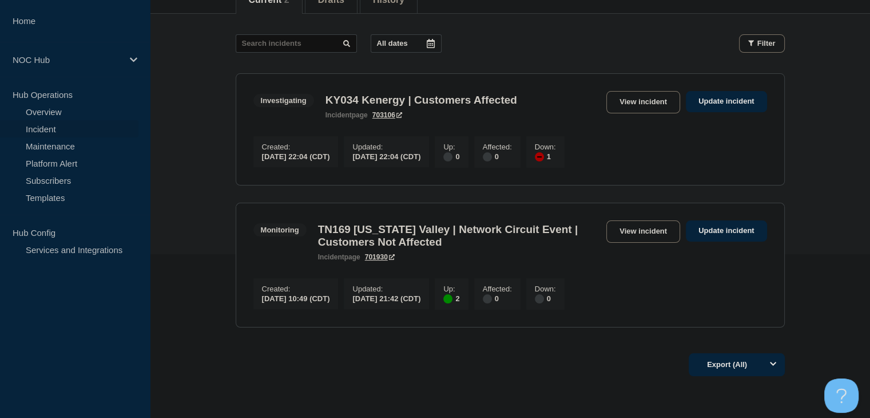
scroll to position [172, 0]
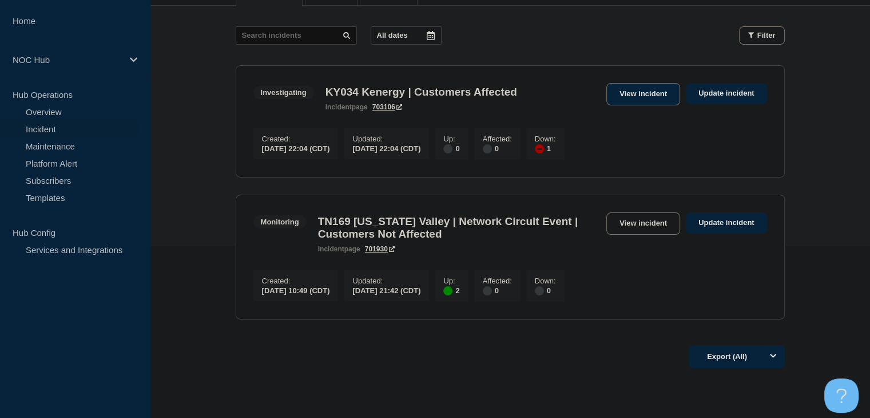
click at [653, 97] on link "View incident" at bounding box center [643, 94] width 74 height 22
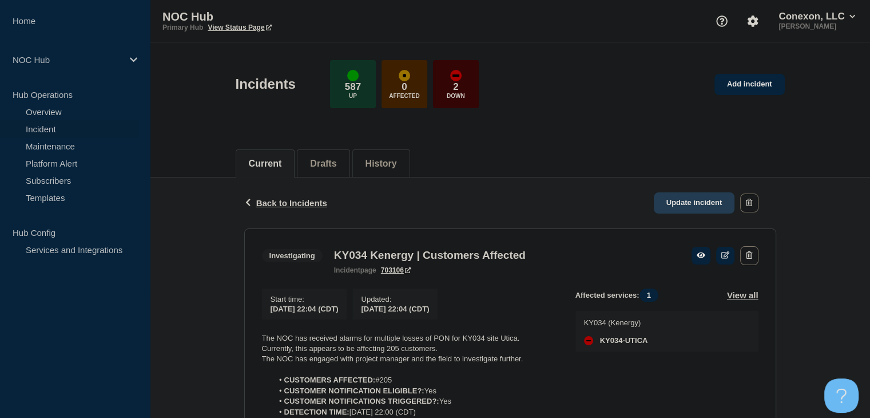
click at [695, 200] on link "Update incident" at bounding box center [694, 202] width 81 height 21
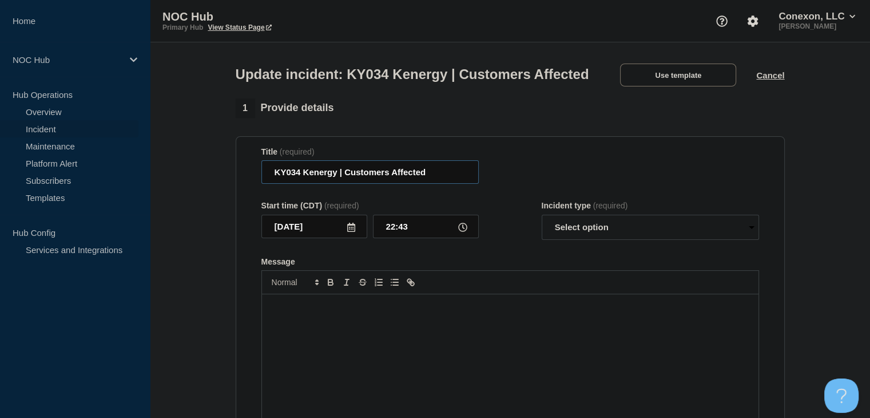
click at [341, 184] on input "KY034 Kenergy | Customers Affected" at bounding box center [369, 171] width 217 height 23
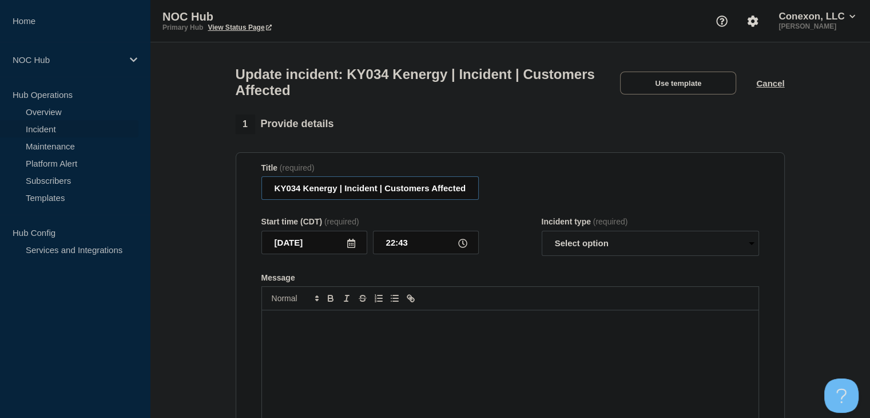
type input "KY034 Kenergy | Incident | Customers Affected"
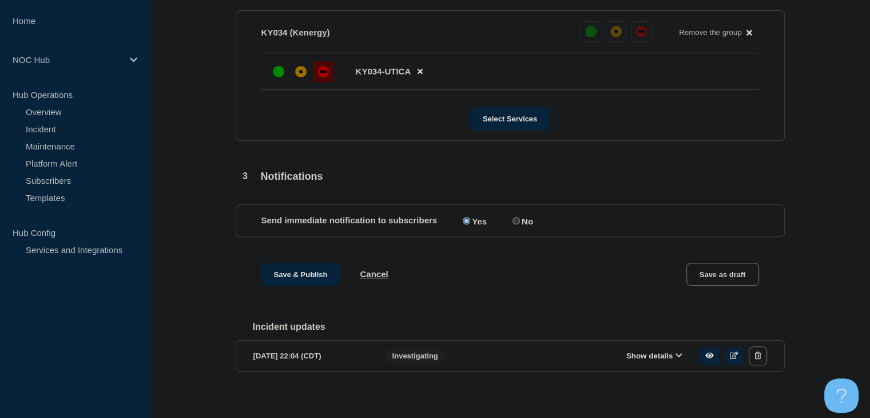
scroll to position [533, 0]
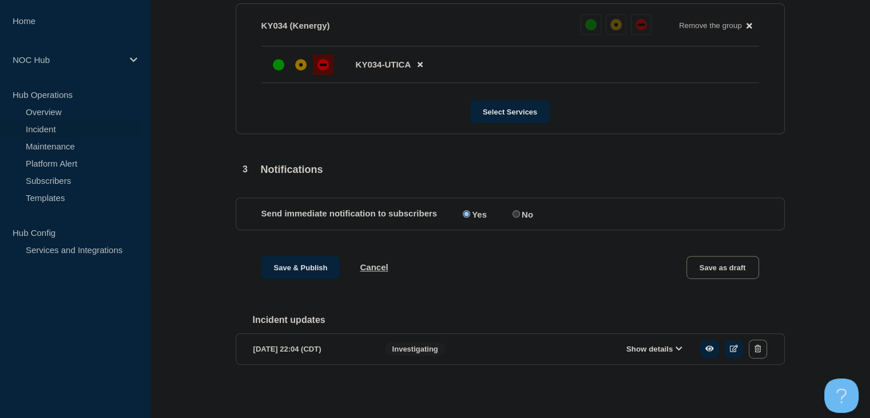
click at [648, 352] on button "Show details" at bounding box center [654, 349] width 63 height 10
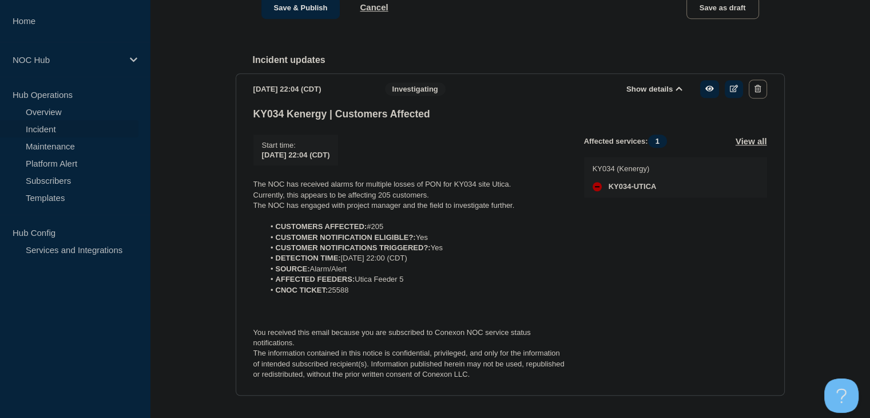
scroll to position [825, 0]
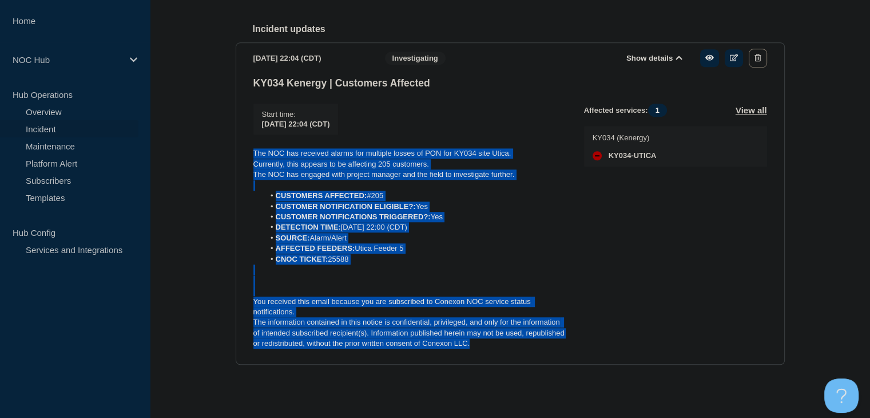
drag, startPoint x: 473, startPoint y: 338, endPoint x: 236, endPoint y: 144, distance: 306.1
click at [236, 144] on section "[DATE] 22:04 (CDT) Show details Investigating KY034 Kenergy | Customers Affecte…" at bounding box center [510, 203] width 549 height 322
copy div "The NOC has received alarms for multiple losses of PON for KY034 site Utica. Cu…"
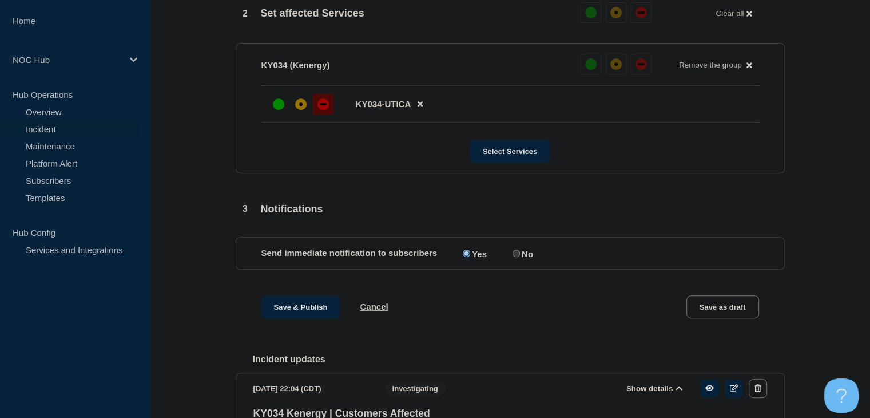
scroll to position [253, 0]
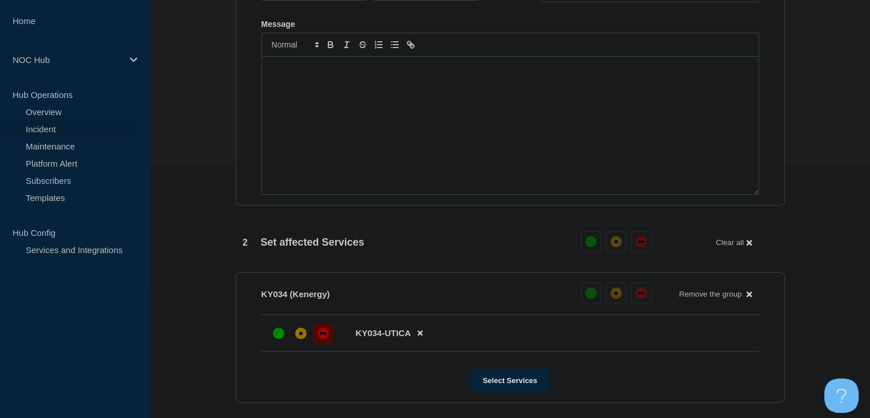
click at [318, 158] on div "Message" at bounding box center [510, 125] width 497 height 137
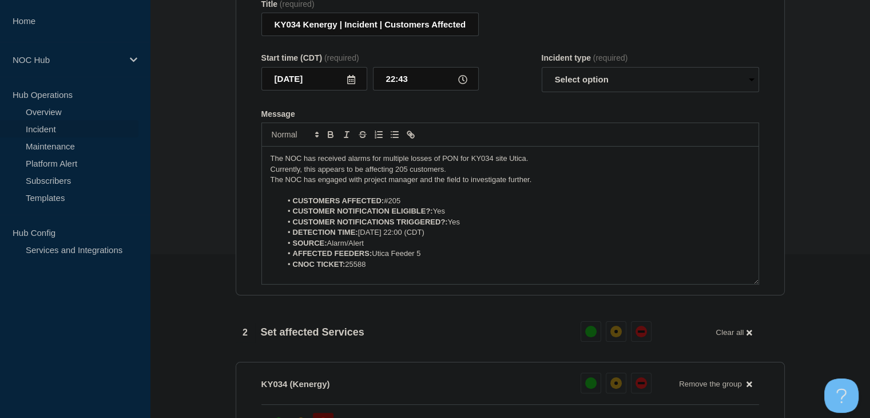
scroll to position [82, 0]
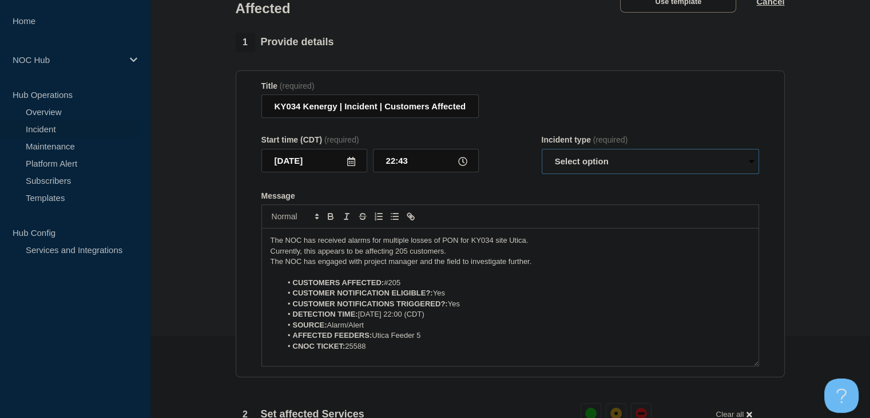
drag, startPoint x: 599, startPoint y: 163, endPoint x: 597, endPoint y: 170, distance: 7.1
click at [599, 163] on select "Select option Investigating Identified Monitoring Resolved" at bounding box center [650, 161] width 217 height 25
select select "investigating"
click at [542, 156] on select "Select option Investigating Identified Monitoring Resolved" at bounding box center [650, 161] width 217 height 25
click at [518, 196] on form "Title (required) KY034 Kenergy | Incident | Customers Affected Start time (CDT)…" at bounding box center [510, 223] width 498 height 285
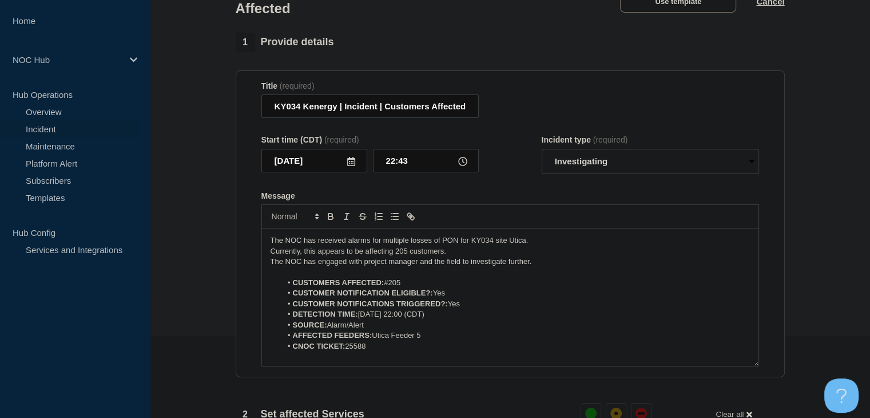
scroll to position [139, 0]
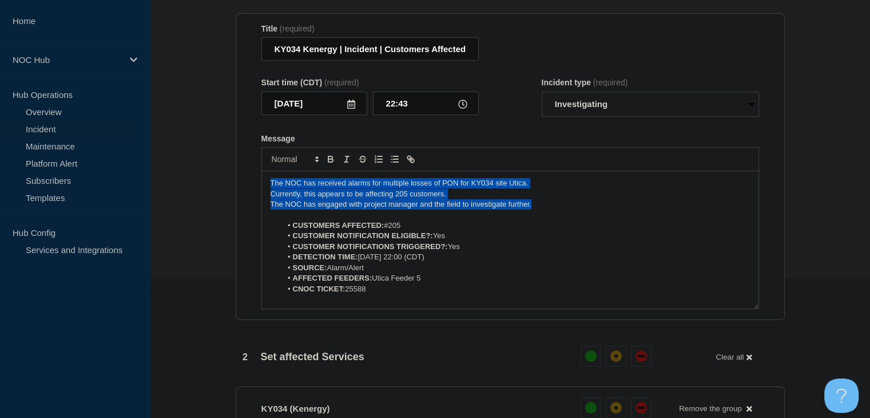
drag, startPoint x: 553, startPoint y: 211, endPoint x: 225, endPoint y: 179, distance: 329.4
drag, startPoint x: 440, startPoint y: 211, endPoint x: 462, endPoint y: 210, distance: 21.2
click at [440, 209] on p "The NOC has engaged with project manager and the field to investigate further." at bounding box center [510, 204] width 479 height 10
drag, startPoint x: 503, startPoint y: 215, endPoint x: 194, endPoint y: 177, distance: 311.2
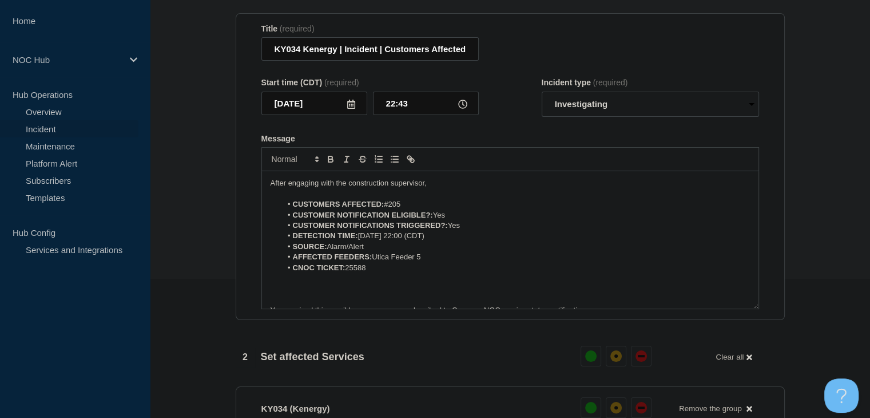
click at [451, 184] on div "After engaging with the construction supervisor, CUSTOMERS AFFECTED: #205 CUSTO…" at bounding box center [510, 239] width 497 height 137
click at [517, 188] on p "After engaging with the construction supervisor, the current plan is to get" at bounding box center [510, 183] width 479 height 10
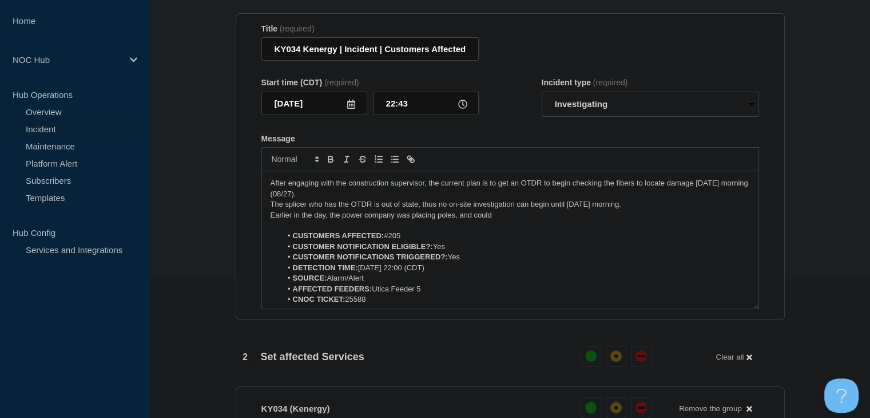
click at [449, 220] on p "Earlier in the day, the power company was placing poles, and could" at bounding box center [510, 215] width 479 height 10
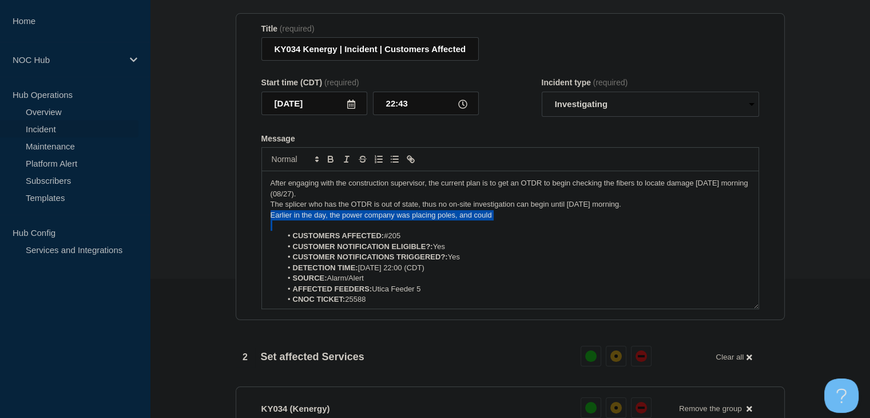
click at [449, 220] on p "Earlier in the day, the power company was placing poles, and could" at bounding box center [510, 215] width 479 height 10
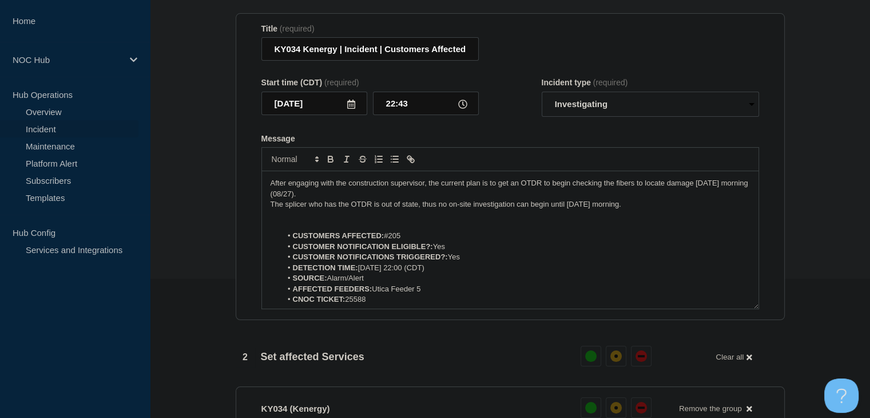
click at [328, 199] on p "After engaging with the construction supervisor, the current plan is to get an …" at bounding box center [510, 188] width 479 height 21
click at [492, 231] on p "Message" at bounding box center [510, 225] width 479 height 10
click at [373, 220] on p "Message" at bounding box center [510, 215] width 479 height 10
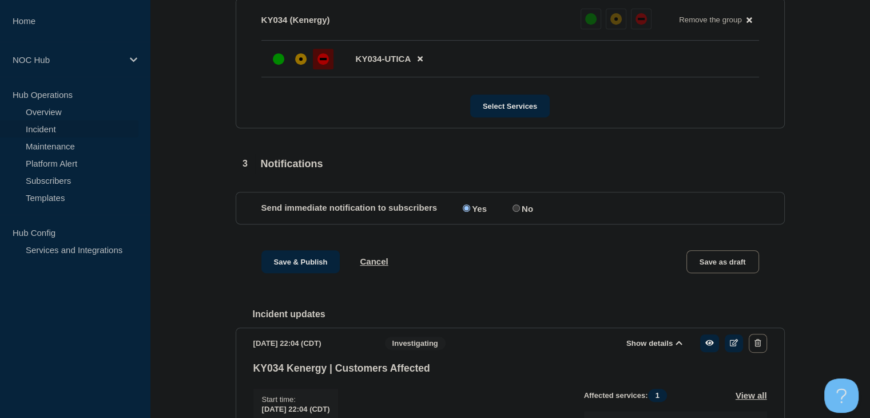
scroll to position [539, 0]
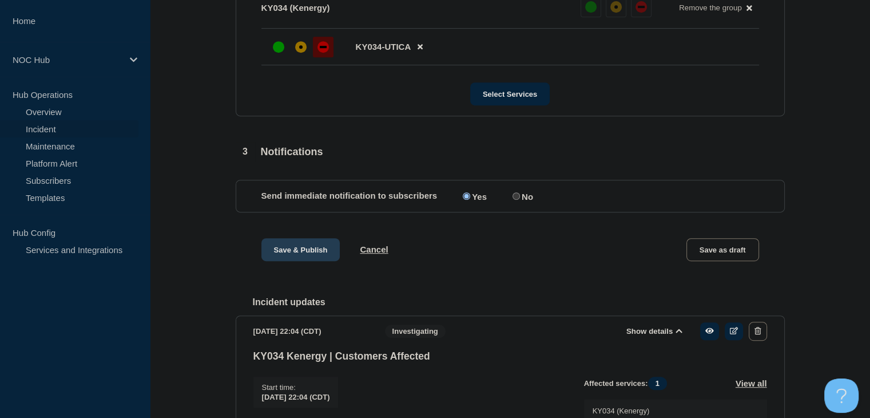
click at [305, 256] on button "Save & Publish" at bounding box center [300, 249] width 79 height 23
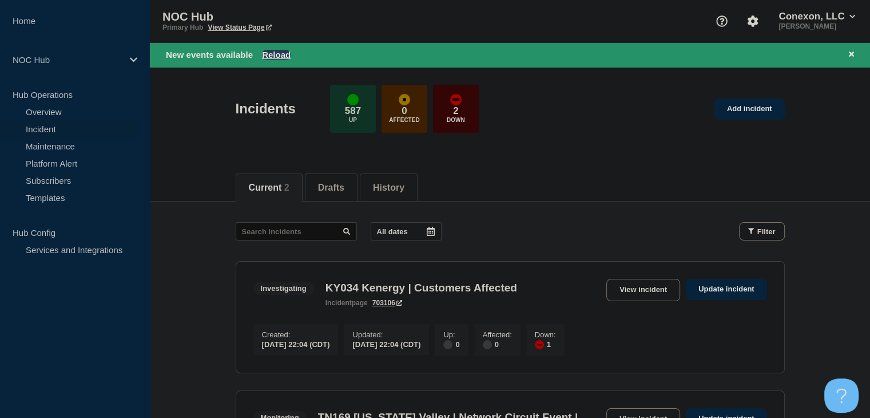
click at [284, 51] on button "Reload" at bounding box center [276, 55] width 29 height 10
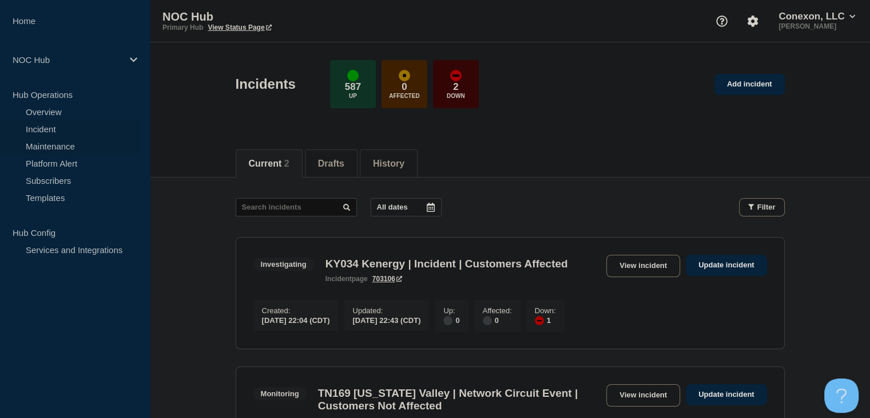
click at [38, 146] on link "Maintenance" at bounding box center [69, 145] width 138 height 17
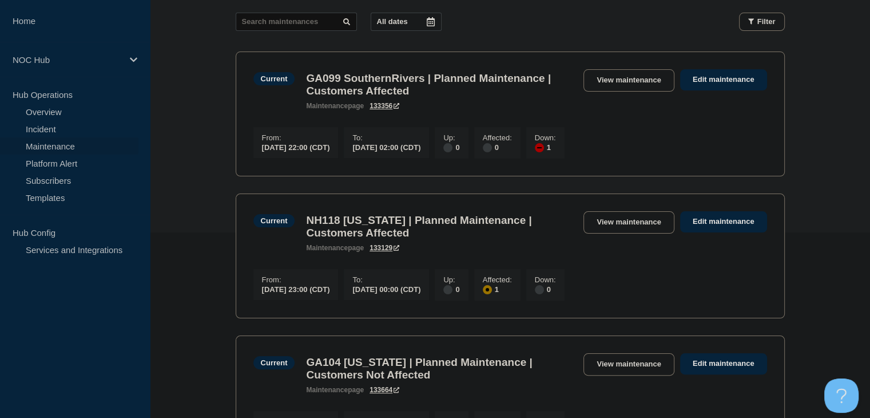
scroll to position [172, 0]
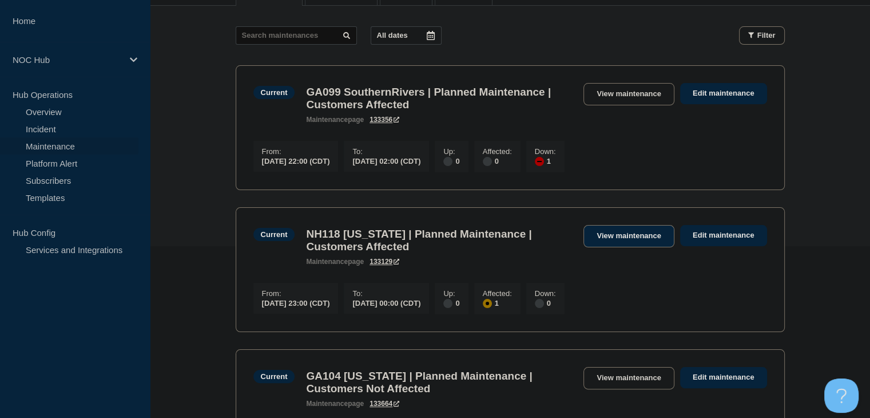
click at [605, 241] on link "View maintenance" at bounding box center [629, 236] width 90 height 22
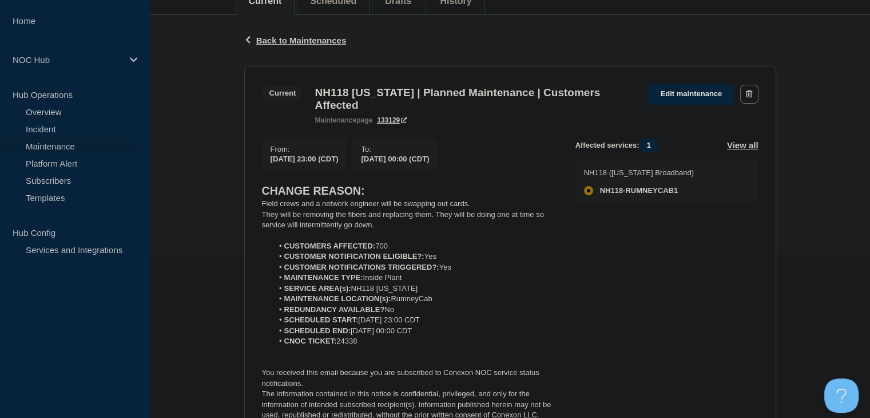
scroll to position [57, 0]
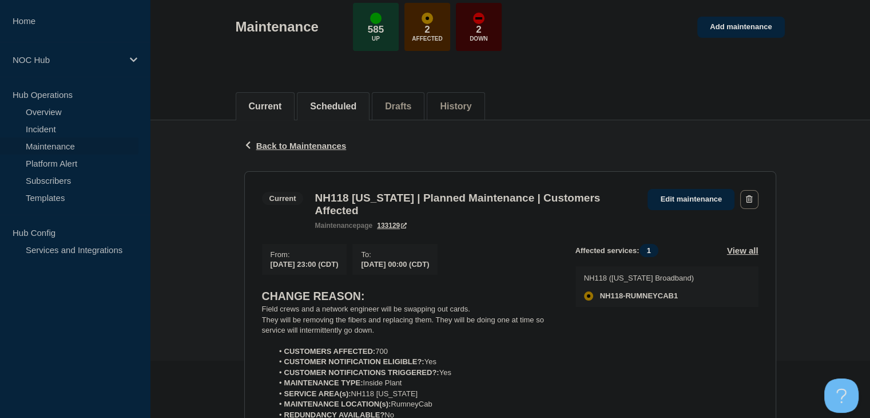
click at [344, 108] on button "Scheduled" at bounding box center [333, 106] width 46 height 10
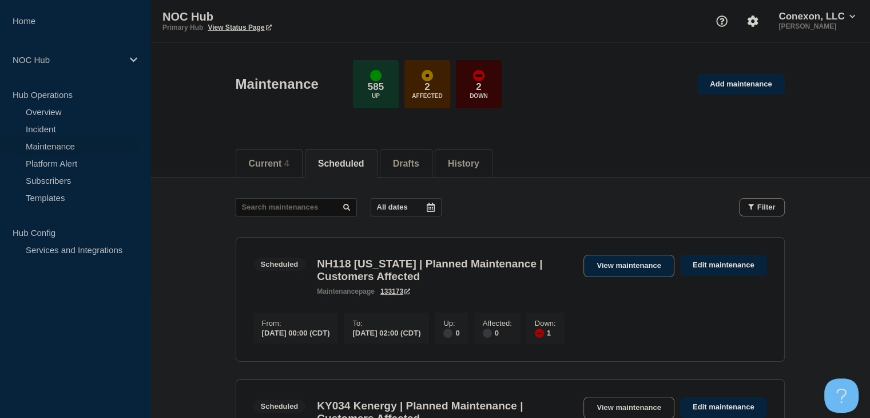
click at [609, 260] on link "View maintenance" at bounding box center [629, 266] width 90 height 22
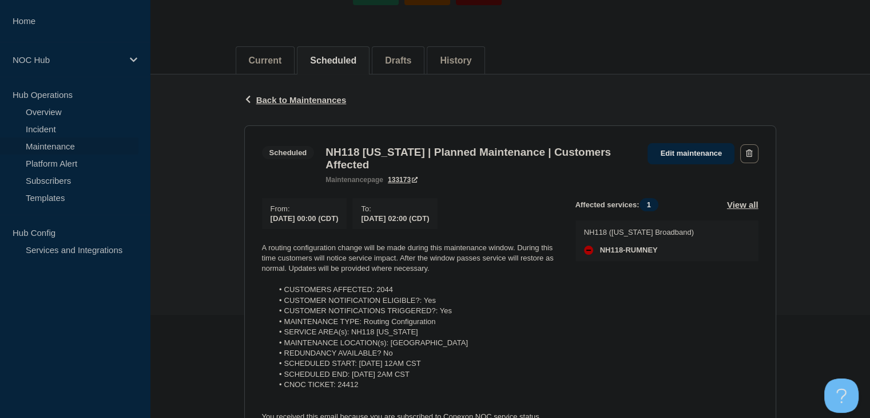
scroll to position [172, 0]
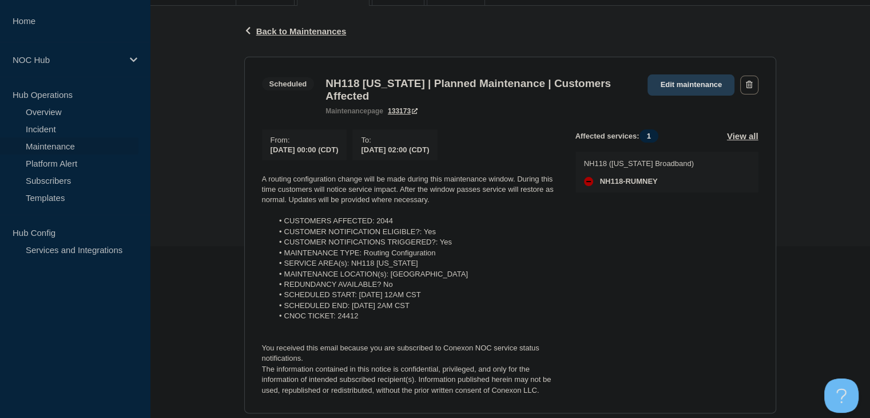
click at [670, 90] on link "Edit maintenance" at bounding box center [691, 84] width 87 height 21
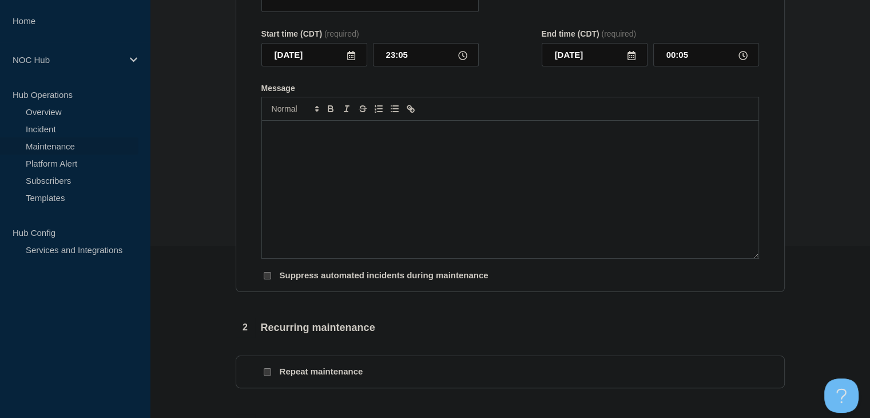
type input "NH118 [US_STATE] | Planned Maintenance | Customers Affected"
type input "[DATE]"
type input "00:00"
type input "02:00"
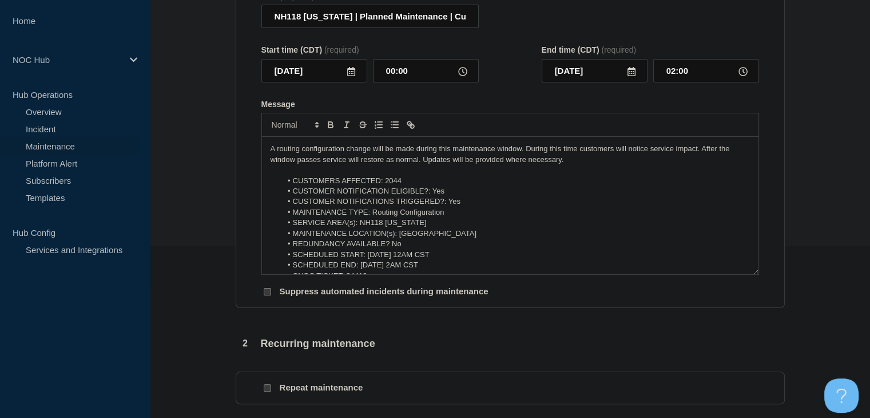
click at [352, 76] on icon at bounding box center [351, 71] width 9 height 9
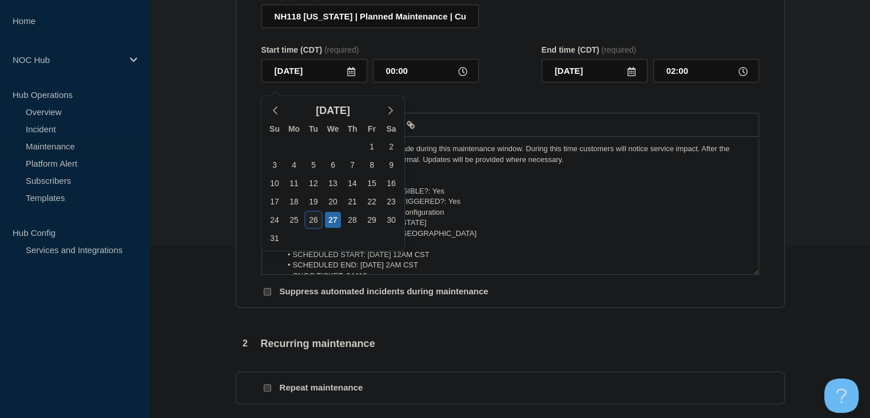
click at [316, 220] on div "26" at bounding box center [313, 220] width 16 height 16
type input "[DATE]"
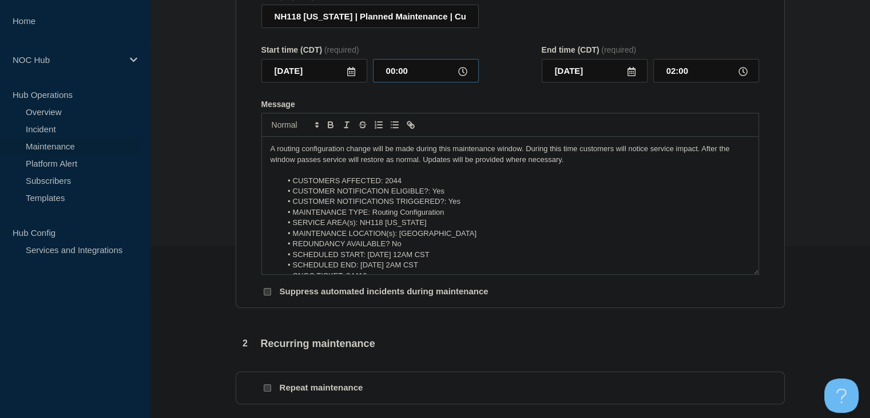
click at [387, 80] on input "00:00" at bounding box center [426, 70] width 106 height 23
type input "23:00"
type input "[DATE]"
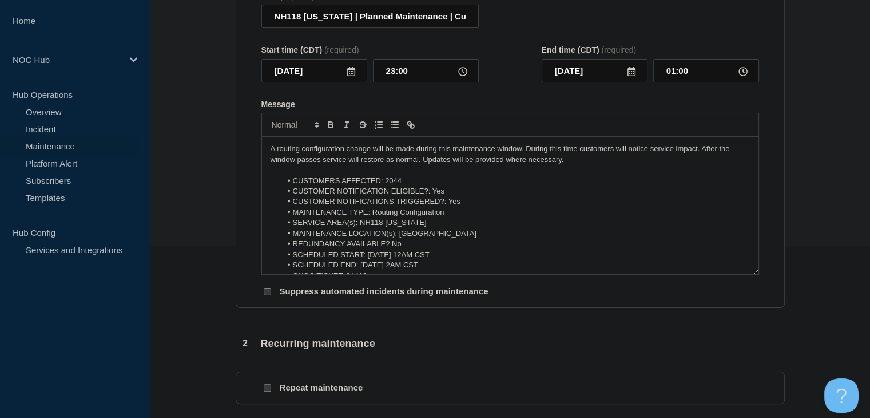
click at [475, 109] on div "Message" at bounding box center [510, 104] width 498 height 9
click at [677, 80] on input "01:00" at bounding box center [706, 70] width 106 height 23
type input "02:00"
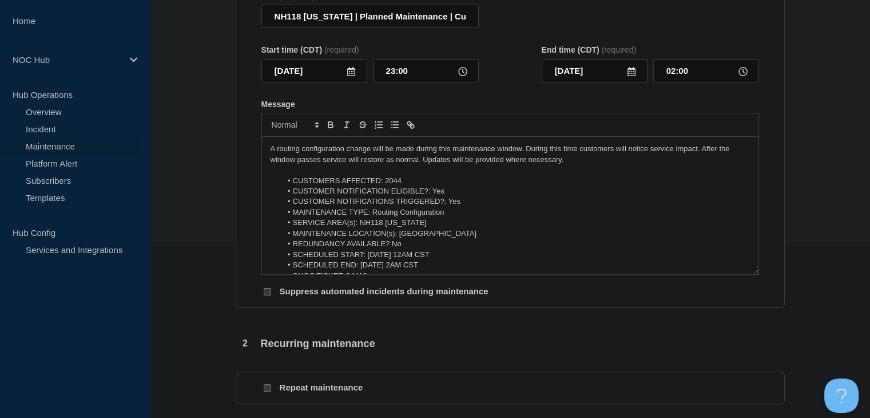
drag, startPoint x: 441, startPoint y: 262, endPoint x: 397, endPoint y: 264, distance: 44.1
click at [397, 260] on li "SCHEDULED START: [DATE] 12AM CST" at bounding box center [515, 254] width 469 height 10
click at [387, 260] on li "SCHEDULED START: [DATE] 23:00 CDT" at bounding box center [515, 254] width 469 height 10
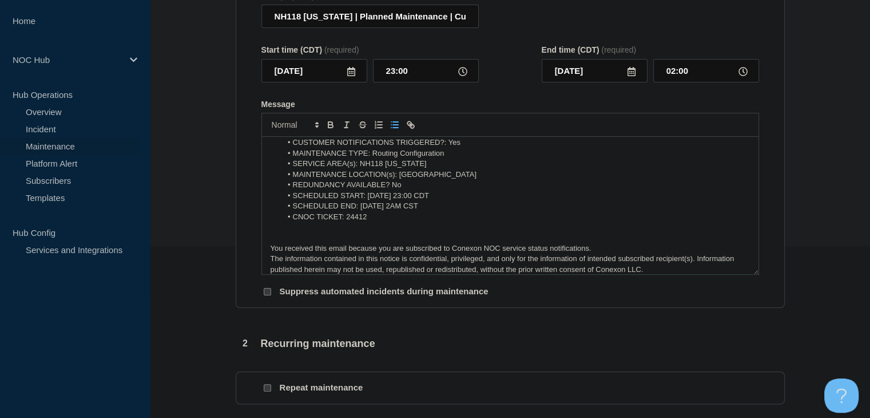
drag, startPoint x: 444, startPoint y: 273, endPoint x: 394, endPoint y: 275, distance: 50.4
click at [394, 274] on div "A routing configuration change will be made during this maintenance window. Dur…" at bounding box center [510, 205] width 497 height 137
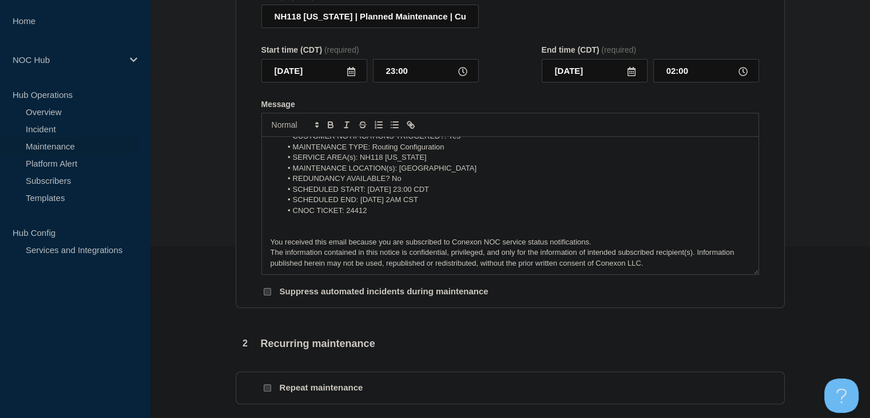
click at [414, 226] on p "Message" at bounding box center [510, 221] width 479 height 10
drag, startPoint x: 435, startPoint y: 209, endPoint x: 388, endPoint y: 207, distance: 47.0
click at [388, 205] on li "SCHEDULED END: [DATE] 2AM CST" at bounding box center [515, 200] width 469 height 10
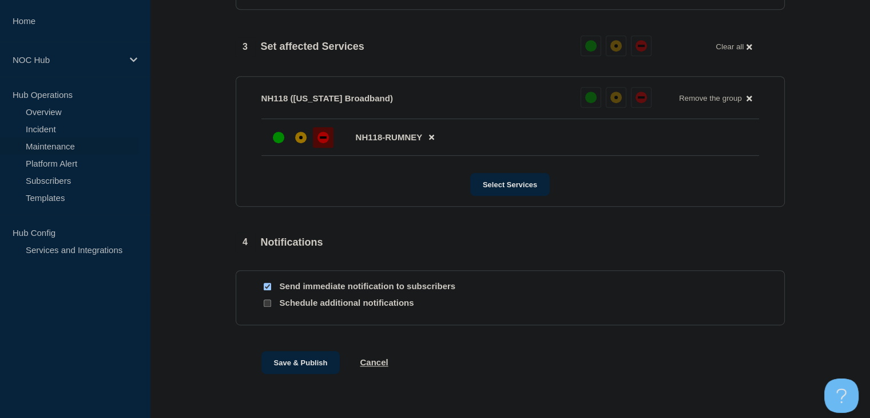
scroll to position [572, 0]
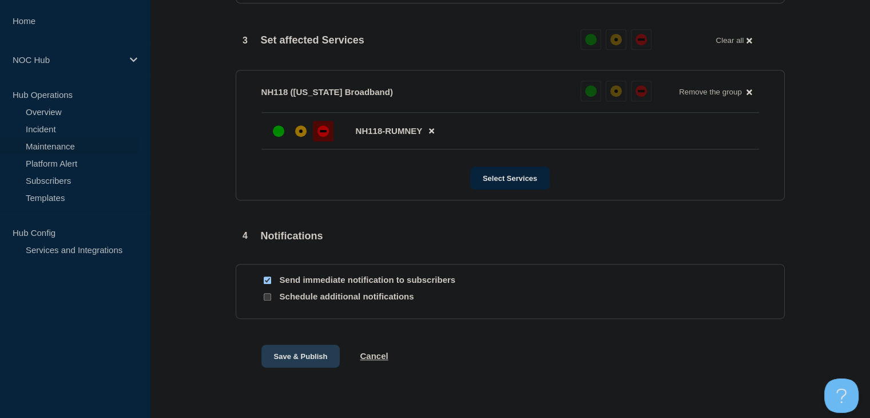
click at [291, 360] on button "Save & Publish" at bounding box center [300, 355] width 79 height 23
